Goal: Task Accomplishment & Management: Complete application form

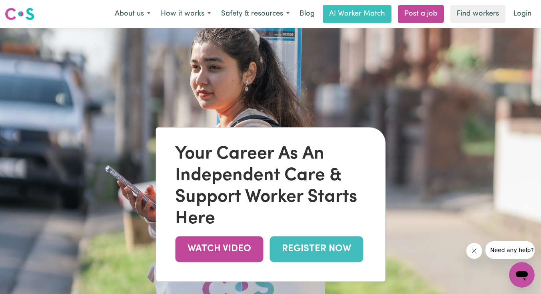
click at [524, 17] on link "Login" at bounding box center [523, 14] width 28 height 18
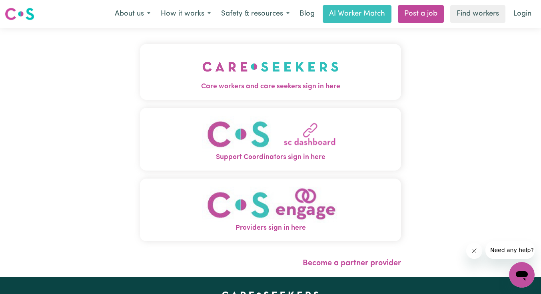
click at [253, 74] on img "Care workers and care seekers sign in here" at bounding box center [270, 67] width 136 height 30
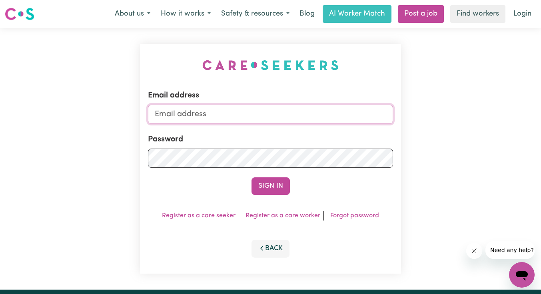
click at [272, 110] on input "Email address" at bounding box center [270, 114] width 245 height 19
type input "[EMAIL_ADDRESS][DOMAIN_NAME]"
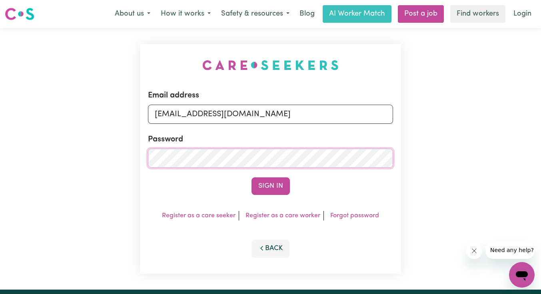
click at [252, 178] on button "Sign In" at bounding box center [271, 187] width 38 height 18
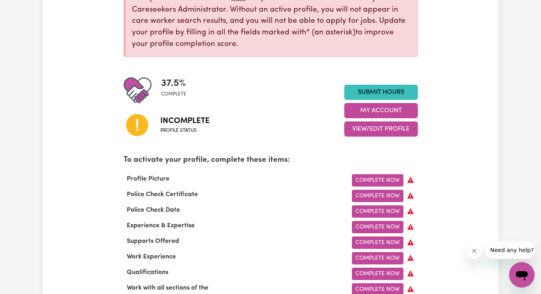
scroll to position [134, 0]
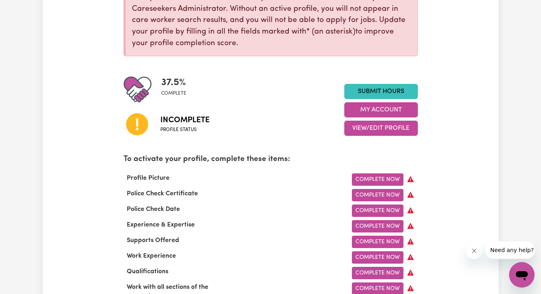
click at [372, 177] on link "Complete Now" at bounding box center [378, 180] width 52 height 12
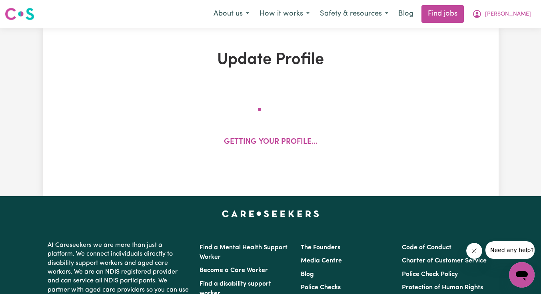
select select "female"
select select "Australian Citizen"
select select "Studying a healthcare related degree or qualification"
select select "55"
select select "75"
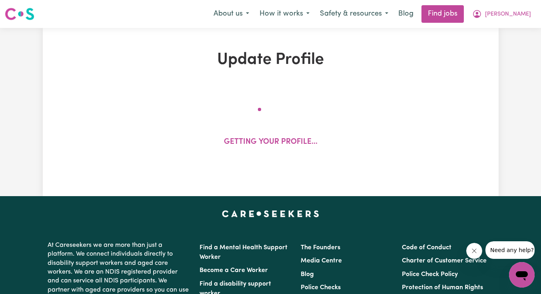
select select "85"
select select "95"
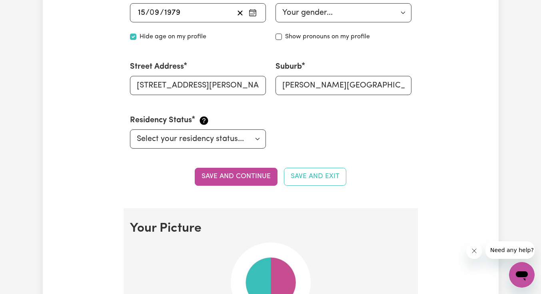
scroll to position [376, 0]
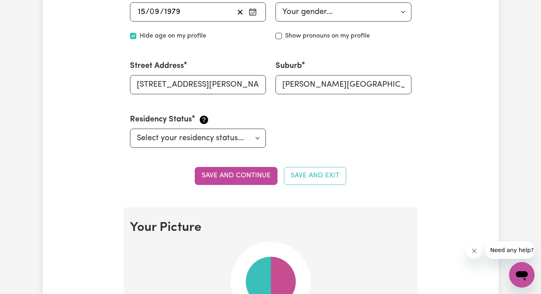
click at [235, 176] on button "Save and continue" at bounding box center [236, 176] width 83 height 18
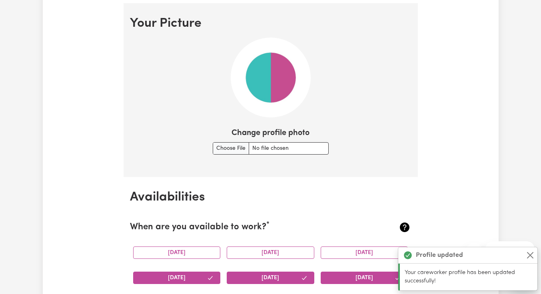
scroll to position [584, 0]
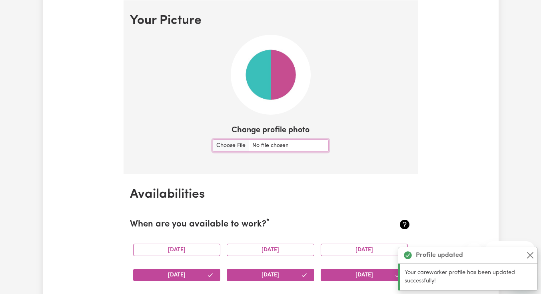
click at [239, 147] on input "Change profile photo" at bounding box center [271, 146] width 116 height 12
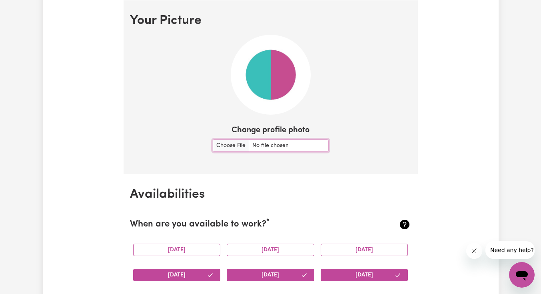
type input "C:\fakepath\TMQ 150 x 150.jpg"
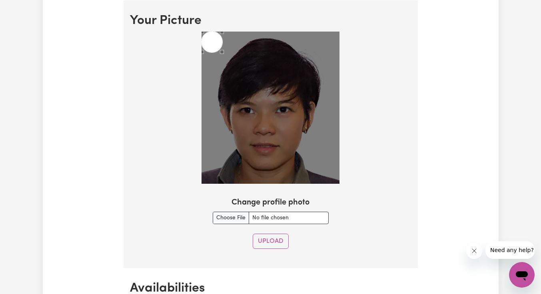
click at [279, 247] on button "Upload" at bounding box center [271, 241] width 36 height 15
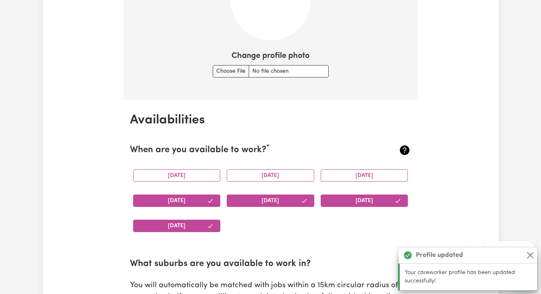
scroll to position [482, 0]
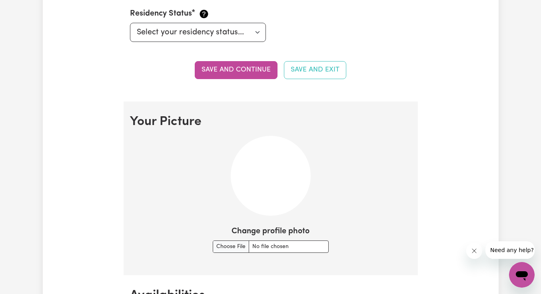
click at [470, 252] on button "Close message from company" at bounding box center [474, 251] width 16 height 16
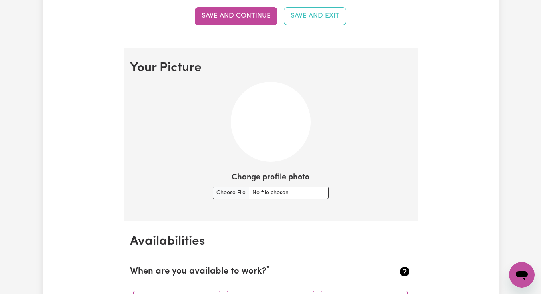
scroll to position [550, 0]
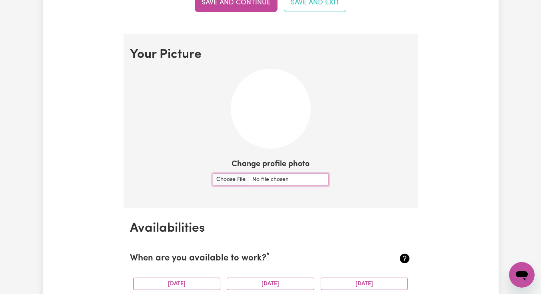
click at [241, 179] on input "Change profile photo" at bounding box center [271, 180] width 116 height 12
type input "C:\fakepath\TMQ 150 x 150.jpg"
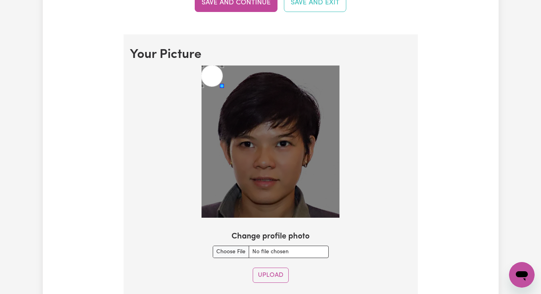
drag, startPoint x: 19, startPoint y: 10, endPoint x: 258, endPoint y: 121, distance: 263.5
click at [258, 121] on div at bounding box center [271, 142] width 138 height 152
drag, startPoint x: 258, startPoint y: 121, endPoint x: 253, endPoint y: 117, distance: 6.6
click at [253, 117] on img at bounding box center [271, 142] width 138 height 152
drag, startPoint x: 253, startPoint y: 117, endPoint x: 220, endPoint y: 84, distance: 46.7
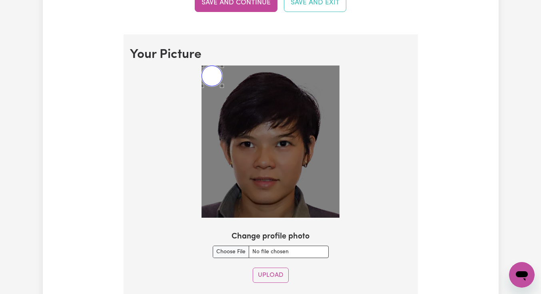
click at [220, 84] on div "Use the arrow keys to move the crop selection area" at bounding box center [212, 76] width 21 height 21
click at [217, 81] on div "Use the arrow keys to move the crop selection area" at bounding box center [212, 76] width 21 height 21
click at [213, 79] on div "Use the arrow keys to move the crop selection area" at bounding box center [212, 76] width 21 height 21
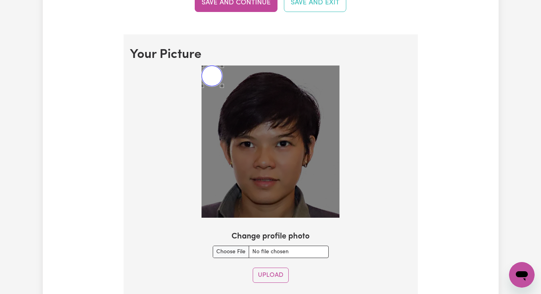
click at [211, 78] on div "Use the arrow keys to move the crop selection area" at bounding box center [212, 76] width 21 height 21
drag, startPoint x: 220, startPoint y: 84, endPoint x: 219, endPoint y: 90, distance: 5.2
click at [219, 90] on div at bounding box center [271, 142] width 138 height 152
click at [210, 79] on div "Use the arrow keys to move the crop selection area" at bounding box center [212, 76] width 21 height 21
drag, startPoint x: 219, startPoint y: 90, endPoint x: 262, endPoint y: 153, distance: 76.7
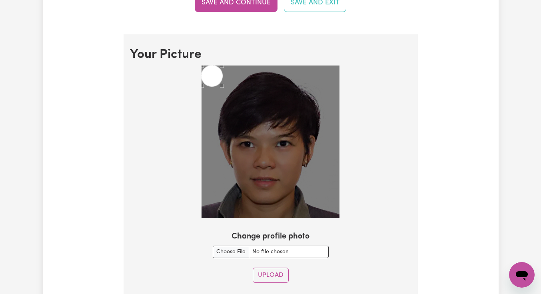
click at [262, 153] on img at bounding box center [271, 142] width 138 height 152
drag, startPoint x: 262, startPoint y: 153, endPoint x: 242, endPoint y: 75, distance: 80.8
click at [242, 75] on div at bounding box center [271, 142] width 138 height 152
click at [224, 88] on div "Use the arrow keys to move the south east drag handle to change the crop select…" at bounding box center [224, 88] width 0 height 0
click at [200, 88] on div "Use the arrow keys to move the south west drag handle to change the crop select…" at bounding box center [200, 88] width 0 height 0
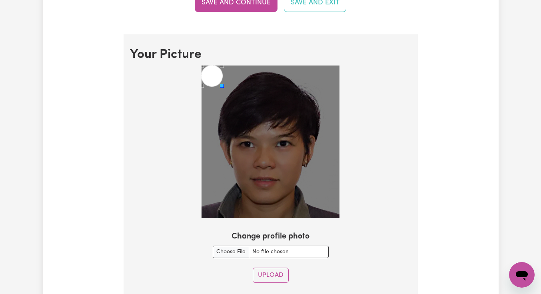
drag, startPoint x: 242, startPoint y: 75, endPoint x: 300, endPoint y: 157, distance: 100.8
click at [300, 157] on div at bounding box center [271, 142] width 138 height 152
click at [279, 206] on img at bounding box center [271, 142] width 138 height 152
click at [224, 88] on div "Use the arrow keys to move the south east drag handle to change the crop select…" at bounding box center [224, 88] width 0 height 0
drag, startPoint x: 264, startPoint y: 128, endPoint x: 301, endPoint y: 183, distance: 66.9
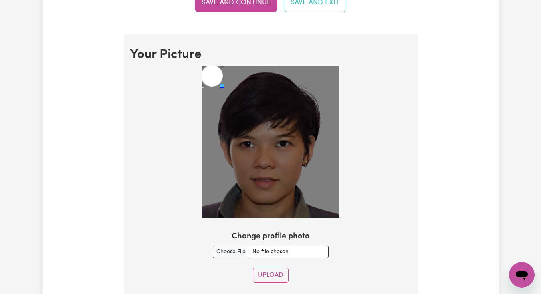
click at [301, 183] on div at bounding box center [271, 142] width 138 height 152
drag, startPoint x: 301, startPoint y: 183, endPoint x: 271, endPoint y: 183, distance: 30.0
click at [264, 158] on img at bounding box center [271, 142] width 138 height 152
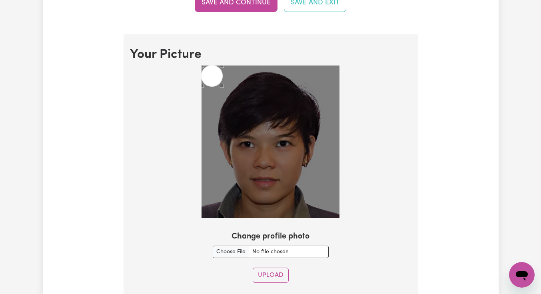
click at [265, 274] on button "Upload" at bounding box center [271, 275] width 36 height 15
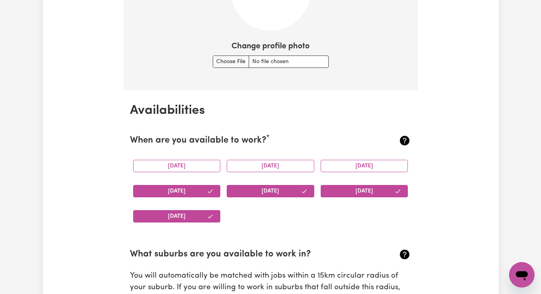
scroll to position [580, 0]
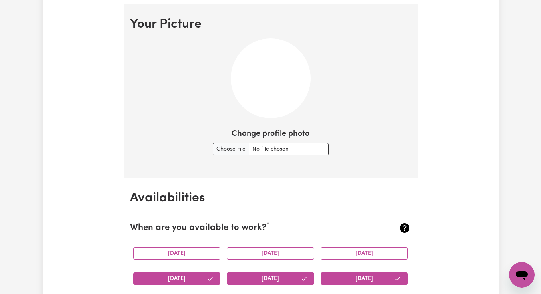
click at [254, 98] on img at bounding box center [271, 78] width 80 height 80
click at [227, 145] on input "Change profile photo" at bounding box center [271, 149] width 116 height 12
type input "C:\fakepath\TMQ 150 x 150.jpg"
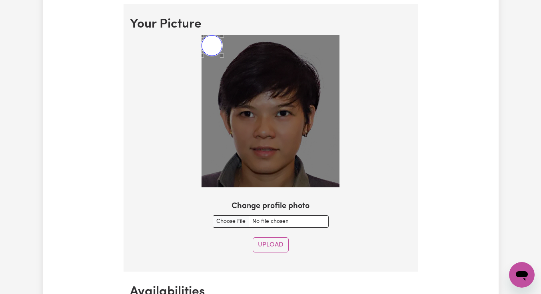
click at [208, 46] on div "Use the arrow keys to move the crop selection area" at bounding box center [212, 45] width 21 height 21
drag, startPoint x: 11, startPoint y: 13, endPoint x: 240, endPoint y: 59, distance: 233.4
click at [240, 59] on div at bounding box center [271, 111] width 138 height 152
drag, startPoint x: 240, startPoint y: 59, endPoint x: 214, endPoint y: 48, distance: 27.6
click at [214, 48] on div "Use the arrow keys to move the crop selection area" at bounding box center [212, 45] width 21 height 21
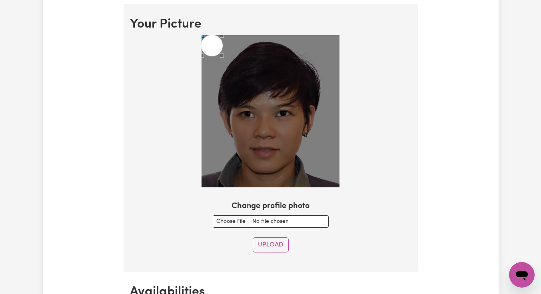
drag, startPoint x: 214, startPoint y: 48, endPoint x: 202, endPoint y: 38, distance: 16.1
click at [202, 38] on div at bounding box center [271, 111] width 138 height 152
click at [200, 58] on div "Use the arrow keys to move the south west drag handle to change the crop select…" at bounding box center [200, 58] width 0 height 0
click at [210, 48] on div "Use the arrow keys to move the crop selection area" at bounding box center [212, 45] width 21 height 21
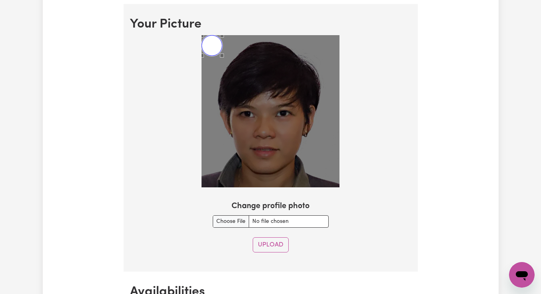
click at [213, 47] on div "Use the arrow keys to move the crop selection area" at bounding box center [212, 45] width 21 height 21
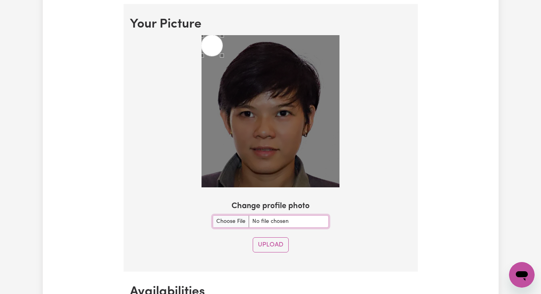
click at [270, 224] on input "Change profile photo" at bounding box center [271, 222] width 116 height 12
click at [276, 150] on img at bounding box center [271, 111] width 138 height 152
drag, startPoint x: 272, startPoint y: 145, endPoint x: 239, endPoint y: 62, distance: 89.6
click at [239, 62] on div at bounding box center [271, 111] width 138 height 152
drag, startPoint x: 239, startPoint y: 62, endPoint x: 247, endPoint y: 70, distance: 11.6
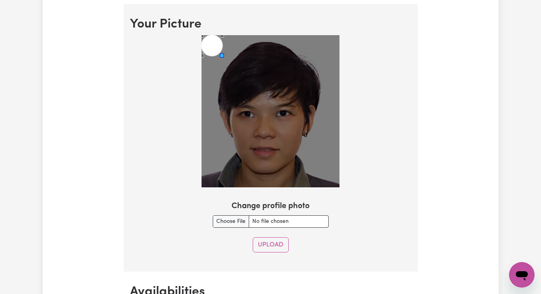
click at [247, 70] on div at bounding box center [271, 111] width 138 height 152
click at [218, 48] on div "Use the arrow keys to move the crop selection area" at bounding box center [212, 45] width 21 height 21
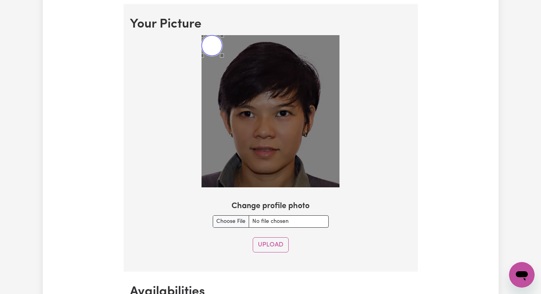
click at [218, 48] on div "Use the arrow keys to move the crop selection area" at bounding box center [212, 45] width 21 height 21
click at [270, 249] on button "Upload" at bounding box center [271, 245] width 36 height 15
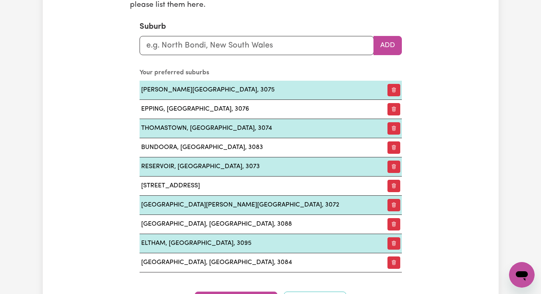
scroll to position [972, 0]
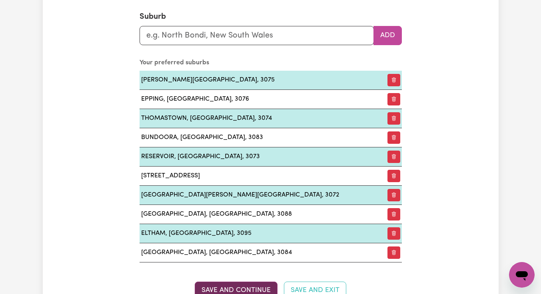
click at [262, 289] on button "Save and Continue" at bounding box center [236, 291] width 83 height 18
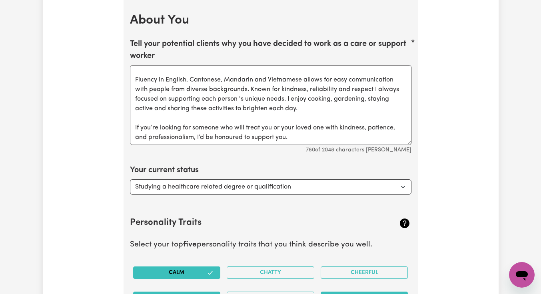
scroll to position [50, 0]
click at [134, 117] on textarea "I am Vikki Tran. With 8 years' experience in home and aged care through Norther…" at bounding box center [271, 105] width 282 height 80
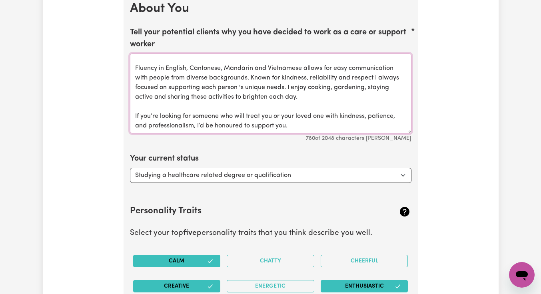
scroll to position [1318, 0]
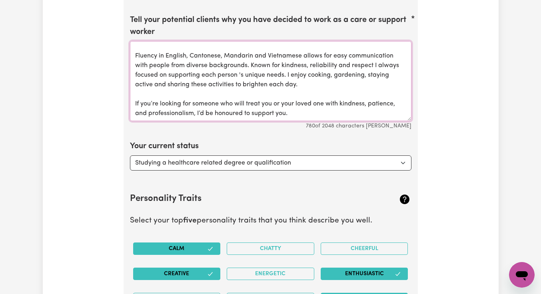
click at [292, 103] on textarea "I am Vikki Tran. With 8 years' experience in home and aged care through Norther…" at bounding box center [271, 81] width 282 height 80
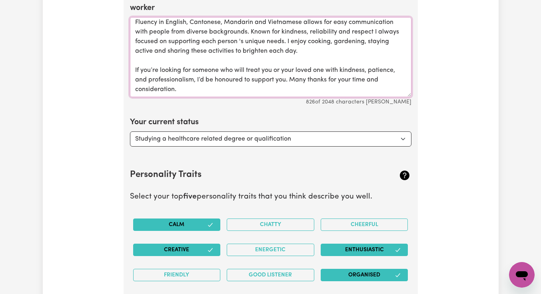
scroll to position [1368, 0]
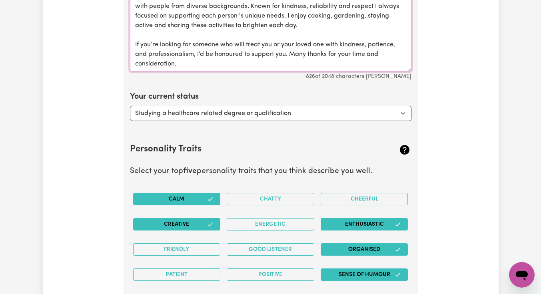
drag, startPoint x: 262, startPoint y: 289, endPoint x: 369, endPoint y: 46, distance: 266.0
click at [369, 46] on textarea "I am Vikki Tran. With 8 years' experience in home and aged care through Norther…" at bounding box center [271, 32] width 282 height 80
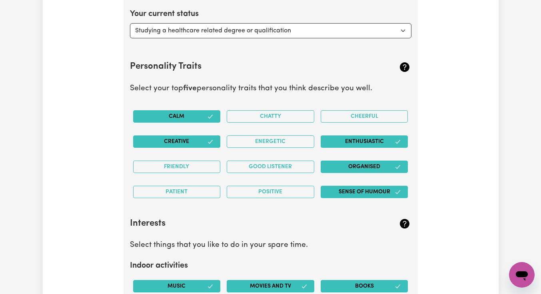
scroll to position [1450, 0]
type textarea "I am Vikki Tran. With 8 years' experience in home and aged care through Norther…"
click at [252, 174] on div "Good Listener" at bounding box center [271, 166] width 94 height 25
drag, startPoint x: 369, startPoint y: 46, endPoint x: 253, endPoint y: 169, distance: 169.8
click at [253, 169] on button "Good Listener" at bounding box center [271, 167] width 88 height 12
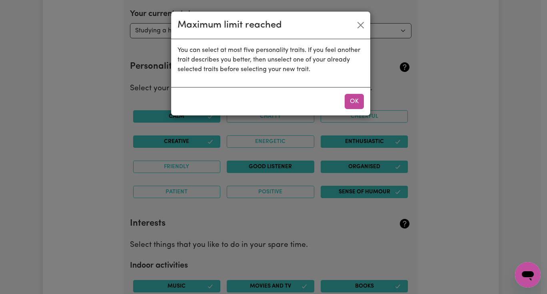
click at [353, 100] on button "OK" at bounding box center [354, 101] width 19 height 15
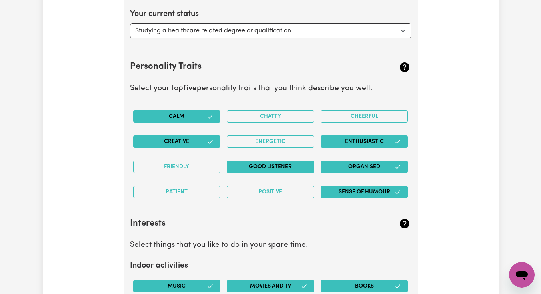
click at [206, 166] on button "Friendly" at bounding box center [177, 167] width 88 height 12
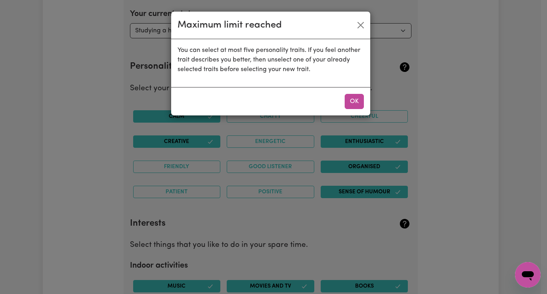
drag, startPoint x: 253, startPoint y: 169, endPoint x: 338, endPoint y: 101, distance: 108.9
click at [338, 101] on div "OK" at bounding box center [270, 101] width 199 height 28
click at [166, 152] on div "Maximum limit reached You can select at most five personality traits. If you fe…" at bounding box center [273, 147] width 547 height 294
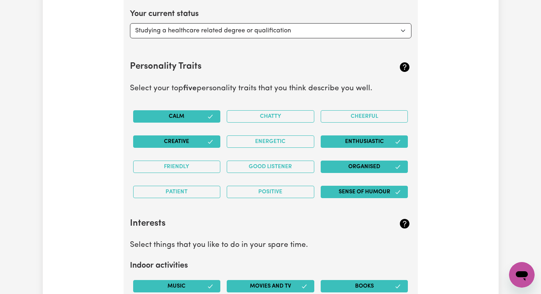
click at [188, 140] on button "Creative" at bounding box center [177, 142] width 88 height 12
click at [186, 166] on button "Friendly" at bounding box center [177, 167] width 88 height 12
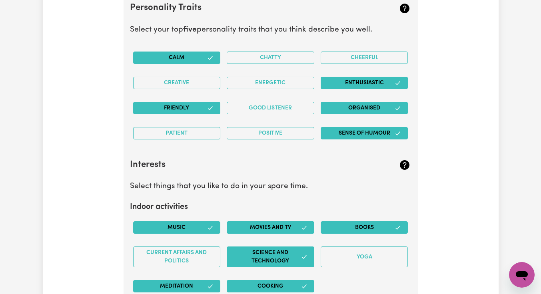
scroll to position [1510, 0]
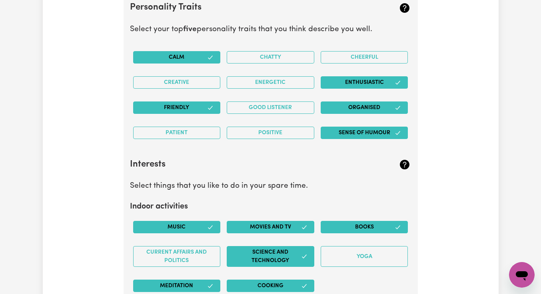
click at [149, 132] on button "Patient" at bounding box center [177, 133] width 88 height 12
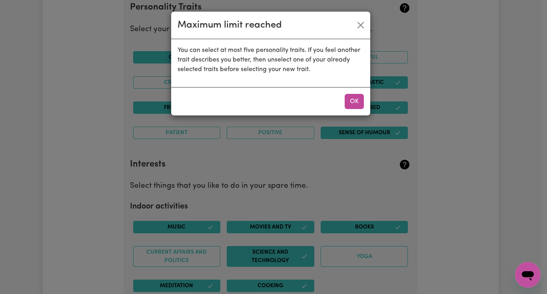
click at [351, 103] on button "OK" at bounding box center [354, 101] width 19 height 15
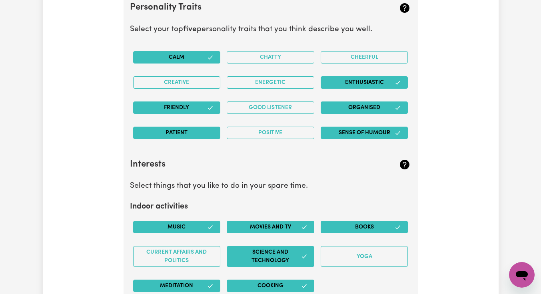
drag, startPoint x: 338, startPoint y: 101, endPoint x: 198, endPoint y: 127, distance: 142.0
click at [198, 127] on button "Patient" at bounding box center [177, 133] width 88 height 12
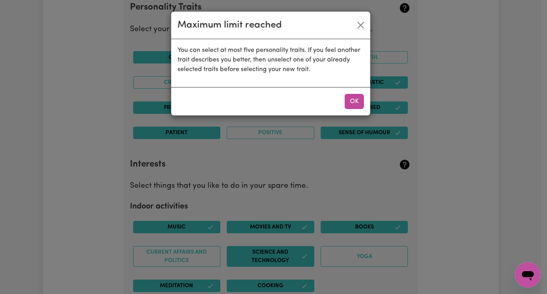
click at [354, 103] on button "OK" at bounding box center [354, 101] width 19 height 15
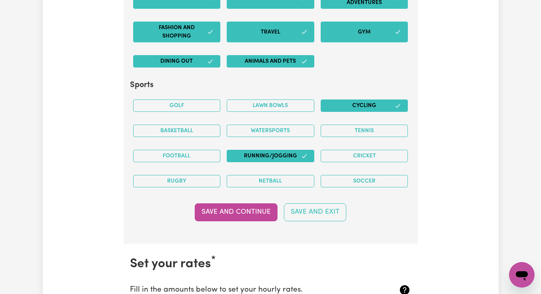
scroll to position [2035, 0]
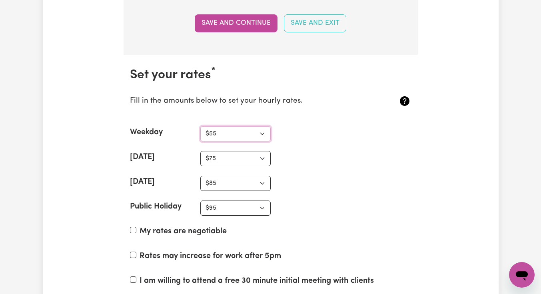
click at [262, 133] on select "N/A $37 $38 $39 $40 $41 $42 $43 $44 $45 $46 $47 $48 $49 $50 $51 $52 $53 $54 $55…" at bounding box center [235, 133] width 70 height 15
select select "58"
click at [260, 160] on select "N/A $37 $38 $39 $40 $41 $42 $43 $44 $45 $46 $47 $48 $49 $50 $51 $52 $53 $54 $55…" at bounding box center [235, 158] width 70 height 15
select select "78"
click at [264, 184] on select "N/A $37 $38 $39 $40 $41 $42 $43 $44 $45 $46 $47 $48 $49 $50 $51 $52 $53 $54 $55…" at bounding box center [235, 183] width 70 height 15
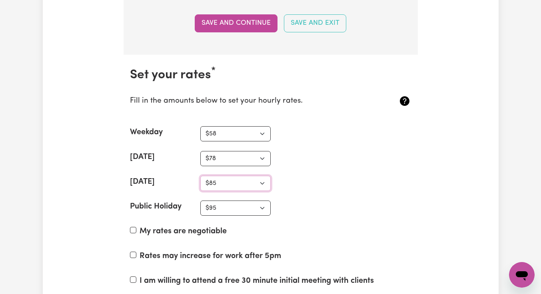
select select "88"
click at [261, 207] on select "N/A $37 $38 $39 $40 $41 $42 $43 $44 $45 $46 $47 $48 $49 $50 $51 $52 $53 $54 $55…" at bounding box center [235, 208] width 70 height 15
select select "98"
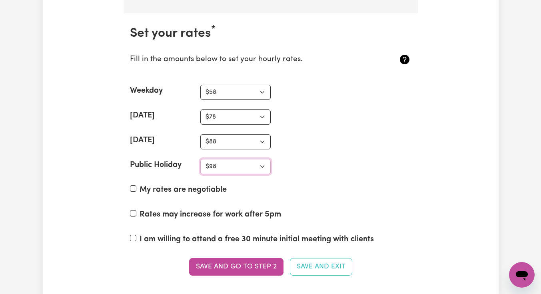
scroll to position [2089, 0]
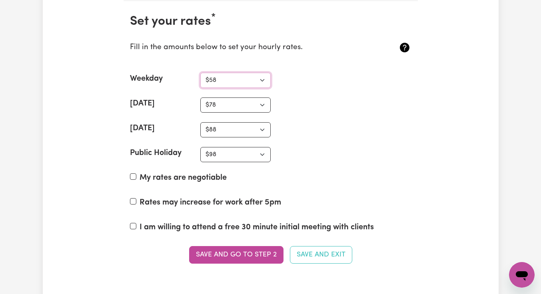
click at [220, 80] on select "N/A $37 $38 $39 $40 $41 $42 $43 $44 $45 $46 $47 $48 $49 $50 $51 $52 $53 $54 $55…" at bounding box center [235, 80] width 70 height 15
select select "55"
click at [222, 108] on select "N/A $37 $38 $39 $40 $41 $42 $43 $44 $45 $46 $47 $48 $49 $50 $51 $52 $53 $54 $55…" at bounding box center [235, 105] width 70 height 15
select select "75"
click at [215, 131] on select "N/A $37 $38 $39 $40 $41 $42 $43 $44 $45 $46 $47 $48 $49 $50 $51 $52 $53 $54 $55…" at bounding box center [235, 129] width 70 height 15
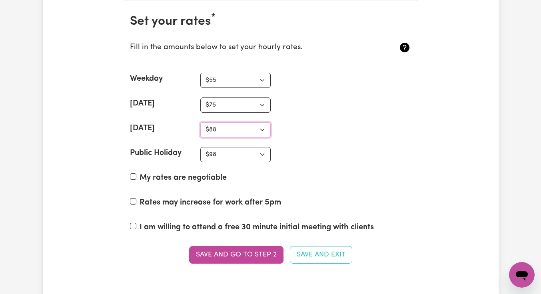
select select "85"
click at [224, 153] on select "N/A $37 $38 $39 $40 $41 $42 $43 $44 $45 $46 $47 $48 $49 $50 $51 $52 $53 $54 $55…" at bounding box center [235, 154] width 70 height 15
select select "95"
click at [189, 200] on label "Rates may increase for work after 5pm" at bounding box center [211, 203] width 142 height 12
click at [136, 200] on input "Rates may increase for work after 5pm" at bounding box center [133, 201] width 6 height 6
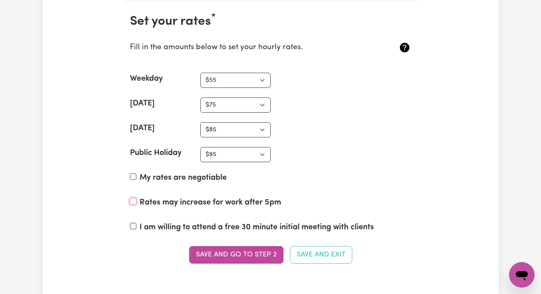
checkbox input "true"
click at [239, 256] on button "Save and go to Step 2" at bounding box center [236, 255] width 94 height 18
type textarea "I am Vikki Tran. With 8 years' experience in home and aged care through Norther…"
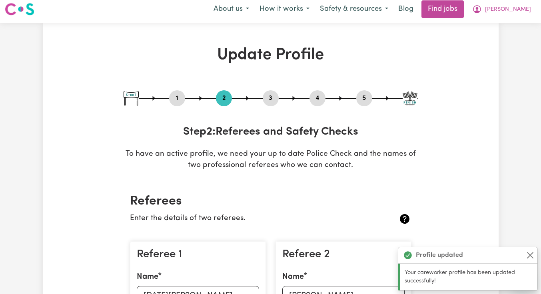
scroll to position [0, 0]
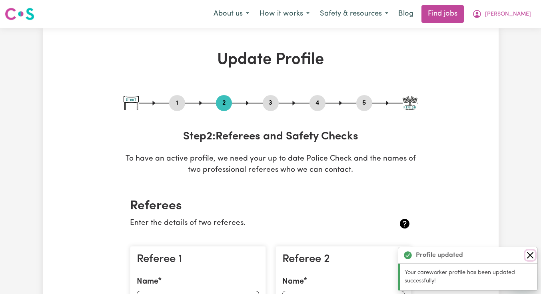
click at [528, 256] on button "Close" at bounding box center [531, 256] width 10 height 10
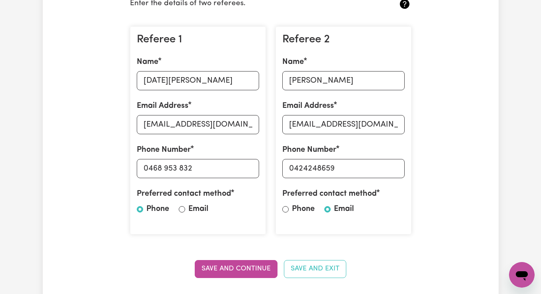
scroll to position [371, 0]
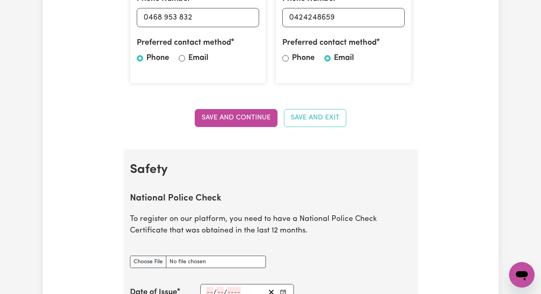
click at [229, 119] on button "Save and Continue" at bounding box center [236, 118] width 83 height 18
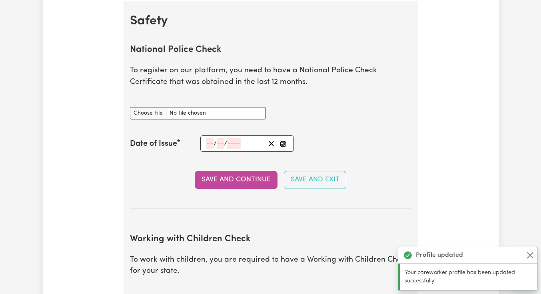
scroll to position [520, 0]
click at [157, 112] on input "National Police Check document" at bounding box center [198, 113] width 136 height 12
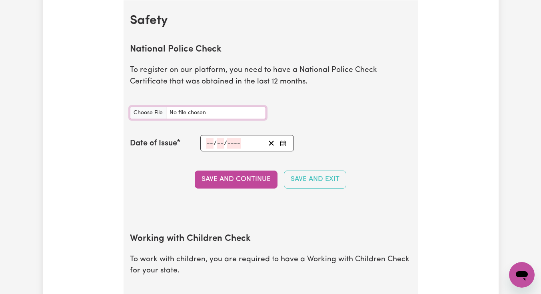
type input "C:\fakepath\Police Checked 2025.pdf"
click at [224, 114] on input "National Police Check document" at bounding box center [198, 113] width 136 height 12
click at [152, 119] on div "National Police Check document" at bounding box center [198, 113] width 146 height 32
click at [152, 118] on input "National Police Check document" at bounding box center [198, 113] width 136 height 12
type input "C:\fakepath\Police Checked 2025.pdf"
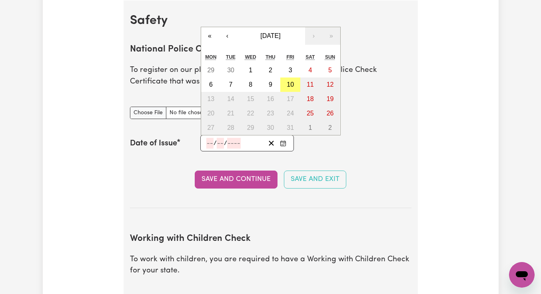
click at [209, 142] on input "number" at bounding box center [209, 143] width 7 height 11
type input "18"
type input "03"
type input "0002-03-18"
type input "3"
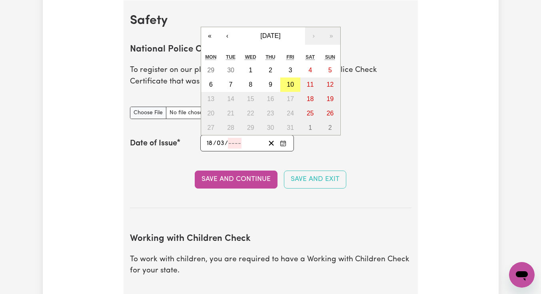
type input "2"
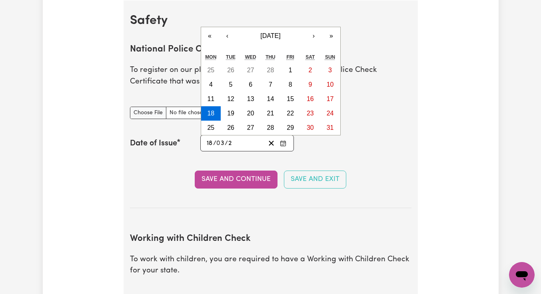
type input "0020-03-18"
type input "20"
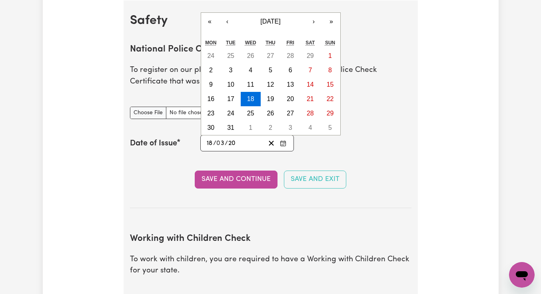
type input "0202-03-18"
type input "202"
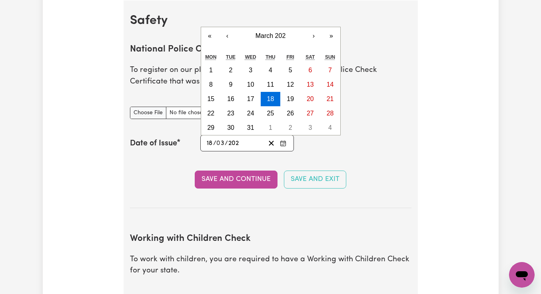
type input "2025-03-18"
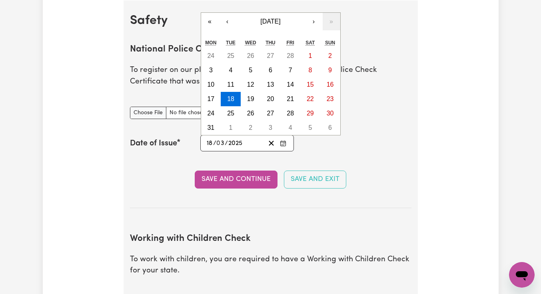
type input "2025"
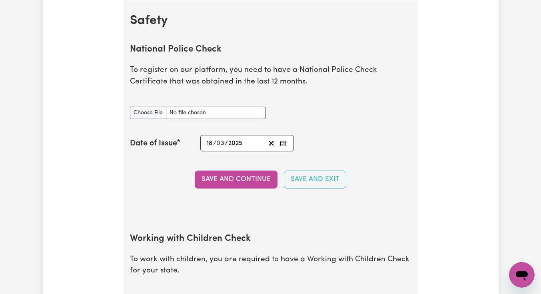
click at [211, 178] on button "Save and Continue" at bounding box center [236, 180] width 83 height 18
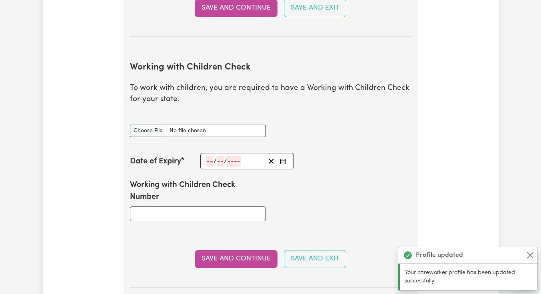
scroll to position [741, 0]
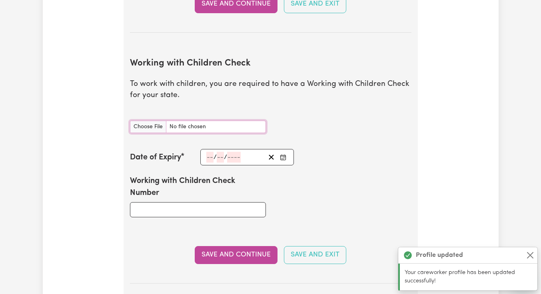
click at [159, 125] on input "Working with Children Check document" at bounding box center [198, 127] width 136 height 12
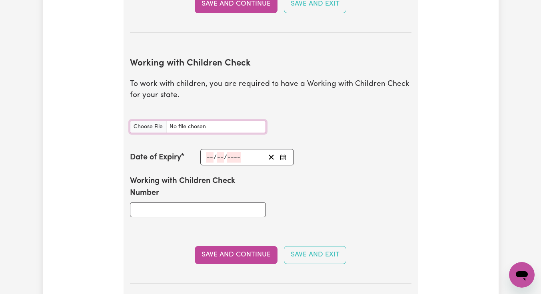
type input "C:\fakepath\Working With Children Check.jpg"
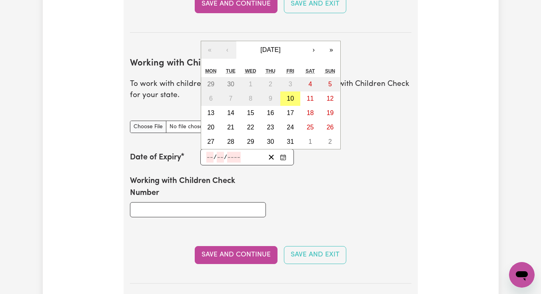
click at [210, 156] on input "number" at bounding box center [209, 157] width 7 height 11
type input "17"
type input "06"
type input "203"
type input "2030-06-17"
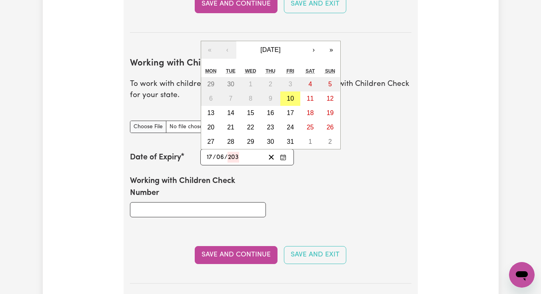
type input "6"
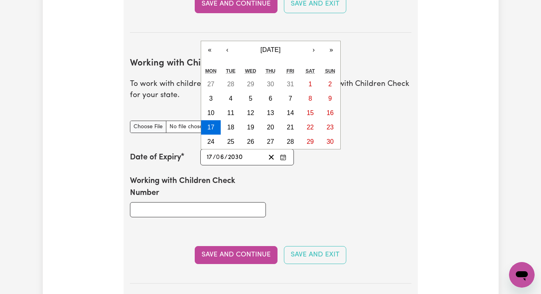
type input "2030"
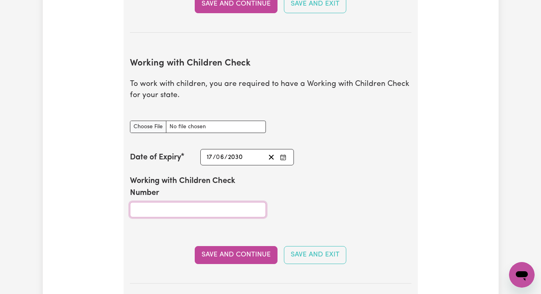
click at [232, 209] on input "Working with Children Check Number" at bounding box center [198, 209] width 136 height 15
type input "1994299A-02"
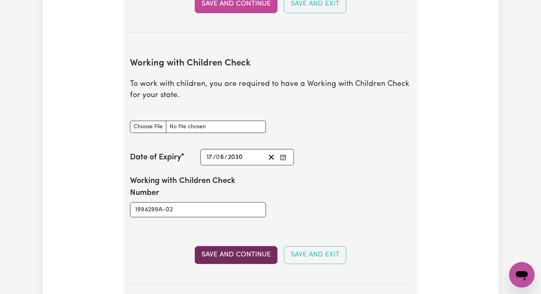
click at [253, 253] on button "Save and Continue" at bounding box center [236, 255] width 83 height 18
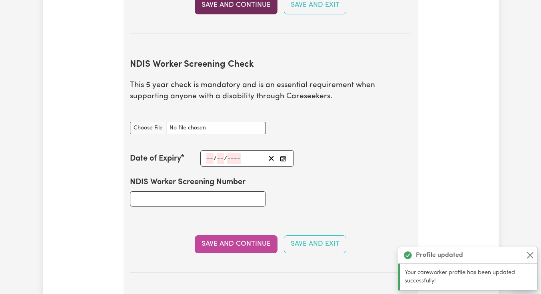
scroll to position [1038, 0]
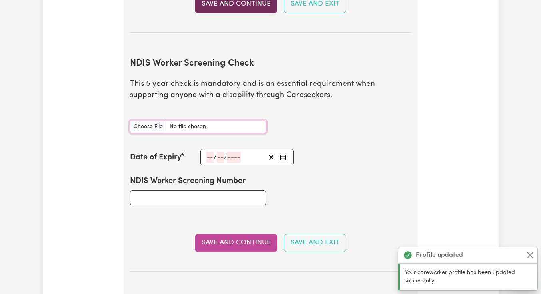
click at [153, 128] on input "NDIS Worker Screening Check document" at bounding box center [198, 127] width 136 height 12
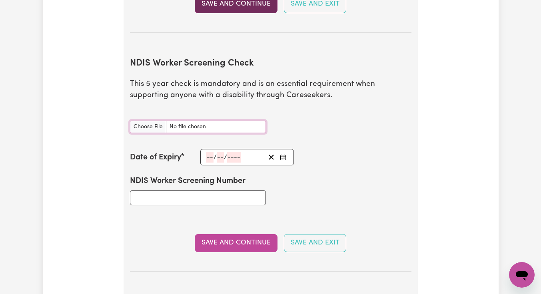
type input "C:\fakepath\NDIS Screening Check.pdf"
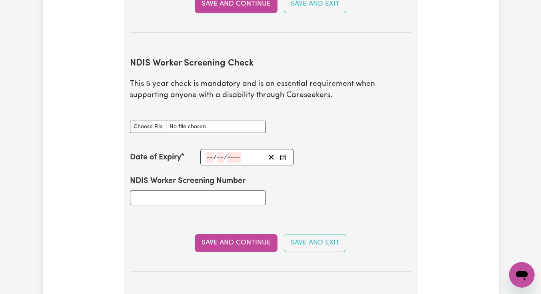
click at [207, 158] on input "number" at bounding box center [209, 157] width 7 height 11
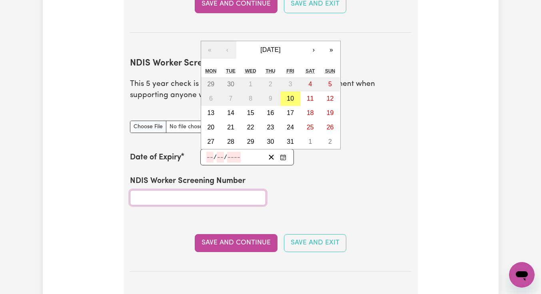
click at [210, 196] on input "NDIS Worker Screening Number" at bounding box center [198, 197] width 136 height 15
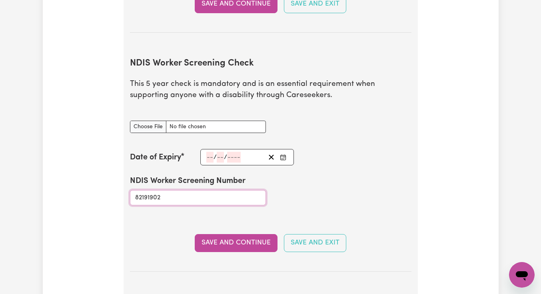
type input "82191902"
click at [208, 159] on input "number" at bounding box center [209, 157] width 7 height 11
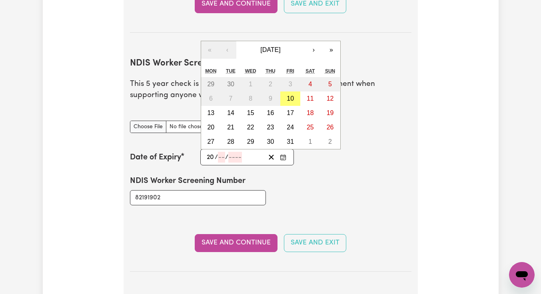
type input "20"
type input "12"
type input "202"
type input "2026-12-20"
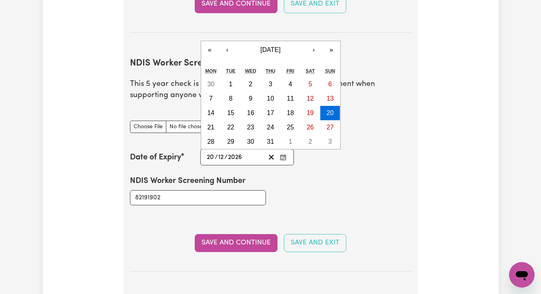
type input "2026"
click at [232, 246] on button "Save and Continue" at bounding box center [236, 243] width 83 height 18
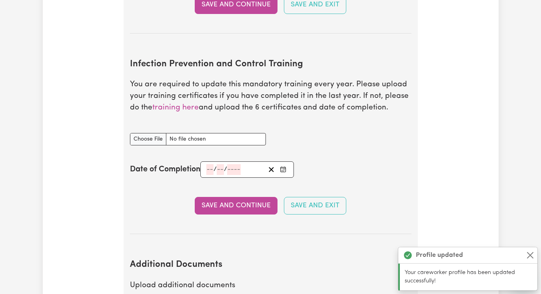
scroll to position [1322, 0]
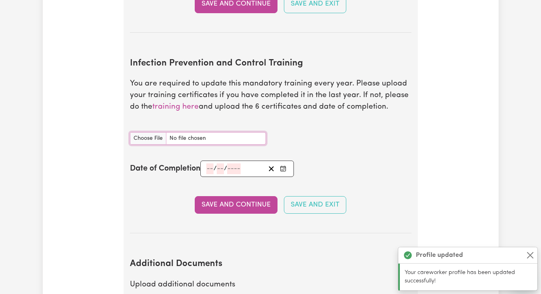
click at [152, 141] on input "Infection Prevention and Control Training document" at bounding box center [198, 138] width 136 height 12
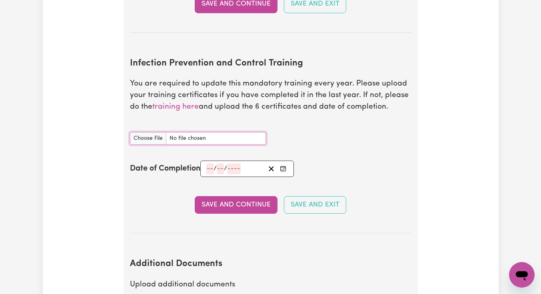
click at [145, 142] on input "Infection Prevention and Control Training document" at bounding box center [198, 138] width 136 height 12
type input "C:\fakepath\Infection Prevention and Control Certification.pdf"
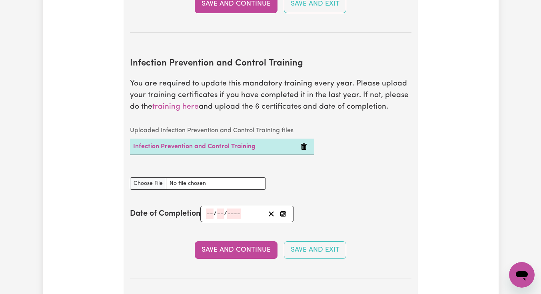
click at [148, 150] on td "Infection Prevention and Control Training" at bounding box center [214, 147] width 168 height 16
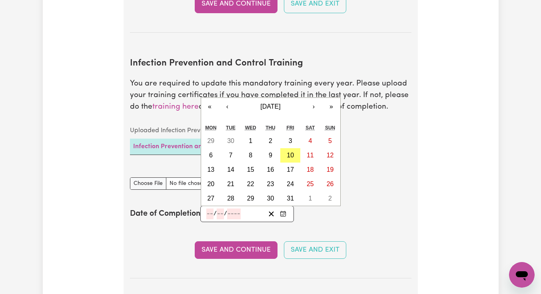
click at [211, 219] on input "number" at bounding box center [209, 214] width 7 height 11
type input "24"
type input "04"
type input "0002-04-24"
type input "4"
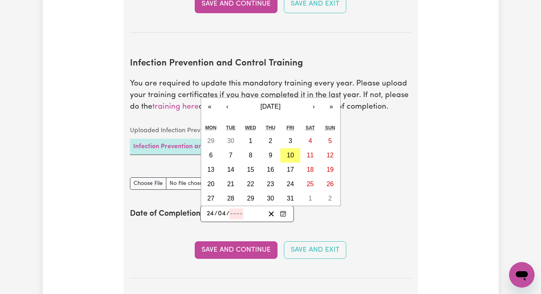
type input "2"
type input "0020-04-24"
type input "20"
type input "0202-04-24"
type input "202"
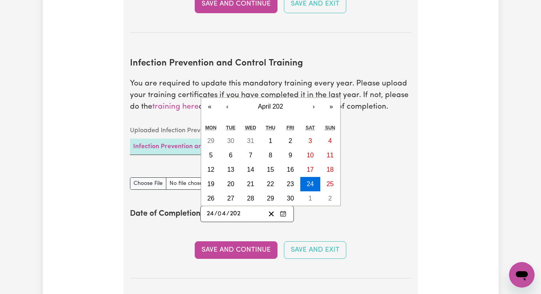
type input "2025-04-24"
type input "2025"
click at [236, 259] on button "Save and Continue" at bounding box center [236, 251] width 83 height 18
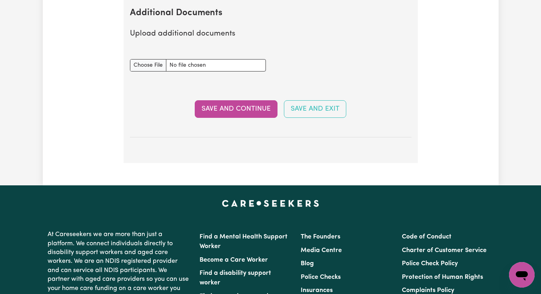
scroll to position [1614, 0]
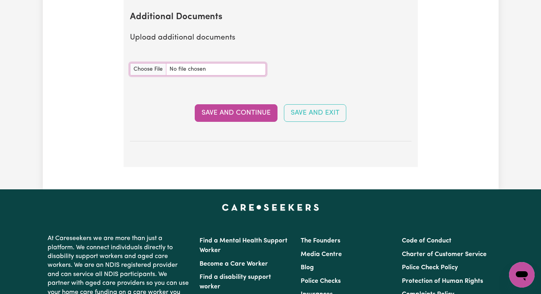
click at [150, 76] on input "Additional Documents document" at bounding box center [198, 69] width 136 height 12
type input "C:\fakepath\Aged Care Cert.pdf"
click at [267, 122] on button "Save and Continue" at bounding box center [236, 113] width 83 height 18
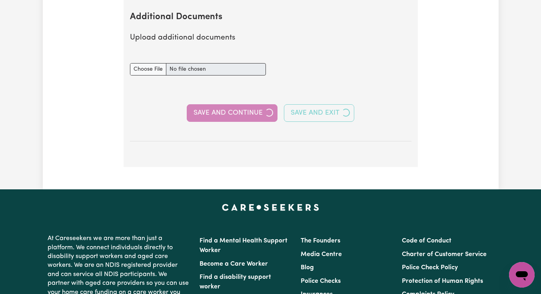
select select "Certificate III (Individual Support)"
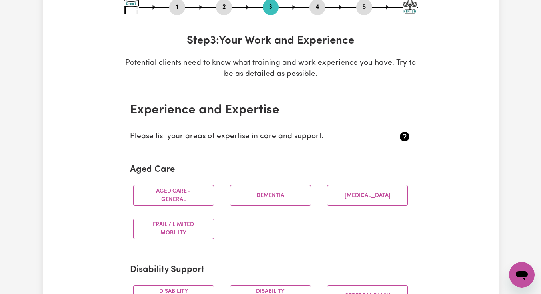
scroll to position [97, 0]
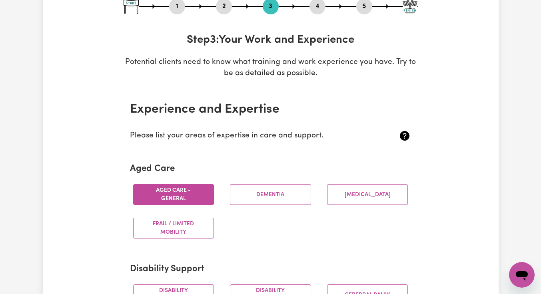
click at [168, 189] on button "Aged care - General" at bounding box center [173, 194] width 81 height 21
click at [266, 194] on button "Dementia" at bounding box center [270, 194] width 81 height 21
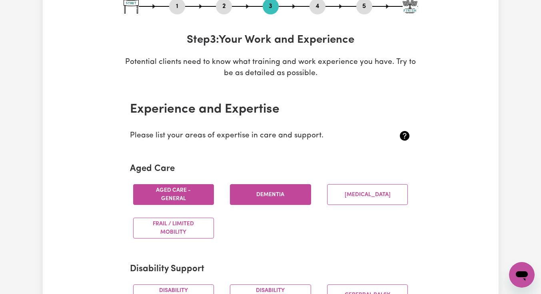
click at [346, 197] on button "[MEDICAL_DATA]" at bounding box center [367, 194] width 81 height 21
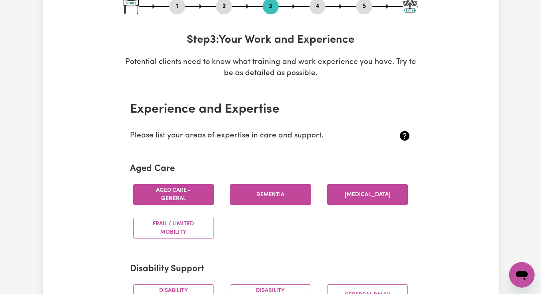
click at [194, 234] on button "Frail / limited mobility" at bounding box center [173, 228] width 81 height 21
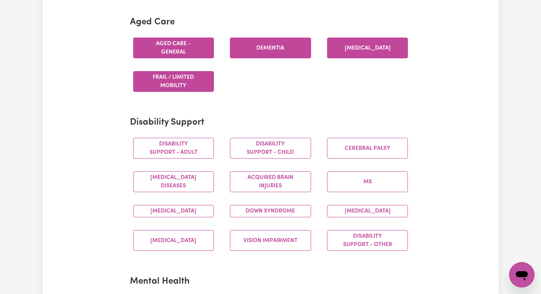
scroll to position [260, 0]
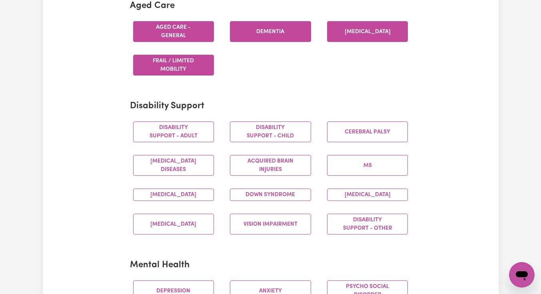
click at [167, 130] on button "Disability support - Adult" at bounding box center [173, 132] width 81 height 21
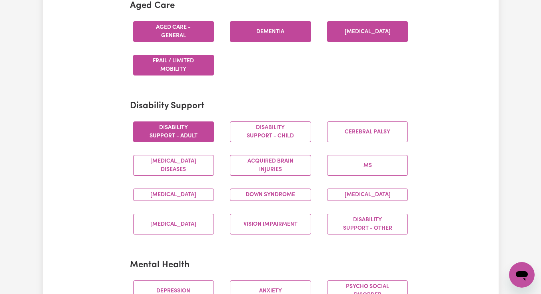
click at [287, 170] on button "Acquired Brain Injuries" at bounding box center [270, 165] width 81 height 21
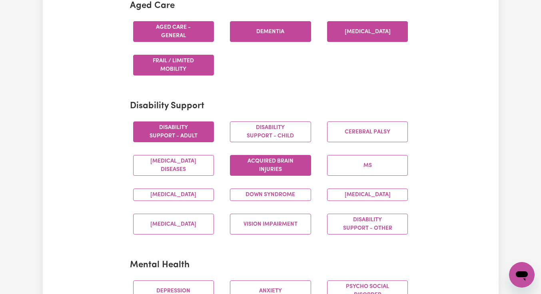
click at [332, 159] on button "MS" at bounding box center [367, 165] width 81 height 21
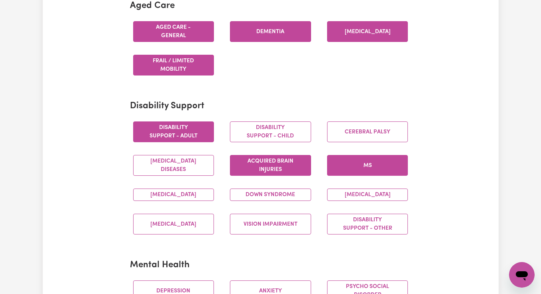
click at [173, 168] on button "Motor Neuron Diseases" at bounding box center [173, 165] width 81 height 21
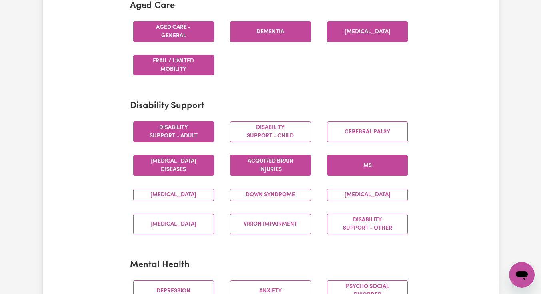
click at [286, 138] on button "Disability support - Child" at bounding box center [270, 132] width 81 height 21
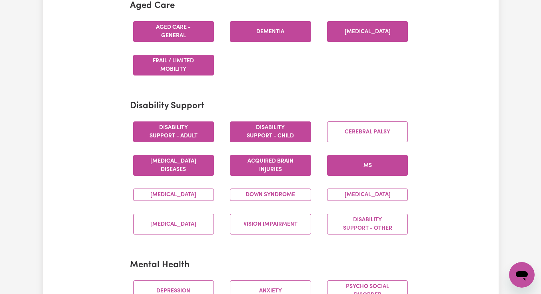
click at [278, 134] on button "Disability support - Child" at bounding box center [270, 132] width 81 height 21
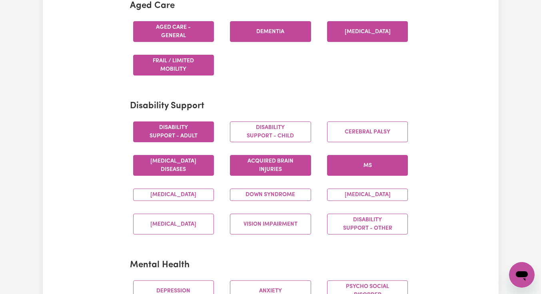
click at [292, 129] on button "Disability support - Child" at bounding box center [270, 132] width 81 height 21
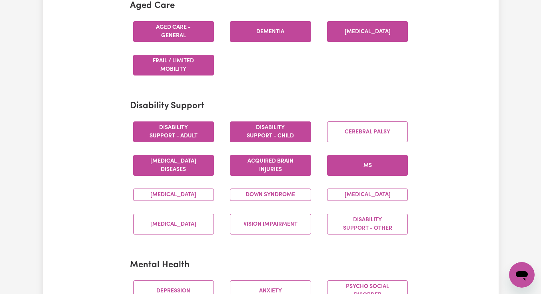
click at [292, 129] on button "Disability support - Child" at bounding box center [270, 132] width 81 height 21
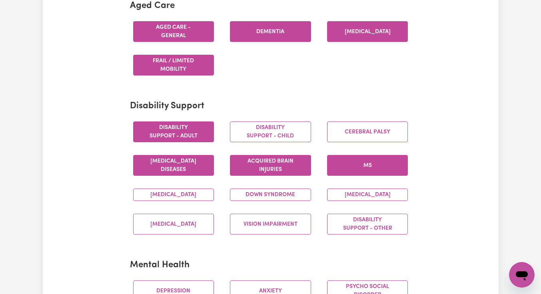
click at [292, 129] on button "Disability support - Child" at bounding box center [270, 132] width 81 height 21
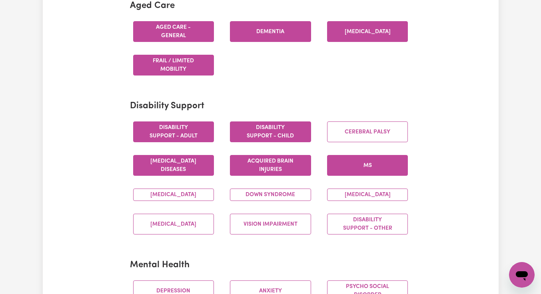
click at [292, 129] on button "Disability support - Child" at bounding box center [270, 132] width 81 height 21
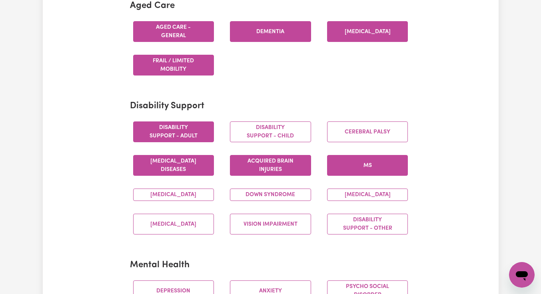
click at [267, 140] on button "Disability support - Child" at bounding box center [270, 132] width 81 height 21
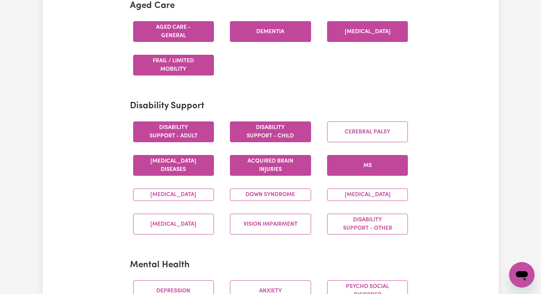
drag, startPoint x: 168, startPoint y: 189, endPoint x: 265, endPoint y: 139, distance: 109.3
click at [265, 139] on button "Disability support - Child" at bounding box center [270, 132] width 81 height 21
click at [251, 92] on section "Experience and Expertise Please list your areas of expertise in care and suppor…" at bounding box center [271, 208] width 294 height 564
click at [277, 235] on button "Vision impairment" at bounding box center [270, 224] width 81 height 21
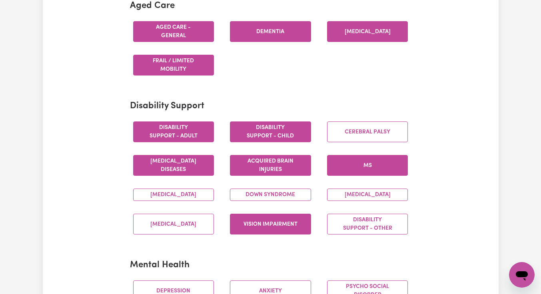
click at [270, 271] on h2 "Mental Health" at bounding box center [271, 265] width 282 height 11
click at [382, 198] on button "[MEDICAL_DATA]" at bounding box center [367, 195] width 81 height 12
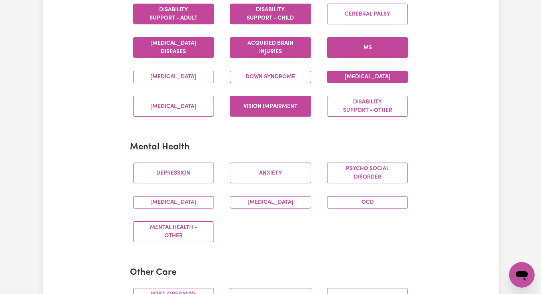
scroll to position [364, 0]
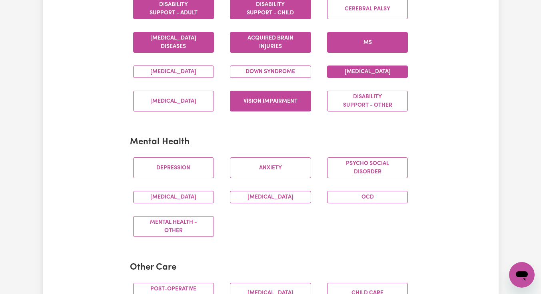
scroll to position [377, 0]
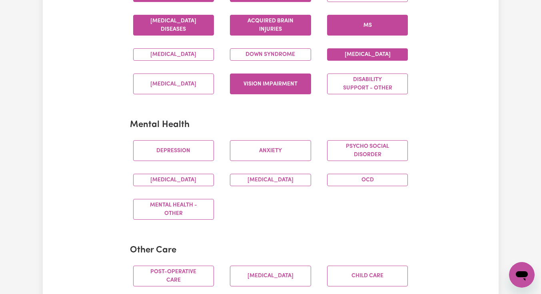
scroll to position [418, 0]
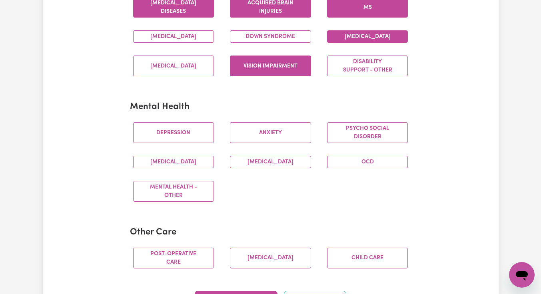
click at [286, 143] on button "Anxiety" at bounding box center [270, 132] width 81 height 21
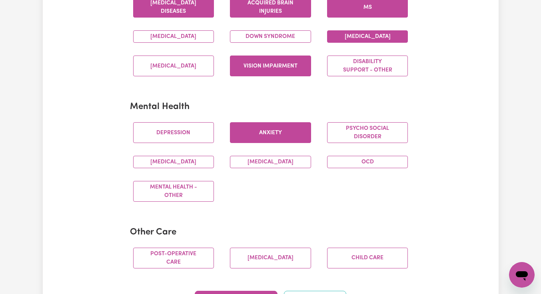
click at [263, 215] on section "Mental Health Depression Anxiety Psycho social disorder Schizophrenia Bipolar D…" at bounding box center [271, 155] width 282 height 119
click at [196, 143] on button "Depression" at bounding box center [173, 132] width 81 height 21
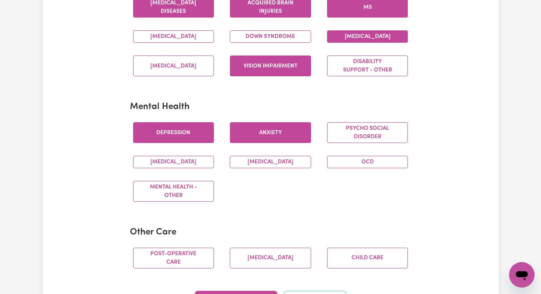
click at [382, 143] on button "Psycho social disorder" at bounding box center [367, 132] width 81 height 21
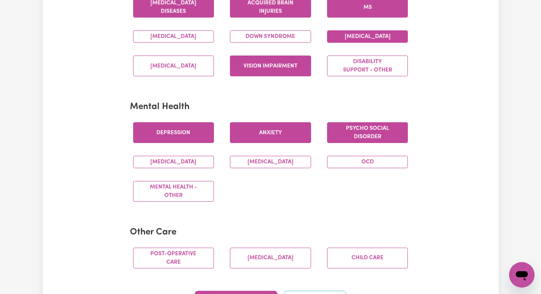
drag, startPoint x: 265, startPoint y: 139, endPoint x: 250, endPoint y: 214, distance: 77.0
click at [250, 208] on div "Depression Anxiety Psycho social disorder Schizophrenia Bipolar Disorder OCD Me…" at bounding box center [270, 162] width 291 height 92
click at [193, 202] on button "Mental Health - Other" at bounding box center [173, 191] width 81 height 21
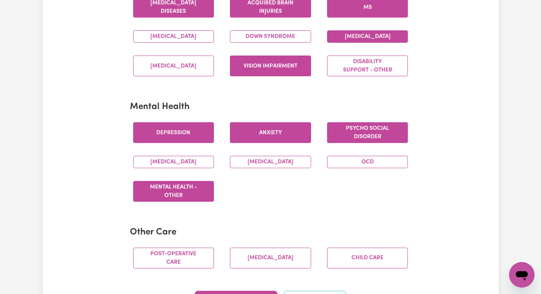
click at [369, 74] on button "Disability support - Other" at bounding box center [367, 66] width 81 height 21
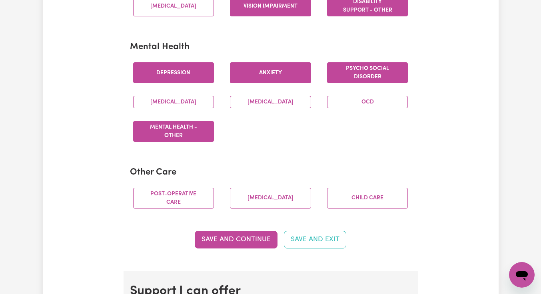
scroll to position [489, 0]
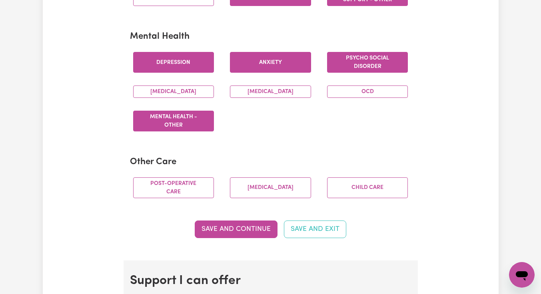
click at [403, 73] on button "Psycho social disorder" at bounding box center [367, 62] width 81 height 21
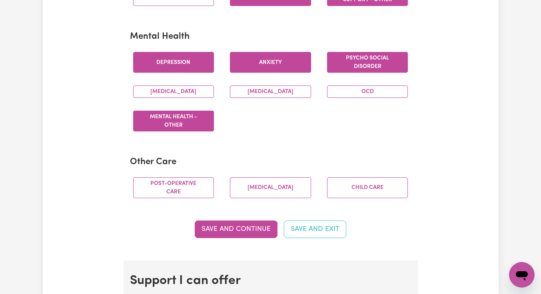
click at [371, 65] on button "Psycho social disorder" at bounding box center [367, 62] width 81 height 21
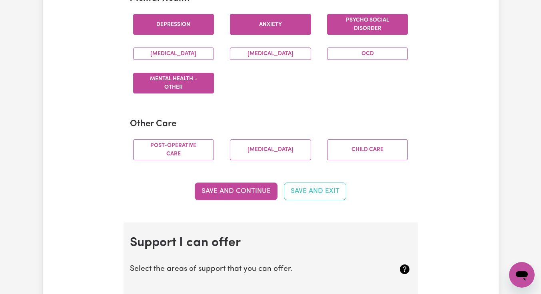
scroll to position [538, 0]
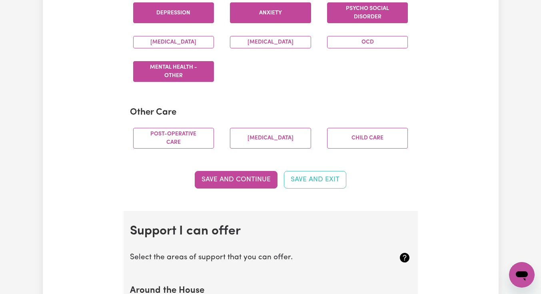
click at [185, 141] on button "Post-operative care" at bounding box center [173, 138] width 81 height 21
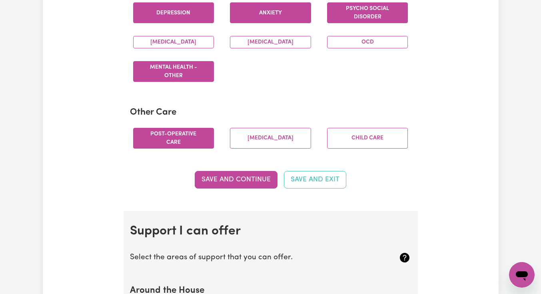
click at [257, 146] on button "Palliative care" at bounding box center [270, 138] width 81 height 21
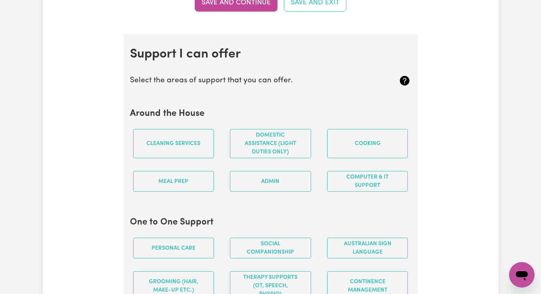
scroll to position [696, 0]
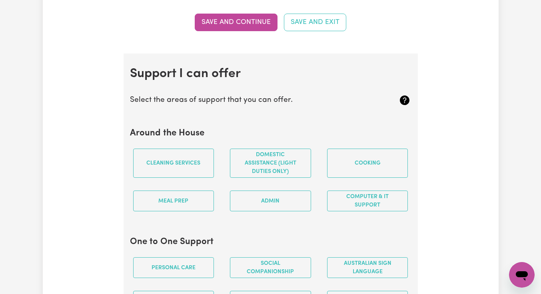
click at [210, 28] on button "Save and Continue" at bounding box center [236, 23] width 83 height 18
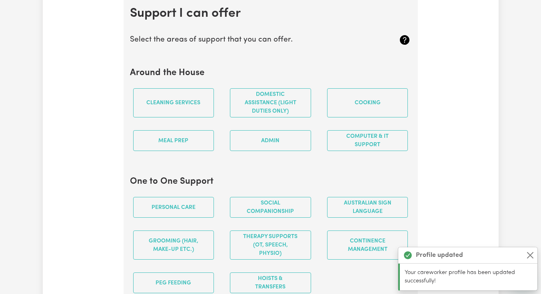
scroll to position [758, 0]
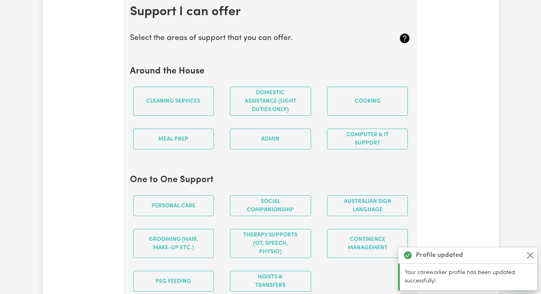
click at [159, 116] on button "Cleaning services" at bounding box center [173, 101] width 81 height 29
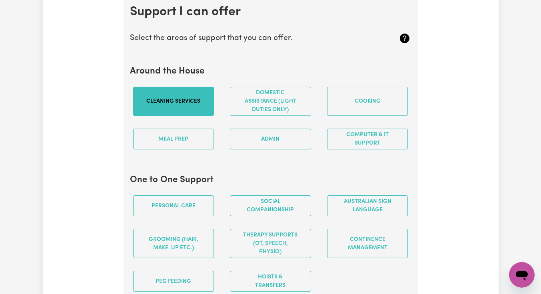
click at [263, 116] on button "Domestic assistance (light duties only)" at bounding box center [270, 101] width 81 height 29
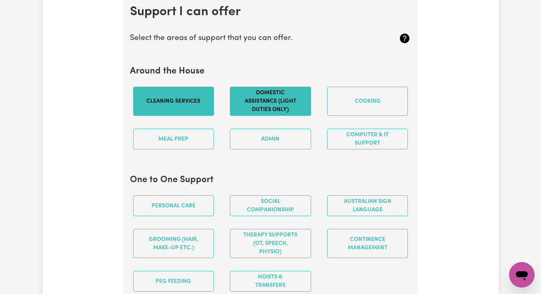
click at [191, 150] on button "Meal prep" at bounding box center [173, 139] width 81 height 21
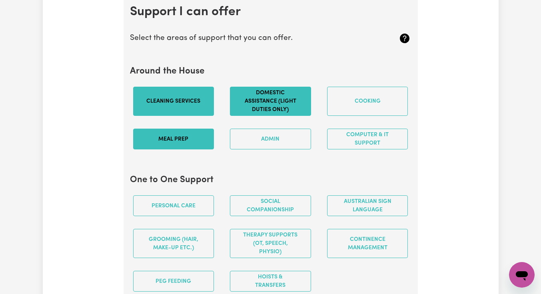
click at [265, 143] on button "Admin" at bounding box center [270, 139] width 81 height 21
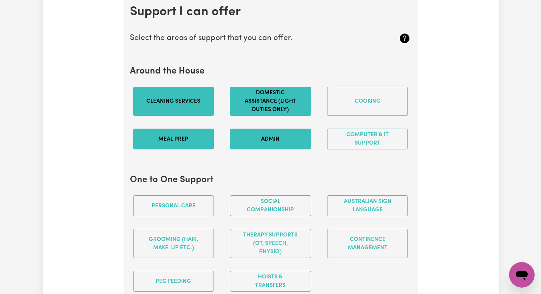
click at [373, 114] on button "Cooking" at bounding box center [367, 101] width 81 height 29
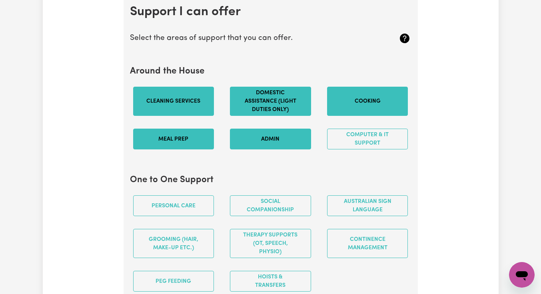
click at [375, 150] on button "Computer & IT Support" at bounding box center [367, 139] width 81 height 21
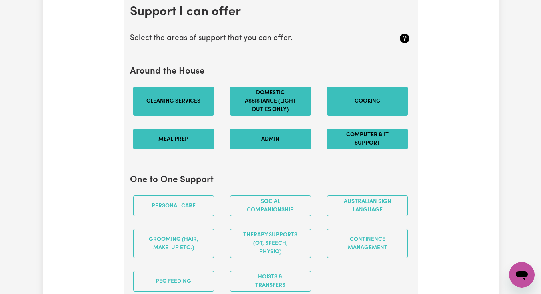
click at [449, 151] on div "Update Profile 1 2 3 4 5 Step 3 : Your Work and Experience Potential clients ne…" at bounding box center [271, 294] width 456 height 2004
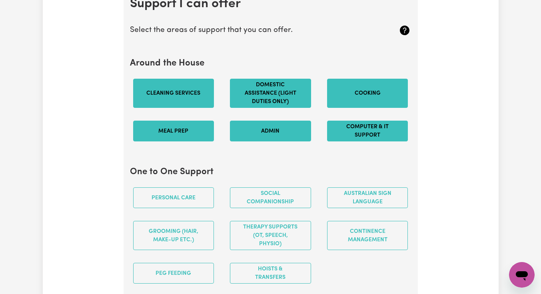
scroll to position [778, 0]
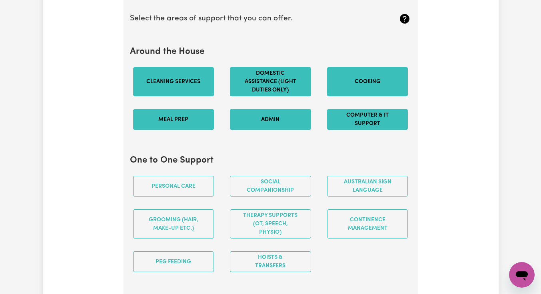
click at [201, 92] on button "Cleaning services" at bounding box center [173, 81] width 81 height 29
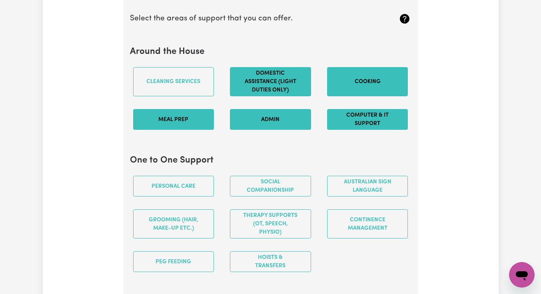
click at [226, 67] on section "Around the House Cleaning services Domestic assistance (light duties only) Cook…" at bounding box center [271, 91] width 282 height 102
click at [430, 73] on div "Update Profile 1 2 3 4 5 Step 3 : Your Work and Experience Potential clients ne…" at bounding box center [271, 275] width 456 height 2004
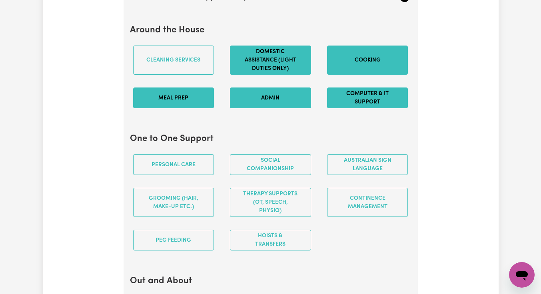
scroll to position [800, 0]
click at [187, 74] on button "Cleaning services" at bounding box center [173, 59] width 81 height 29
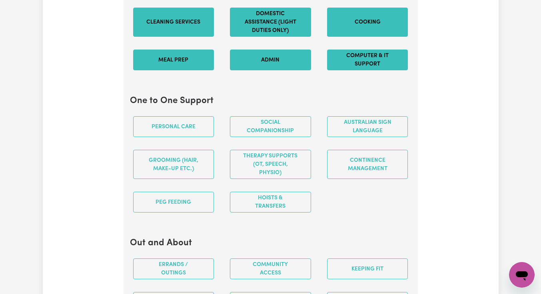
scroll to position [859, 0]
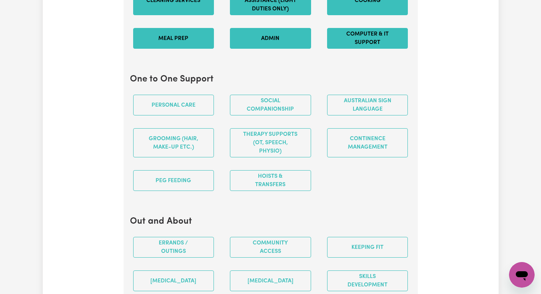
click at [174, 112] on button "Personal care" at bounding box center [173, 105] width 81 height 21
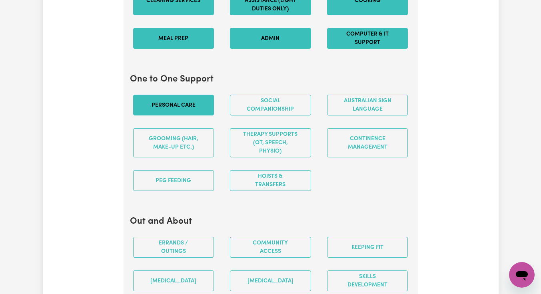
click at [286, 111] on button "Social companionship" at bounding box center [270, 105] width 81 height 21
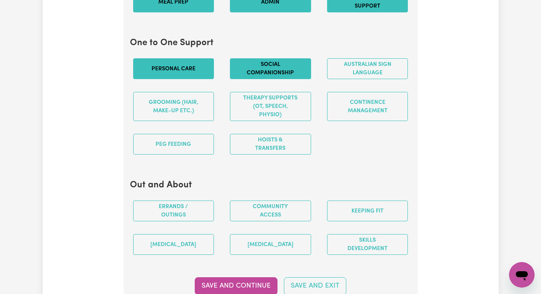
scroll to position [896, 0]
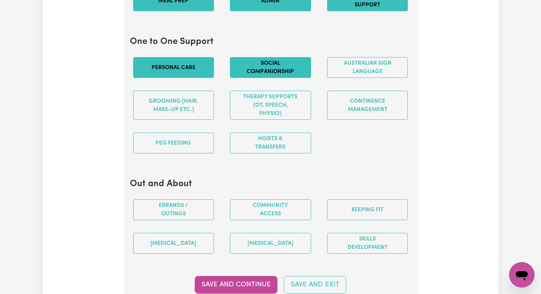
click at [374, 118] on button "Continence management" at bounding box center [367, 105] width 81 height 29
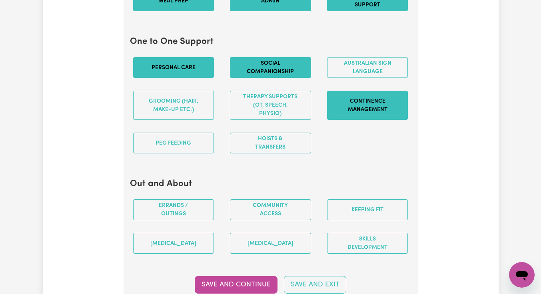
click at [298, 120] on button "Therapy Supports (OT, speech, physio)" at bounding box center [270, 105] width 81 height 29
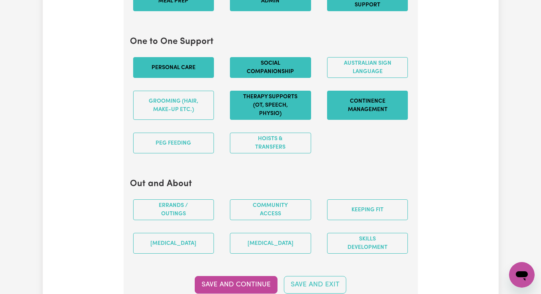
click at [171, 120] on button "Grooming (hair, make-up etc.)" at bounding box center [173, 105] width 81 height 29
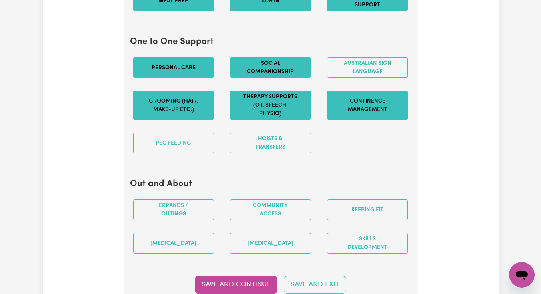
click at [338, 140] on div "Personal care Social companionship Australian Sign Language Grooming (hair, mak…" at bounding box center [270, 105] width 291 height 109
click at [196, 154] on button "PEG feeding" at bounding box center [173, 143] width 81 height 21
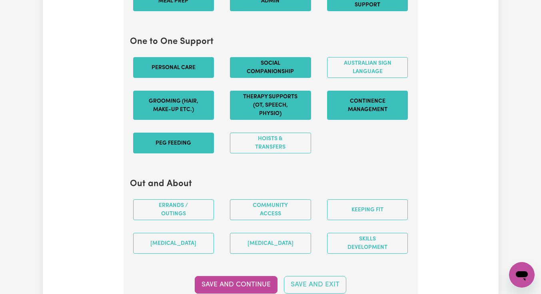
click at [287, 153] on button "Hoists & transfers" at bounding box center [270, 143] width 81 height 21
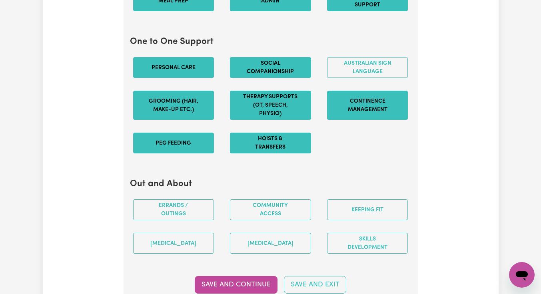
click at [301, 120] on button "Therapy Supports (OT, speech, physio)" at bounding box center [270, 105] width 81 height 29
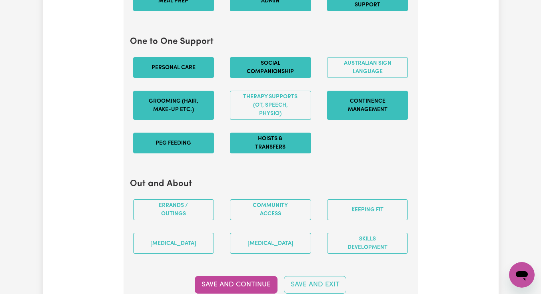
click at [334, 145] on div "Personal care Social companionship Australian Sign Language Grooming (hair, mak…" at bounding box center [270, 105] width 291 height 109
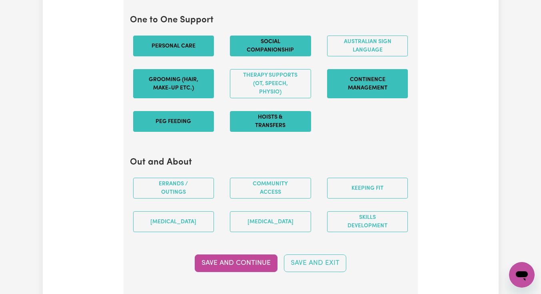
scroll to position [938, 0]
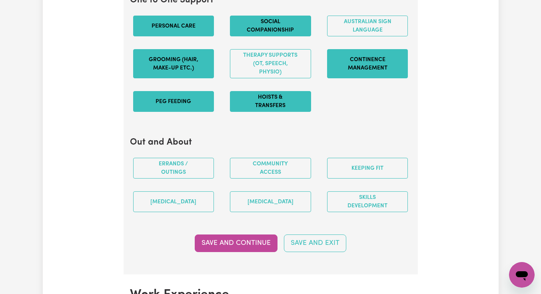
click at [190, 172] on button "Errands / Outings" at bounding box center [173, 168] width 81 height 21
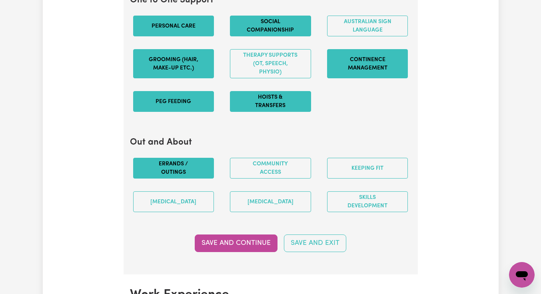
click at [250, 179] on button "Community access" at bounding box center [270, 168] width 81 height 21
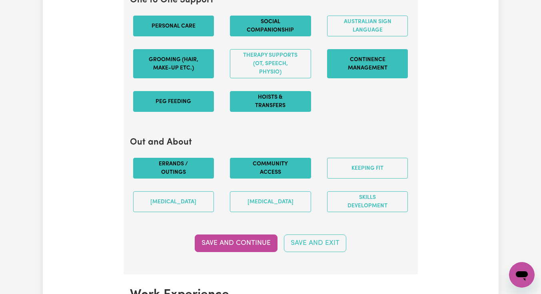
click at [354, 178] on button "Keeping fit" at bounding box center [367, 168] width 81 height 21
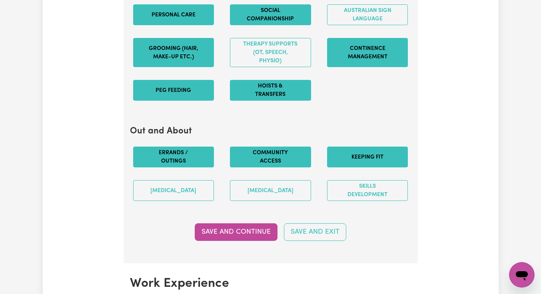
scroll to position [960, 0]
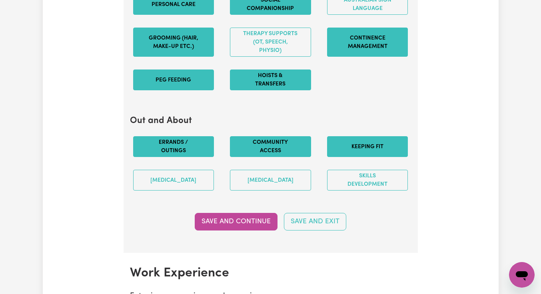
click at [190, 191] on button "[MEDICAL_DATA]" at bounding box center [173, 180] width 81 height 21
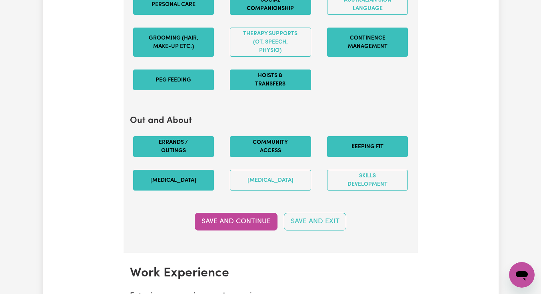
click at [280, 188] on button "[MEDICAL_DATA]" at bounding box center [270, 180] width 81 height 21
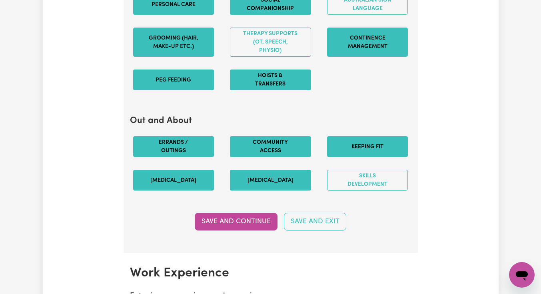
click at [349, 189] on button "Skills Development" at bounding box center [367, 180] width 81 height 21
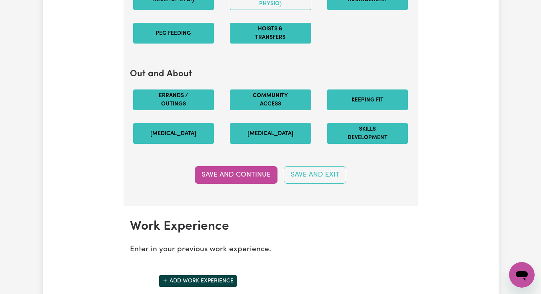
scroll to position [1024, 0]
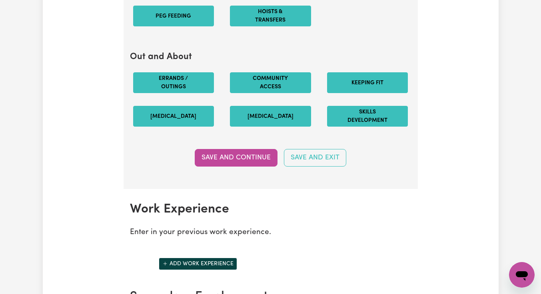
click at [238, 167] on button "Save and Continue" at bounding box center [236, 158] width 83 height 18
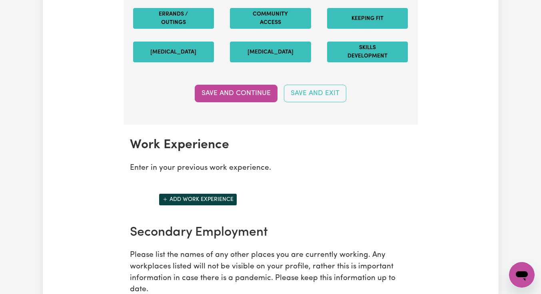
scroll to position [1114, 0]
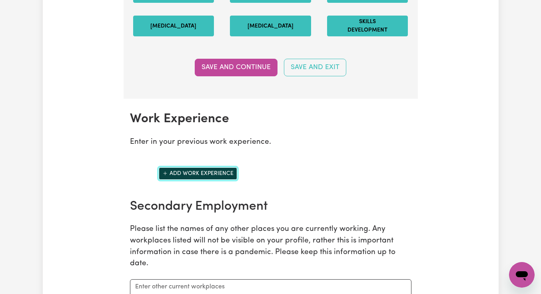
click at [222, 180] on button "Add work experience" at bounding box center [198, 174] width 78 height 12
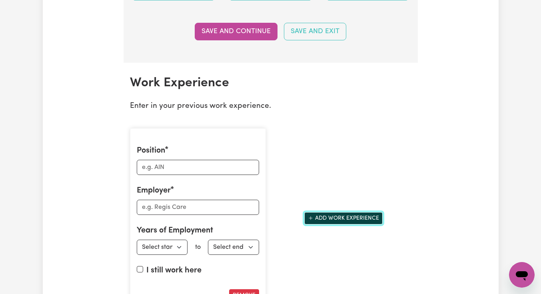
scroll to position [1226, 0]
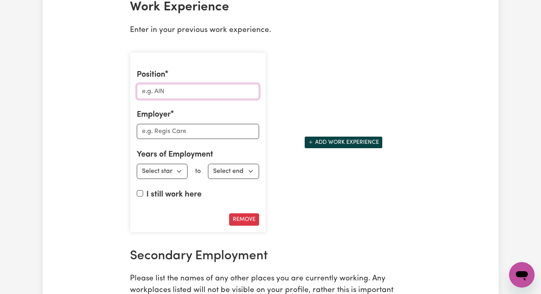
click at [179, 98] on input "Position" at bounding box center [198, 91] width 122 height 15
drag, startPoint x: 371, startPoint y: 65, endPoint x: 35, endPoint y: 64, distance: 335.6
type input "Northern Hospital Epping"
click at [185, 139] on input "Employer" at bounding box center [198, 131] width 122 height 15
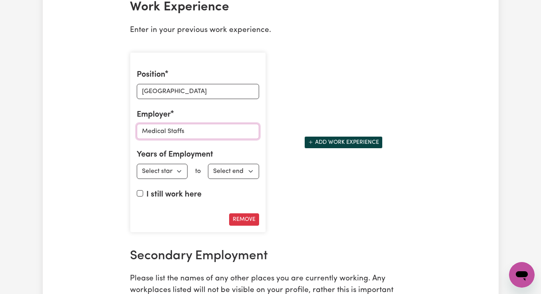
type input "Medical Staffs"
drag, startPoint x: 185, startPoint y: 141, endPoint x: 71, endPoint y: 82, distance: 128.3
type input "Patient Care Assistant"
click at [182, 139] on input "Medical Staffs" at bounding box center [198, 131] width 122 height 15
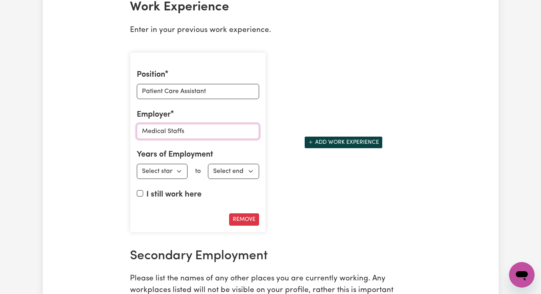
drag, startPoint x: 71, startPoint y: 82, endPoint x: 90, endPoint y: 123, distance: 45.3
type input "Northern Hospital Epping"
click at [180, 179] on select "Select start year 1951 1952 1953 1954 1955 1956 1957 1958 1959 1960 1961 1962 1…" at bounding box center [162, 171] width 51 height 15
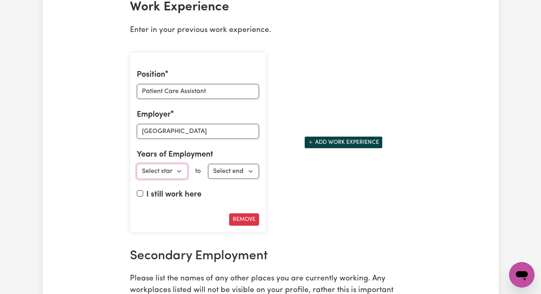
select select "2019"
click at [141, 197] on input "I still work here" at bounding box center [140, 193] width 6 height 6
checkbox input "true"
click at [162, 99] on input "Patient Care Assistant" at bounding box center [198, 91] width 122 height 15
drag, startPoint x: 90, startPoint y: 123, endPoint x: 132, endPoint y: 98, distance: 48.2
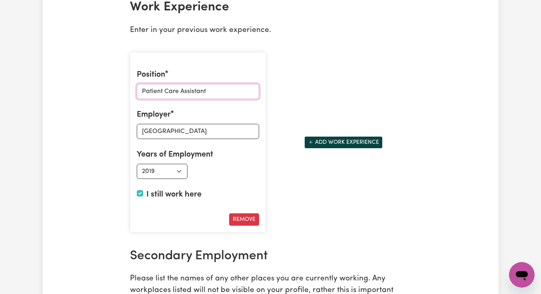
click at [132, 98] on div "Position Patient Care Assistant Employer Northern Hospital Epping Years of Empl…" at bounding box center [198, 142] width 136 height 180
drag, startPoint x: 132, startPoint y: 98, endPoint x: 141, endPoint y: 97, distance: 9.7
click at [141, 97] on input "Patient Care Assistant" at bounding box center [198, 91] width 122 height 15
type input "Personal Care Assistant / Patient Care Assistant"
click at [140, 137] on input "Northern Hospital Epping" at bounding box center [198, 131] width 122 height 15
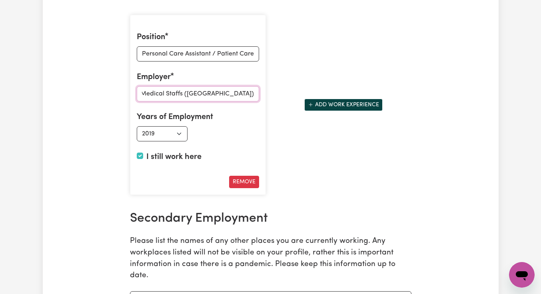
scroll to position [1272, 0]
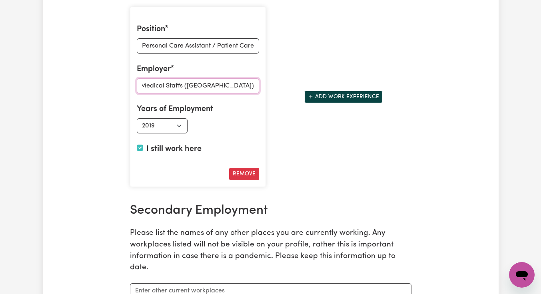
click at [177, 94] on input "Spectrum / Medical Staffs (Northern Hospital Epping)" at bounding box center [198, 85] width 122 height 15
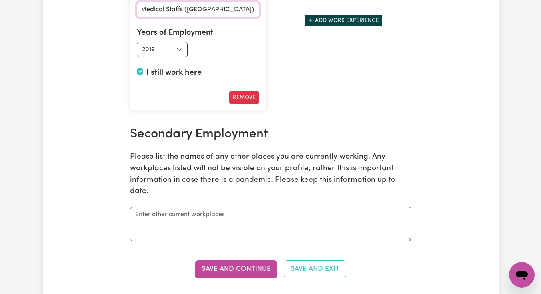
scroll to position [1346, 0]
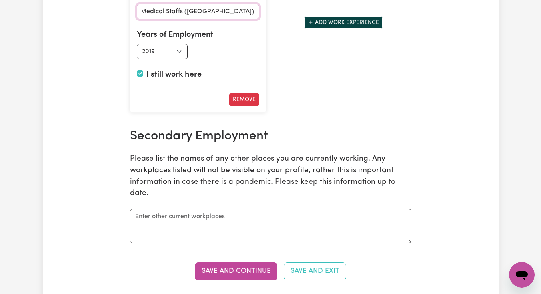
type input "Spectrum / Medical Staffs (Northern Hospital Epping)"
click at [324, 29] on button "Add work experience" at bounding box center [343, 22] width 78 height 12
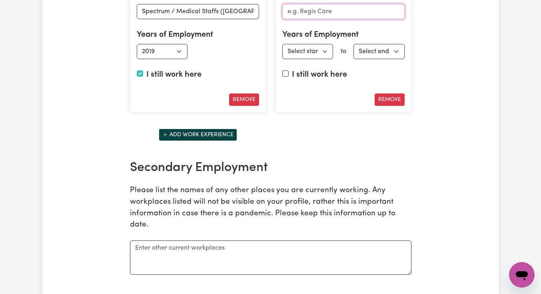
click at [313, 19] on input "Employer" at bounding box center [343, 11] width 122 height 15
type input "Bupa"
click at [321, 58] on select "Select start year 1951 1952 1953 1954 1955 1956 1957 1958 1959 1960 1961 1962 1…" at bounding box center [307, 51] width 51 height 15
select select "2016"
click at [400, 59] on select "Select end year 1951 1952 1953 1954 1955 1956 1957 1958 1959 1960 1961 1962 196…" at bounding box center [379, 51] width 51 height 15
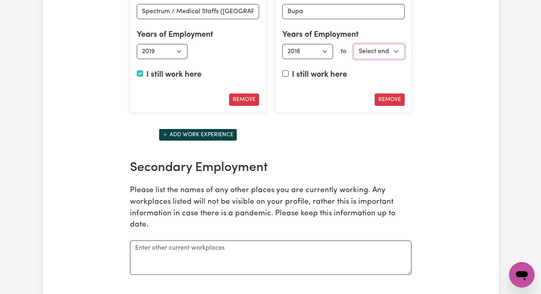
select select "2019"
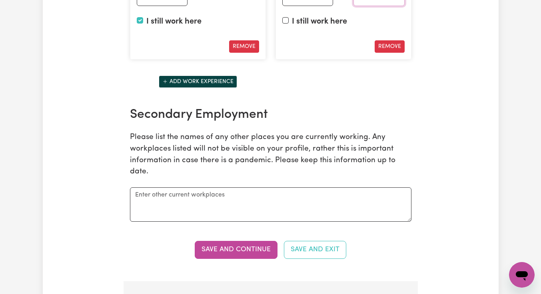
scroll to position [1410, 0]
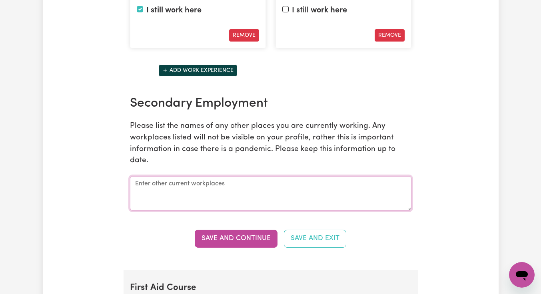
click at [298, 208] on textarea at bounding box center [271, 193] width 282 height 34
click at [254, 243] on button "Save and Continue" at bounding box center [236, 239] width 83 height 18
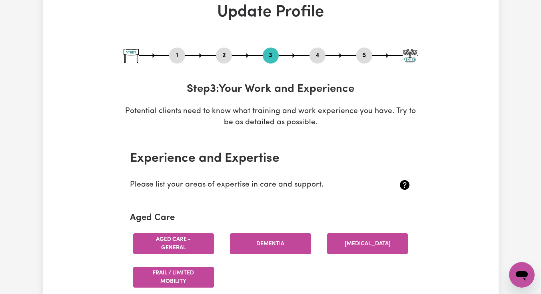
scroll to position [0, 0]
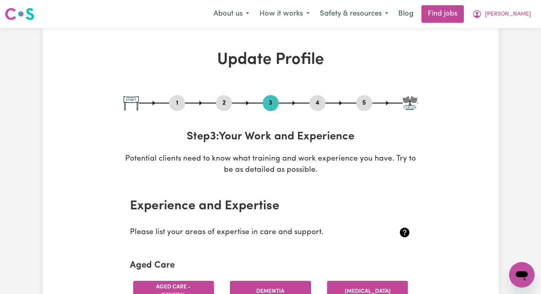
click at [224, 107] on button "2" at bounding box center [224, 103] width 16 height 10
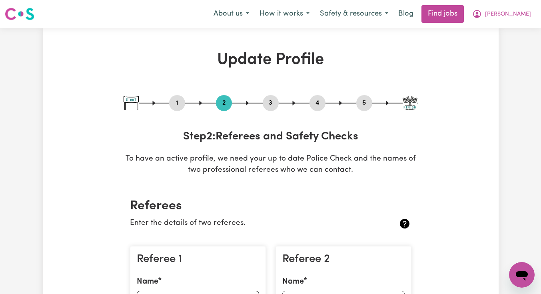
click at [174, 101] on button "1" at bounding box center [177, 103] width 16 height 10
select select "female"
select select "Australian Citizen"
select select "Studying a healthcare related degree or qualification"
select select "55"
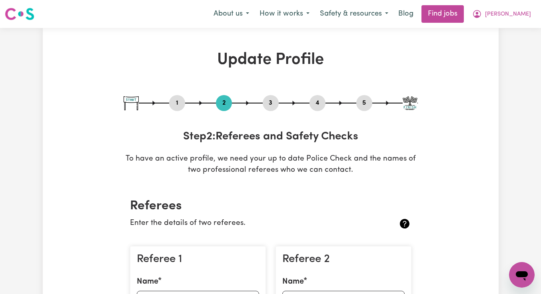
select select "75"
select select "85"
select select "95"
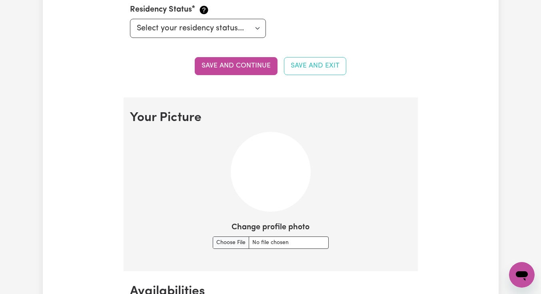
scroll to position [512, 0]
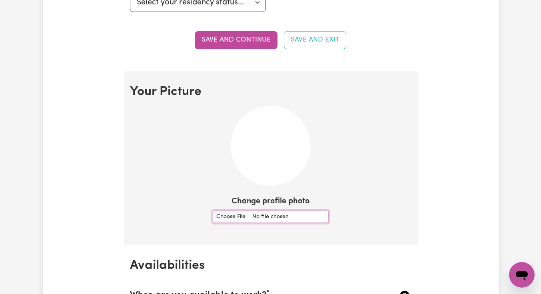
click at [226, 213] on input "Change profile photo" at bounding box center [271, 217] width 116 height 12
type input "C:\fakepath\ID Photo.jpg"
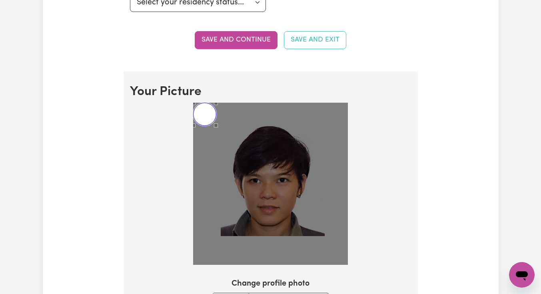
drag, startPoint x: 141, startPoint y: 97, endPoint x: 212, endPoint y: 116, distance: 73.7
click at [212, 116] on div "Use the arrow keys to move the crop selection area" at bounding box center [204, 114] width 23 height 23
click at [214, 117] on div "Use the arrow keys to move the crop selection area" at bounding box center [204, 114] width 23 height 23
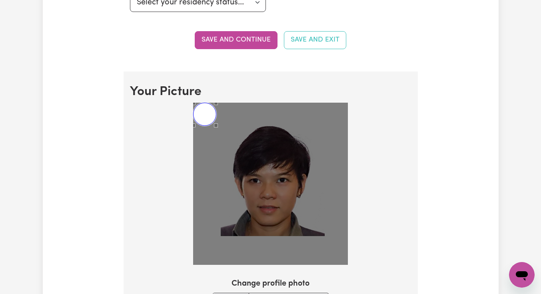
drag, startPoint x: 214, startPoint y: 117, endPoint x: 218, endPoint y: 132, distance: 15.3
click at [218, 132] on div at bounding box center [270, 184] width 155 height 162
drag, startPoint x: 218, startPoint y: 132, endPoint x: 284, endPoint y: 176, distance: 79.5
click at [284, 176] on div at bounding box center [270, 184] width 155 height 162
click at [213, 118] on div "Use the arrow keys to move the crop selection area" at bounding box center [204, 114] width 23 height 23
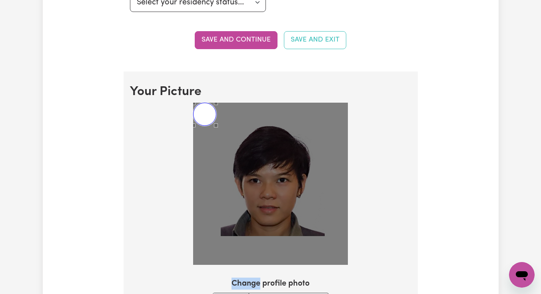
click at [213, 118] on div "Use the arrow keys to move the crop selection area" at bounding box center [204, 114] width 23 height 23
click at [249, 172] on img at bounding box center [270, 184] width 155 height 162
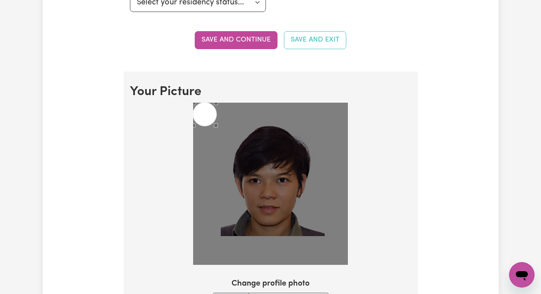
click at [249, 172] on img at bounding box center [270, 184] width 155 height 162
click at [217, 122] on img at bounding box center [270, 184] width 155 height 162
click at [210, 118] on div "Use the arrow keys to move the crop selection area" at bounding box center [204, 114] width 23 height 23
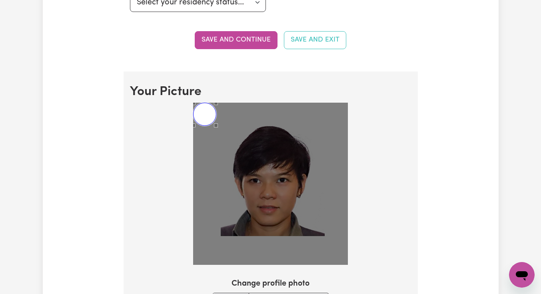
click at [206, 122] on div "Use the arrow keys to move the crop selection area" at bounding box center [204, 114] width 23 height 23
drag, startPoint x: 287, startPoint y: 193, endPoint x: 206, endPoint y: 124, distance: 106.9
click at [206, 124] on div "Use the arrow keys to move the crop selection area" at bounding box center [204, 114] width 23 height 23
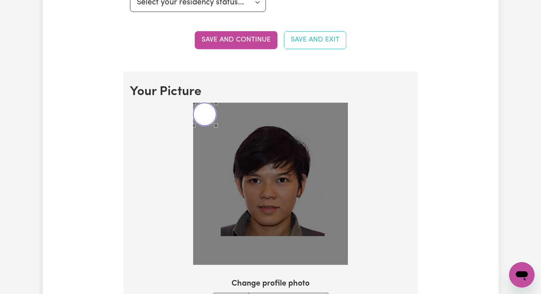
click at [206, 124] on div "Use the arrow keys to move the crop selection area" at bounding box center [204, 114] width 23 height 23
click at [207, 123] on div "Use the arrow keys to move the crop selection area" at bounding box center [204, 114] width 23 height 23
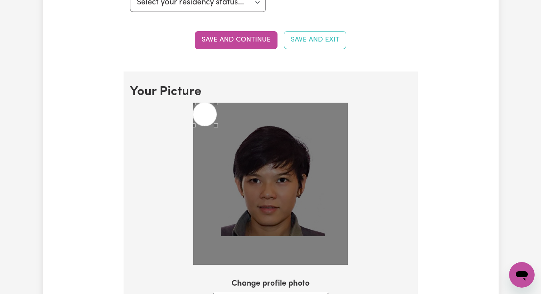
click at [257, 192] on img at bounding box center [270, 184] width 155 height 162
click at [271, 199] on img at bounding box center [270, 184] width 155 height 162
click at [272, 200] on img at bounding box center [270, 184] width 155 height 162
drag, startPoint x: 207, startPoint y: 123, endPoint x: 272, endPoint y: 199, distance: 100.1
click at [272, 199] on img at bounding box center [270, 184] width 155 height 162
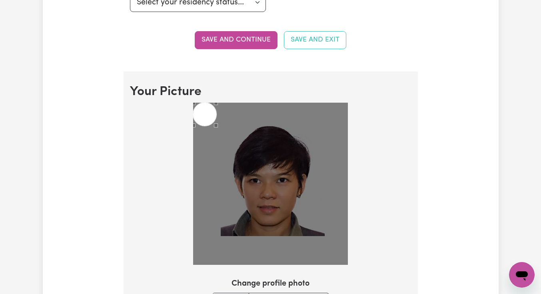
click at [272, 199] on img at bounding box center [270, 184] width 155 height 162
drag, startPoint x: 272, startPoint y: 199, endPoint x: 267, endPoint y: 188, distance: 12.3
click at [267, 188] on div at bounding box center [270, 184] width 155 height 162
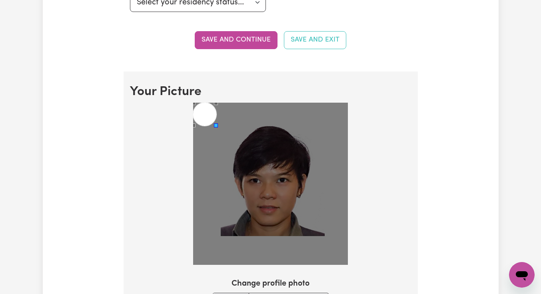
drag, startPoint x: 203, startPoint y: 112, endPoint x: 273, endPoint y: 169, distance: 89.9
click at [273, 169] on div at bounding box center [270, 184] width 155 height 162
click at [207, 121] on div "Use the arrow keys to move the crop selection area" at bounding box center [204, 114] width 23 height 23
drag, startPoint x: 273, startPoint y: 169, endPoint x: 207, endPoint y: 121, distance: 81.9
click at [207, 121] on div "Use the arrow keys to move the crop selection area" at bounding box center [204, 114] width 23 height 23
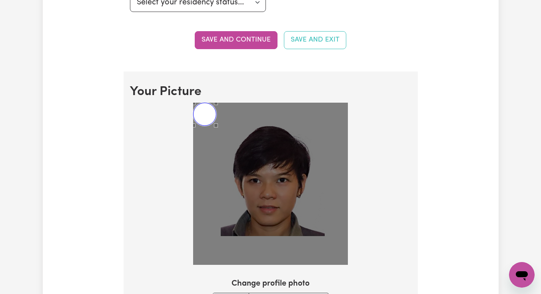
drag, startPoint x: 207, startPoint y: 121, endPoint x: 292, endPoint y: 182, distance: 104.8
click at [292, 182] on div at bounding box center [270, 184] width 155 height 162
click at [391, 192] on div at bounding box center [271, 186] width 282 height 166
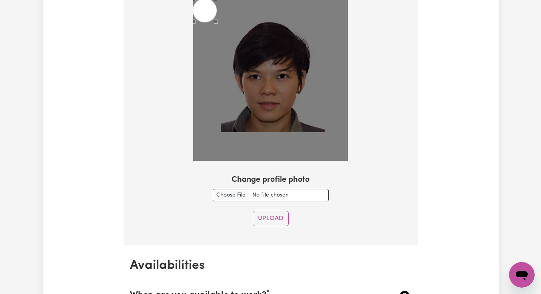
click at [280, 218] on button "Upload" at bounding box center [271, 218] width 36 height 15
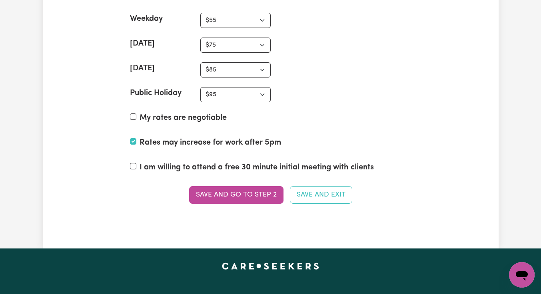
scroll to position [2149, 0]
click at [374, 64] on div "Sunday N/A $37 $38 $39 $40 $41 $42 $43 $44 $45 $46 $47 $48 $49 $50 $51 $52 $53 …" at bounding box center [271, 69] width 282 height 15
click at [388, 55] on section "Set your rates * Fill in the amounts below to set your hourly rates. Weekday N/…" at bounding box center [271, 84] width 294 height 286
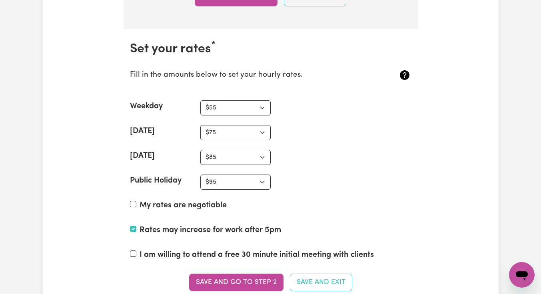
scroll to position [2036, 0]
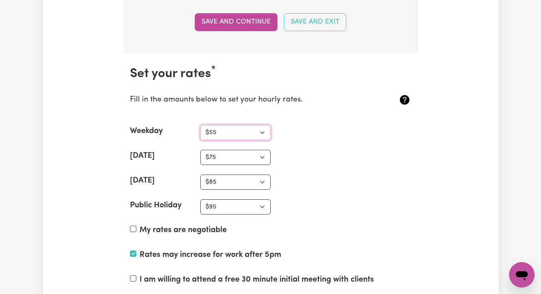
click at [226, 135] on select "N/A $37 $38 $39 $40 $41 $42 $43 $44 $45 $46 $47 $48 $49 $50 $51 $52 $53 $54 $55…" at bounding box center [235, 132] width 70 height 15
select select "58"
click at [249, 154] on select "N/A $37 $38 $39 $40 $41 $42 $43 $44 $45 $46 $47 $48 $49 $50 $51 $52 $53 $54 $55…" at bounding box center [235, 157] width 70 height 15
select select "78"
click at [242, 181] on select "N/A $37 $38 $39 $40 $41 $42 $43 $44 $45 $46 $47 $48 $49 $50 $51 $52 $53 $54 $55…" at bounding box center [235, 182] width 70 height 15
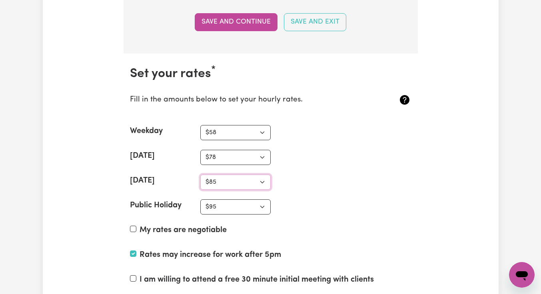
select select "88"
click at [240, 204] on select "N/A $37 $38 $39 $40 $41 $42 $43 $44 $45 $46 $47 $48 $49 $50 $51 $52 $53 $54 $55…" at bounding box center [235, 207] width 70 height 15
select select "98"
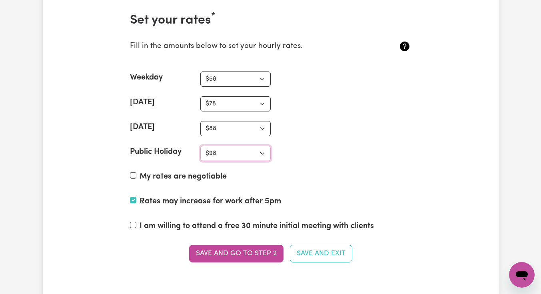
scroll to position [2102, 0]
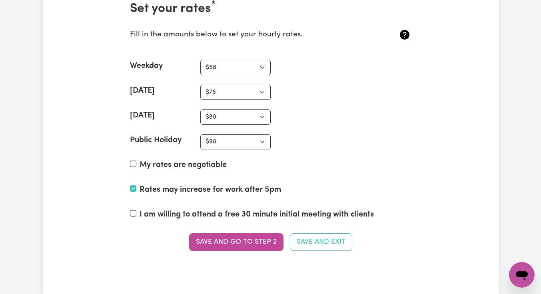
click at [230, 243] on button "Save and go to Step 2" at bounding box center [236, 243] width 94 height 18
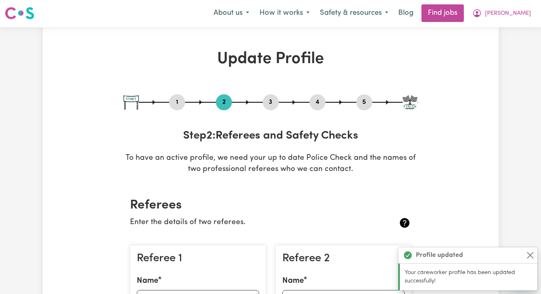
scroll to position [0, 0]
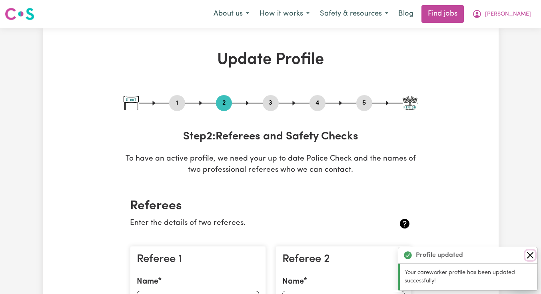
click at [530, 254] on button "Close" at bounding box center [531, 256] width 10 height 10
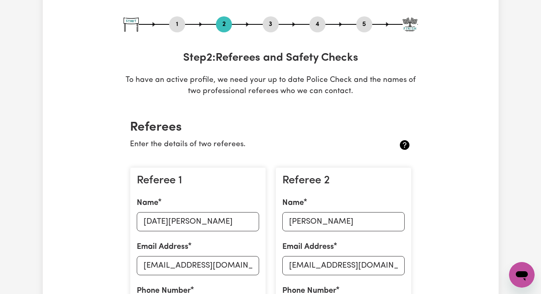
scroll to position [70, 0]
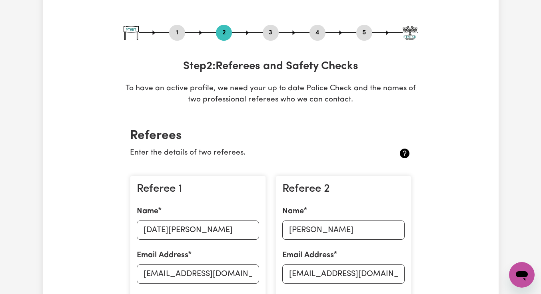
click at [276, 30] on button "3" at bounding box center [271, 33] width 16 height 10
select select "2019"
select select "2016"
select select "2019"
select select "Certificate III (Individual Support)"
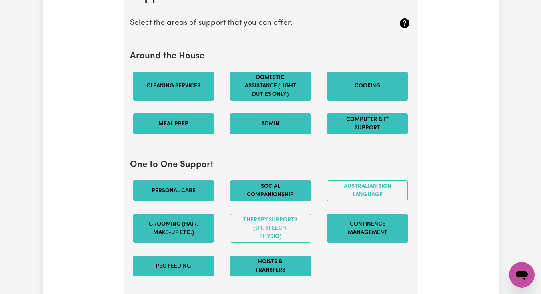
scroll to position [1484, 0]
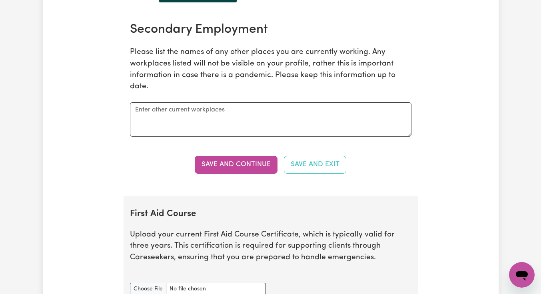
click at [237, 171] on button "Save and Continue" at bounding box center [236, 165] width 83 height 18
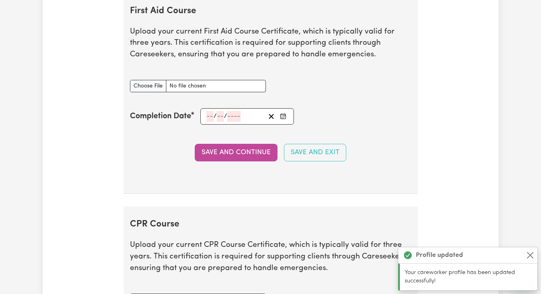
scroll to position [1689, 0]
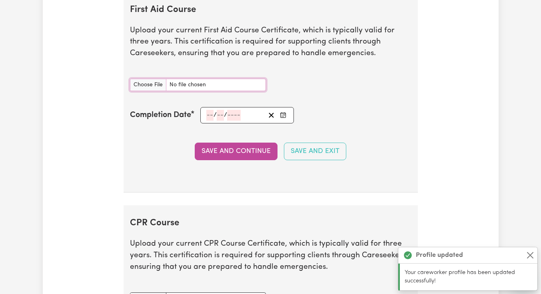
click at [146, 91] on input "First Aid Course document" at bounding box center [198, 85] width 136 height 12
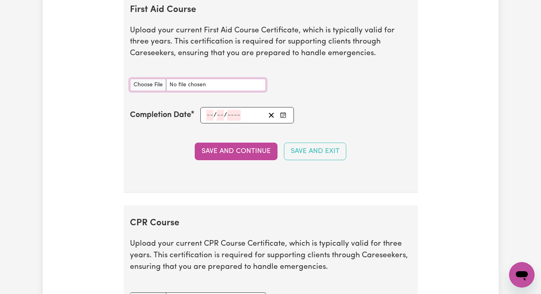
type input "C:\fakepath\First Aid Certification.pdf"
drag, startPoint x: 226, startPoint y: 135, endPoint x: 206, endPoint y: 123, distance: 23.3
click at [206, 121] on input "number" at bounding box center [209, 115] width 7 height 11
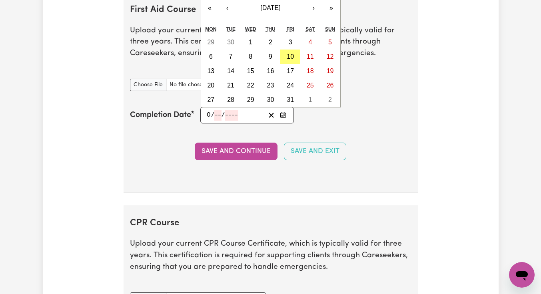
type input "03"
type input "202"
type input "2024-03-03"
type input "3"
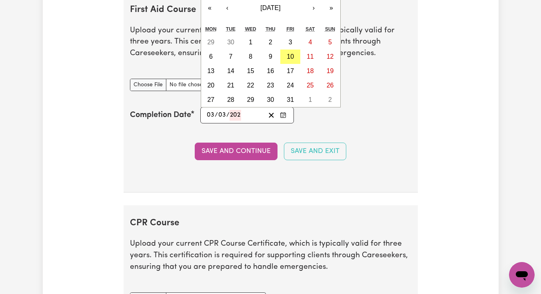
type input "3"
type input "2024"
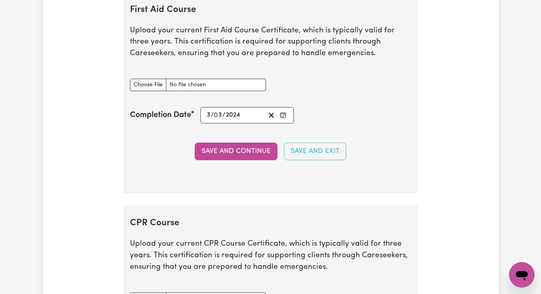
click at [218, 160] on button "Save and Continue" at bounding box center [236, 152] width 83 height 18
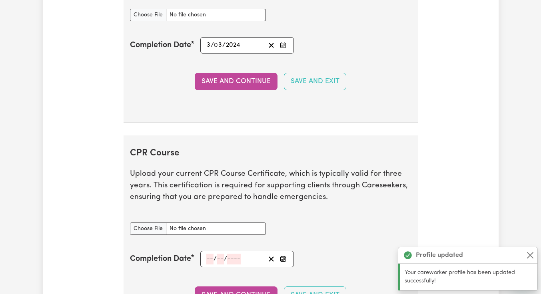
scroll to position [1826, 0]
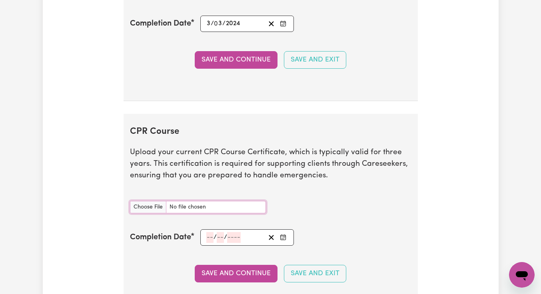
click at [145, 214] on input "CPR Course document" at bounding box center [198, 207] width 136 height 12
type input "C:\fakepath\CPR Certification.pdf"
click at [207, 243] on input "number" at bounding box center [209, 237] width 7 height 11
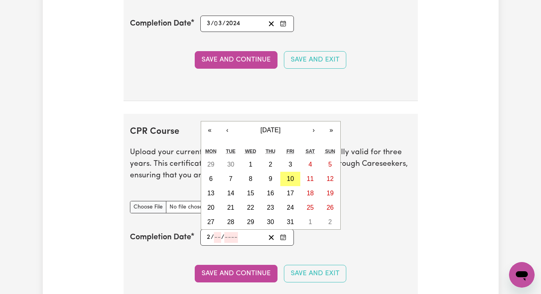
type input "22"
type input "02"
type input "202"
type input "2025-02-22"
type input "2"
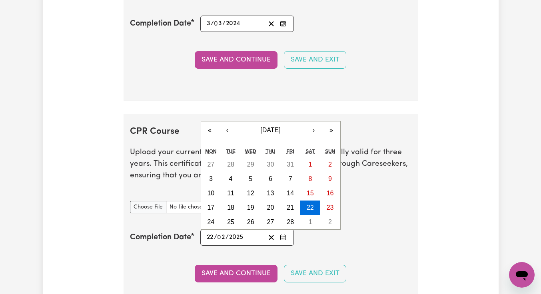
type input "2025"
click at [209, 283] on button "Save and Continue" at bounding box center [236, 274] width 83 height 18
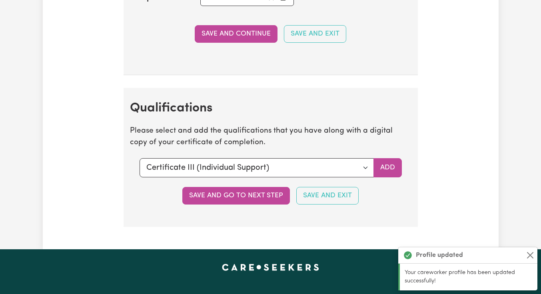
scroll to position [2127, 0]
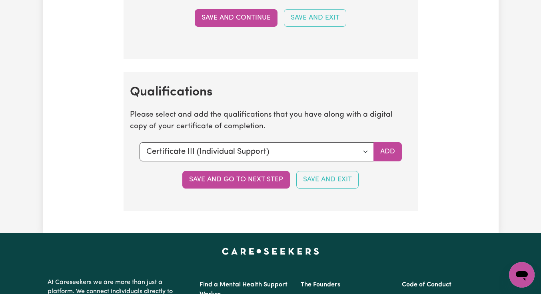
click at [380, 162] on button "Add" at bounding box center [388, 151] width 28 height 19
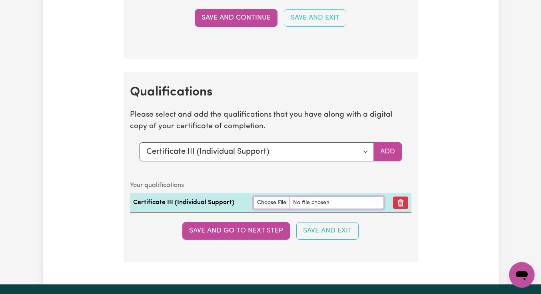
click at [271, 209] on input "file" at bounding box center [319, 203] width 130 height 12
type input "C:\fakepath\Aged Care Cert.pdf"
click at [257, 240] on button "Save and go to next step" at bounding box center [236, 231] width 108 height 18
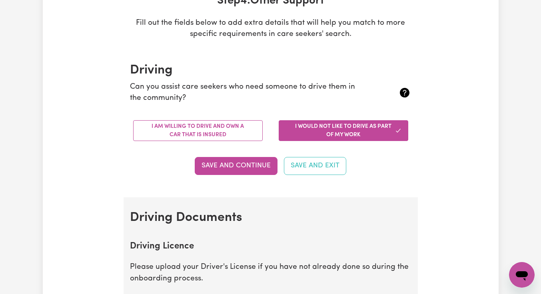
scroll to position [130, 0]
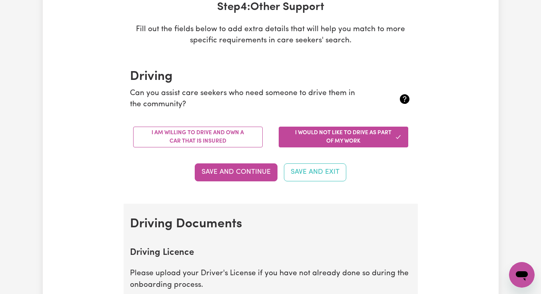
click at [234, 139] on button "I am willing to drive and own a car that is insured" at bounding box center [198, 137] width 130 height 21
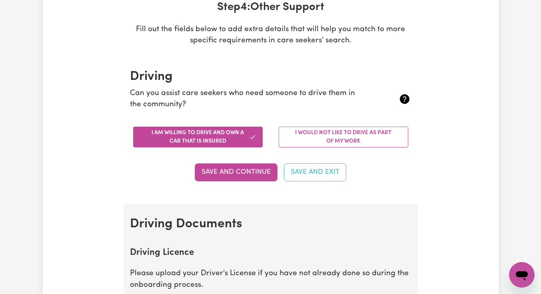
click at [232, 172] on button "Save and Continue" at bounding box center [236, 173] width 83 height 18
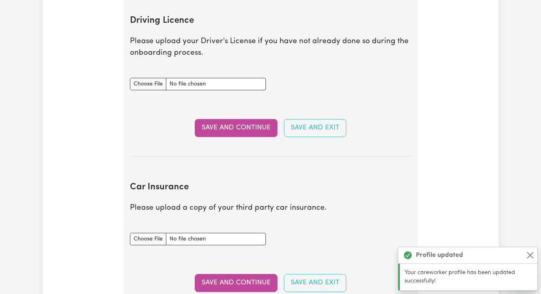
scroll to position [365, 0]
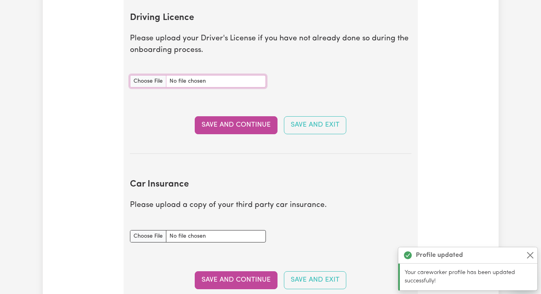
click at [136, 82] on input "Driving Licence document" at bounding box center [198, 81] width 136 height 12
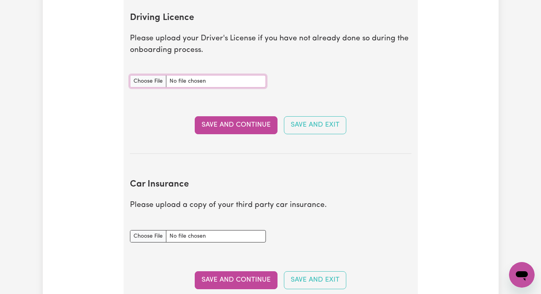
type input "C:\fakepath\Driver License .pdf"
drag, startPoint x: 6, startPoint y: 7, endPoint x: 218, endPoint y: 126, distance: 242.1
click at [218, 126] on button "Save and Continue" at bounding box center [236, 125] width 83 height 18
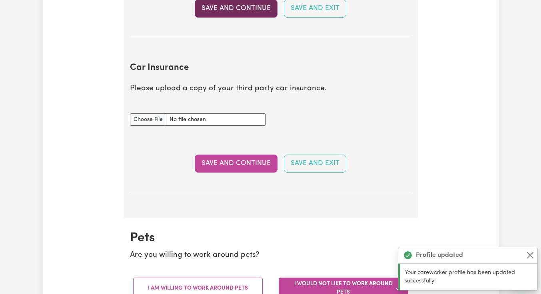
scroll to position [531, 0]
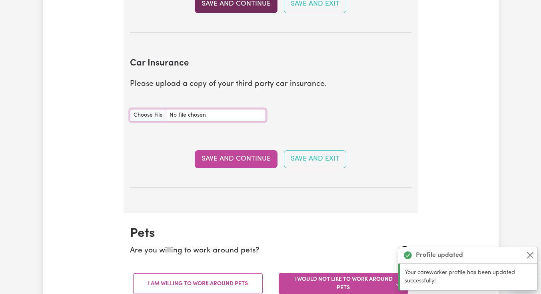
click at [155, 112] on input "Car Insurance document" at bounding box center [198, 115] width 136 height 12
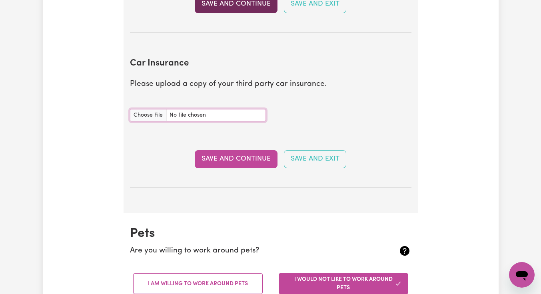
type input "C:\fakepath\Car Insurance 2025.pdf"
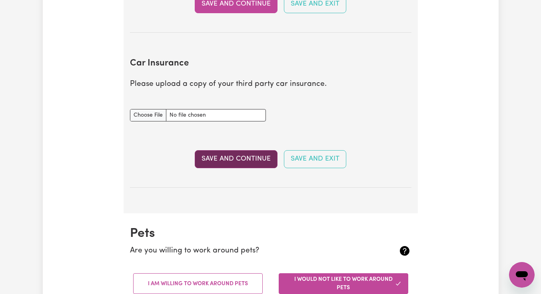
drag, startPoint x: 218, startPoint y: 126, endPoint x: 233, endPoint y: 160, distance: 37.4
click at [233, 160] on button "Save and Continue" at bounding box center [236, 159] width 83 height 18
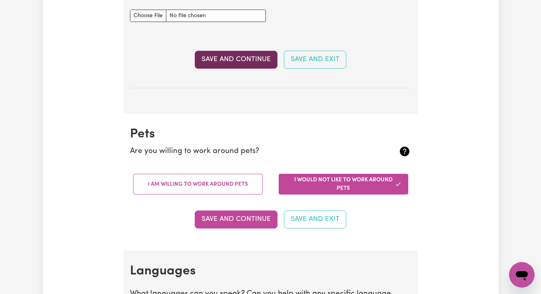
scroll to position [702, 0]
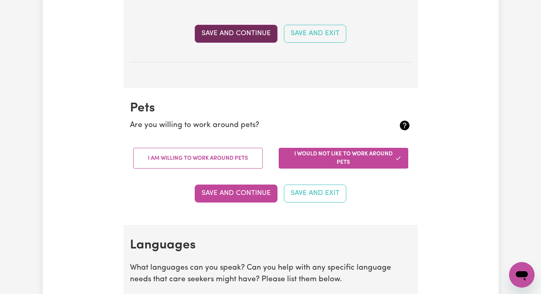
click at [183, 158] on button "I am willing to work around pets" at bounding box center [198, 158] width 130 height 21
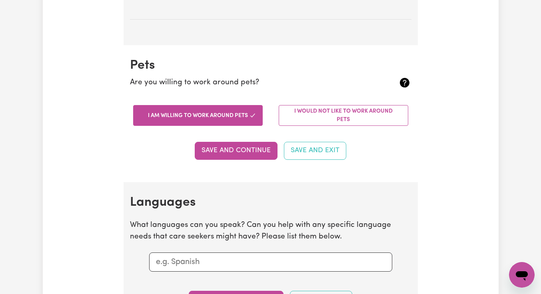
scroll to position [756, 0]
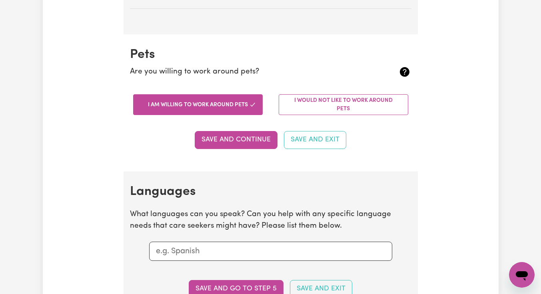
click at [306, 108] on button "I would not like to work around pets" at bounding box center [344, 104] width 130 height 21
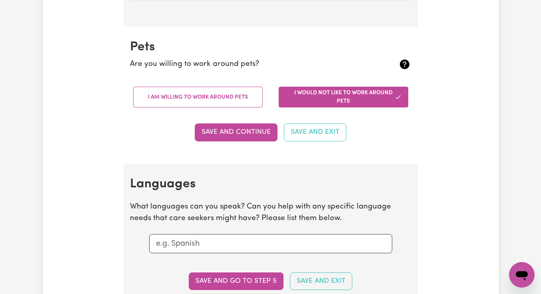
scroll to position [775, 0]
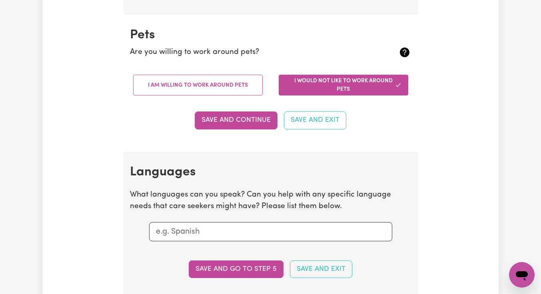
click at [198, 87] on button "I am willing to work around pets" at bounding box center [198, 85] width 130 height 21
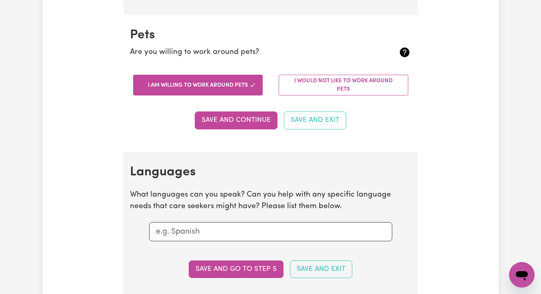
click at [206, 120] on button "Save and Continue" at bounding box center [236, 121] width 83 height 18
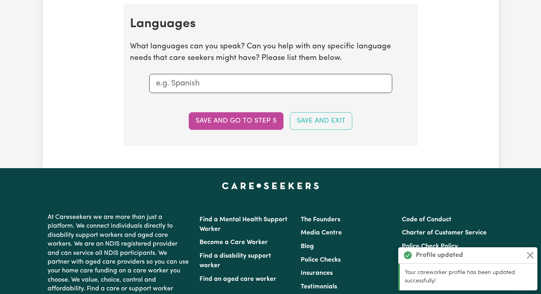
scroll to position [927, 0]
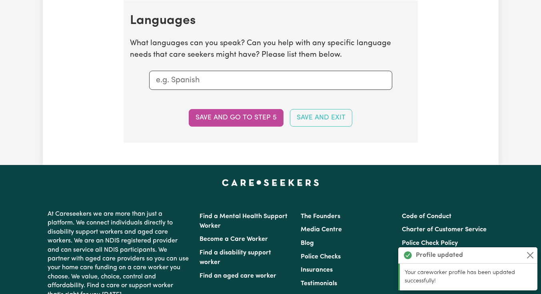
click at [176, 78] on input "text" at bounding box center [271, 80] width 230 height 12
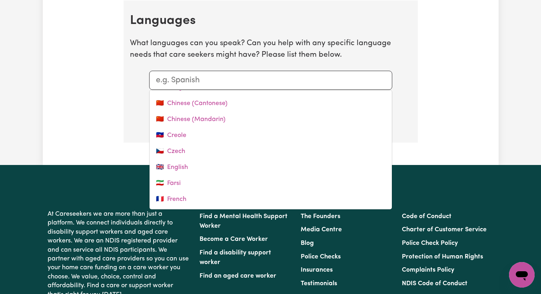
scroll to position [63, 0]
click at [177, 164] on link "🇬🇧 English" at bounding box center [271, 167] width 242 height 16
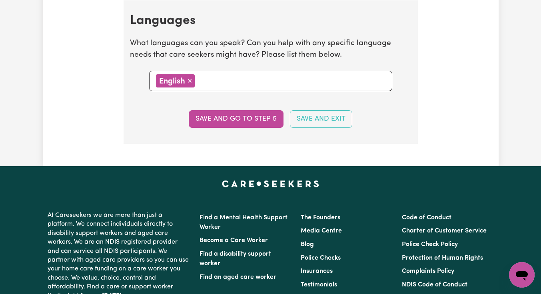
click at [213, 83] on input "text" at bounding box center [291, 80] width 188 height 12
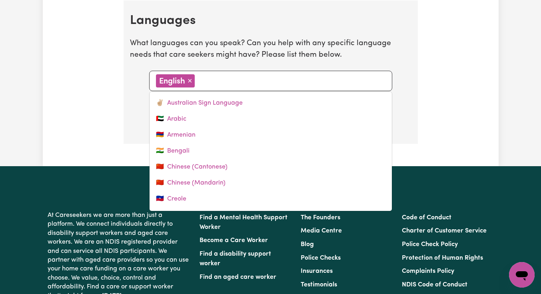
click at [184, 167] on link "🇨🇳 Chinese (Cantonese)" at bounding box center [271, 167] width 242 height 16
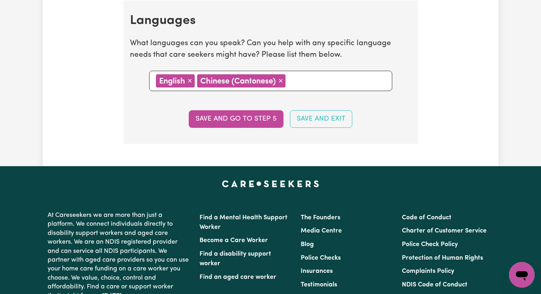
click at [304, 81] on input "text" at bounding box center [336, 80] width 97 height 12
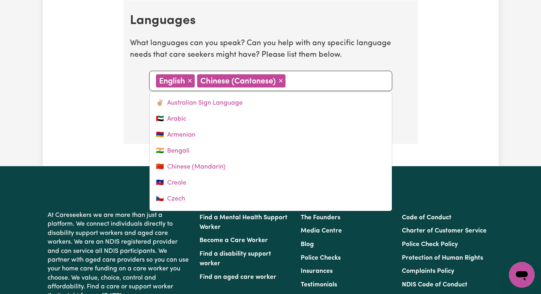
click at [194, 163] on link "🇨🇳 Chinese (Mandarin)" at bounding box center [271, 167] width 242 height 16
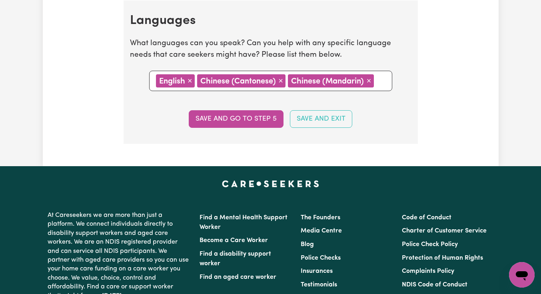
drag, startPoint x: 233, startPoint y: 160, endPoint x: 384, endPoint y: 81, distance: 170.3
click at [384, 81] on input "text" at bounding box center [380, 80] width 9 height 12
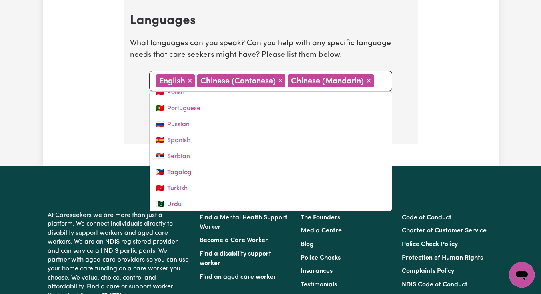
scroll to position [287, 0]
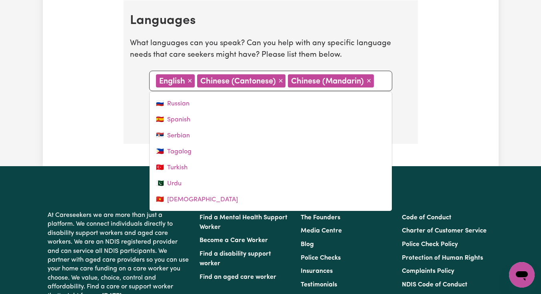
click at [192, 199] on link "🇻🇳 Vietnamese" at bounding box center [271, 200] width 242 height 16
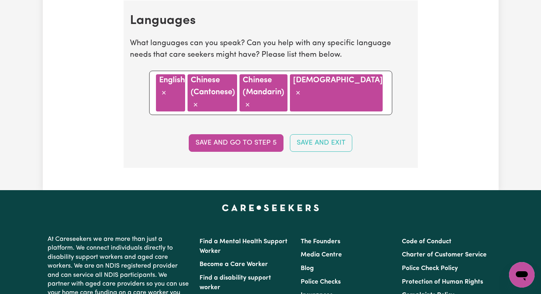
click at [248, 134] on button "Save and go to step 5" at bounding box center [236, 143] width 95 height 18
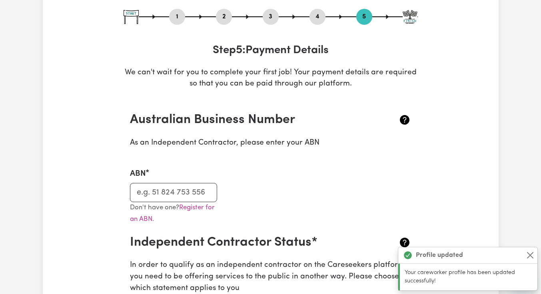
scroll to position [88, 0]
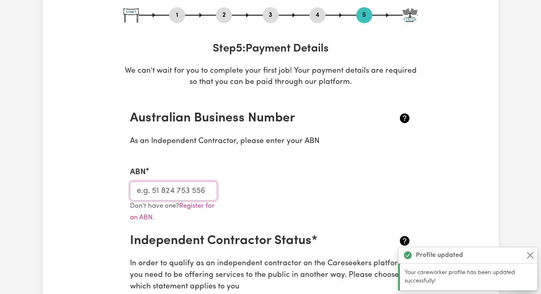
click at [192, 190] on input "ABN" at bounding box center [174, 191] width 88 height 19
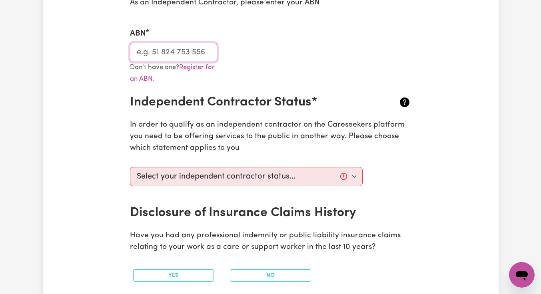
scroll to position [244, 0]
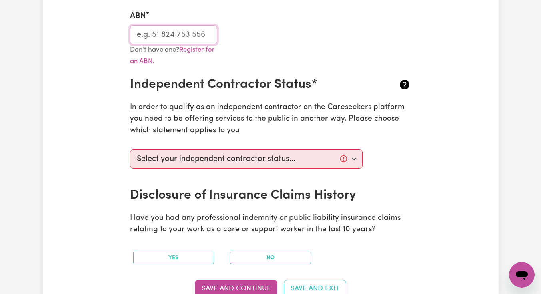
click at [198, 36] on input "ABN" at bounding box center [174, 34] width 88 height 19
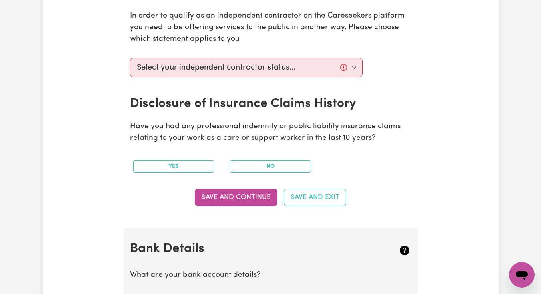
scroll to position [339, 0]
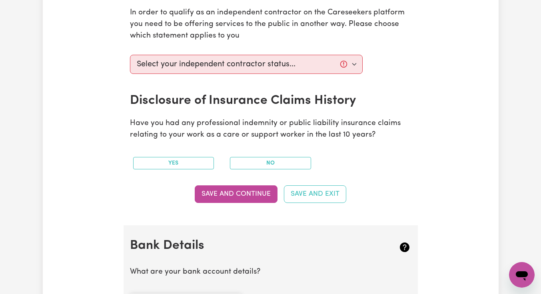
type input "13380069061"
click at [182, 71] on select "Select your independent contractor status... I am providing services through an…" at bounding box center [246, 64] width 233 height 19
select select "I am providing services through another platform"
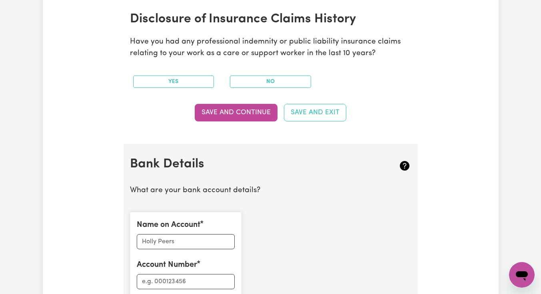
scroll to position [421, 0]
click at [282, 77] on button "No" at bounding box center [270, 81] width 81 height 12
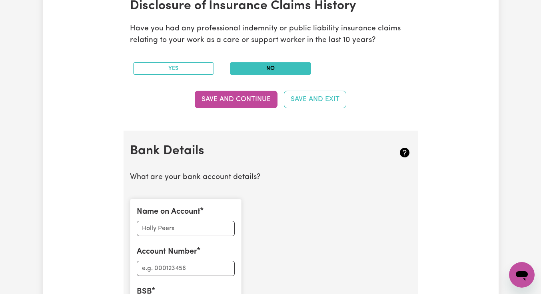
scroll to position [435, 0]
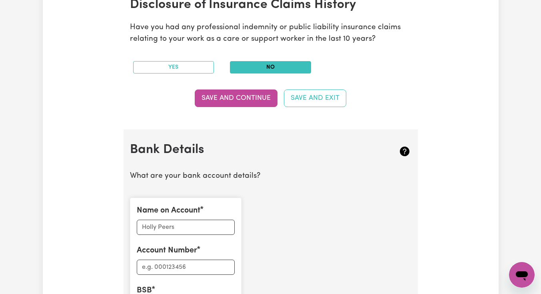
click at [241, 100] on button "Save and Continue" at bounding box center [236, 99] width 83 height 18
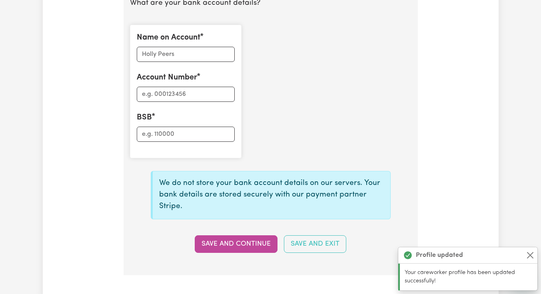
scroll to position [620, 0]
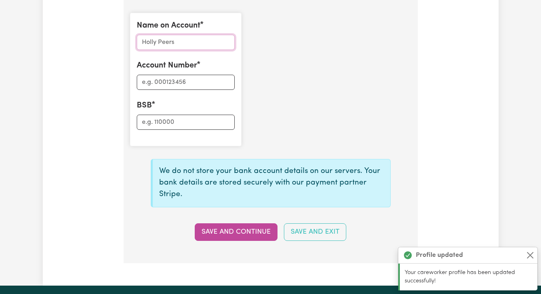
drag, startPoint x: 198, startPoint y: 36, endPoint x: 215, endPoint y: 42, distance: 17.3
click at [215, 42] on input "Name on Account" at bounding box center [186, 42] width 98 height 15
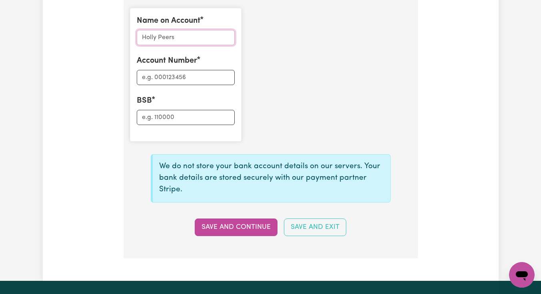
scroll to position [624, 0]
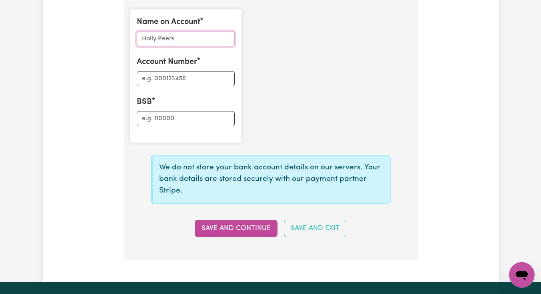
drag, startPoint x: 215, startPoint y: 42, endPoint x: 190, endPoint y: 38, distance: 25.0
click at [190, 38] on input "Name on Account" at bounding box center [186, 38] width 98 height 15
click at [181, 41] on input "Name on Account" at bounding box center [186, 38] width 98 height 15
type input "Que Mai Tran"
click at [182, 75] on input "Account Number" at bounding box center [186, 78] width 98 height 15
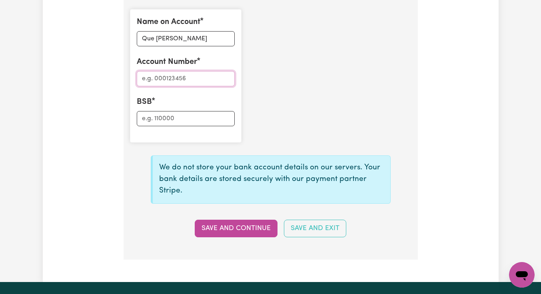
click at [186, 77] on input "Account Number" at bounding box center [186, 78] width 98 height 15
click at [186, 118] on input "BSB" at bounding box center [186, 118] width 98 height 15
type input "063575"
click at [179, 81] on input "Account Number" at bounding box center [186, 78] width 98 height 15
click at [240, 234] on button "Save and Continue" at bounding box center [236, 229] width 83 height 18
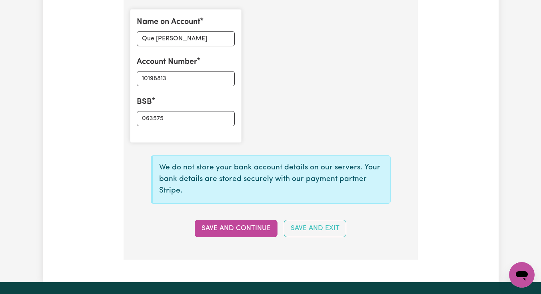
type input "****8813"
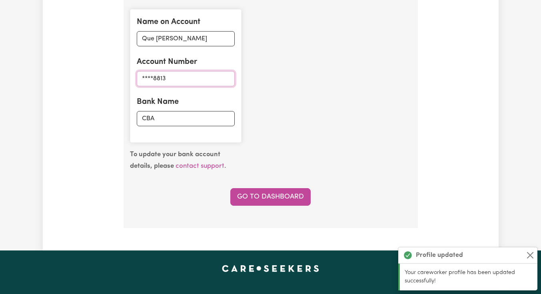
click at [140, 76] on input "****8813" at bounding box center [186, 78] width 98 height 15
click at [146, 76] on input "****8813" at bounding box center [186, 78] width 98 height 15
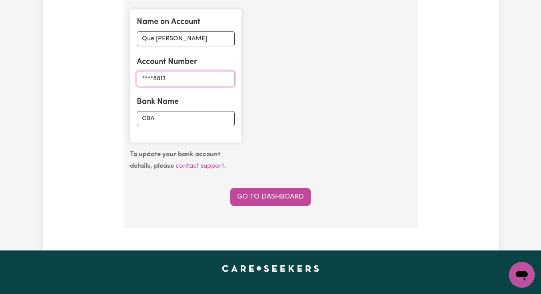
click at [172, 76] on input "****8813" at bounding box center [186, 78] width 98 height 15
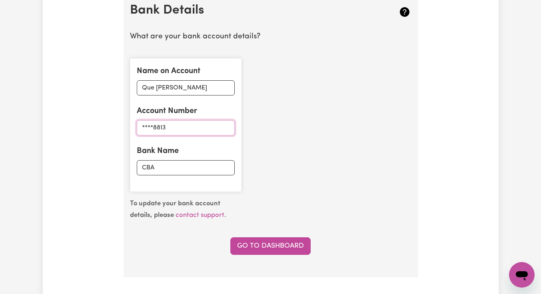
scroll to position [571, 0]
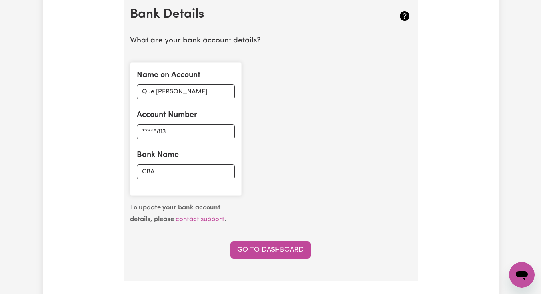
click at [404, 18] on icon at bounding box center [404, 16] width 13 height 13
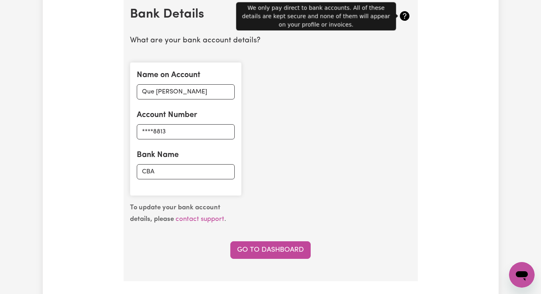
click at [404, 18] on icon at bounding box center [404, 16] width 13 height 13
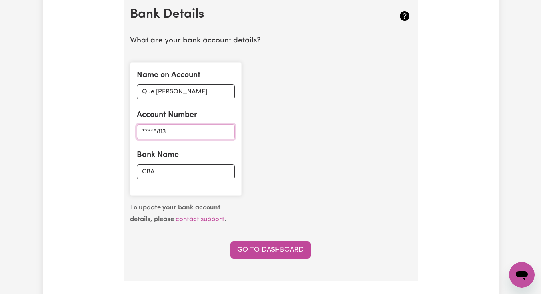
click at [150, 136] on input "****8813" at bounding box center [186, 131] width 98 height 15
click at [153, 132] on input "****8813" at bounding box center [186, 131] width 98 height 15
drag, startPoint x: 181, startPoint y: 41, endPoint x: 155, endPoint y: 131, distance: 94.2
click at [155, 131] on input "****8813" at bounding box center [186, 131] width 98 height 15
click at [156, 131] on input "****8813" at bounding box center [186, 131] width 98 height 15
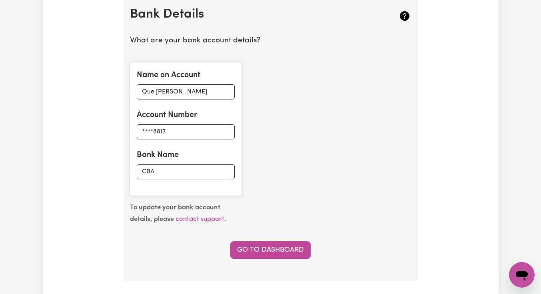
click at [197, 219] on link "contact support" at bounding box center [200, 219] width 49 height 7
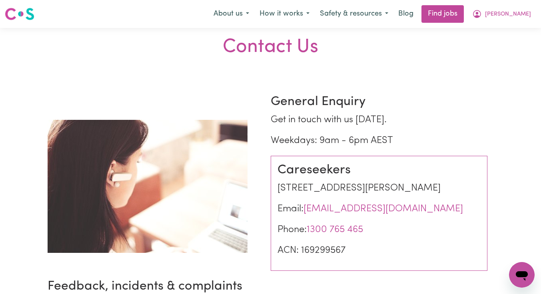
click at [22, 17] on img at bounding box center [20, 14] width 30 height 14
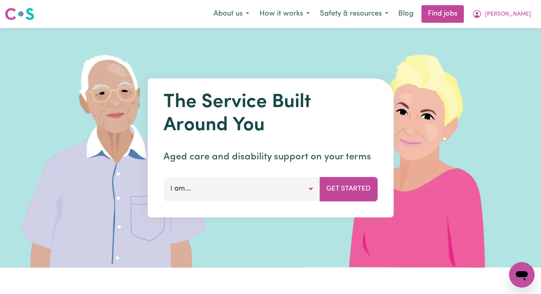
click at [518, 11] on button "Vikki" at bounding box center [501, 14] width 69 height 17
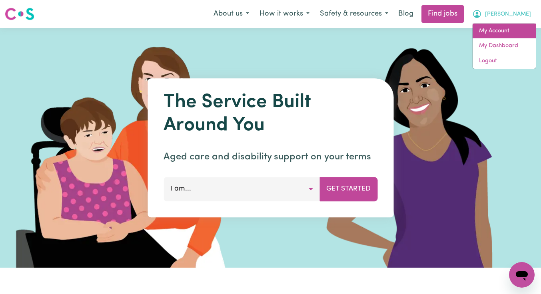
click at [506, 29] on link "My Account" at bounding box center [504, 31] width 63 height 15
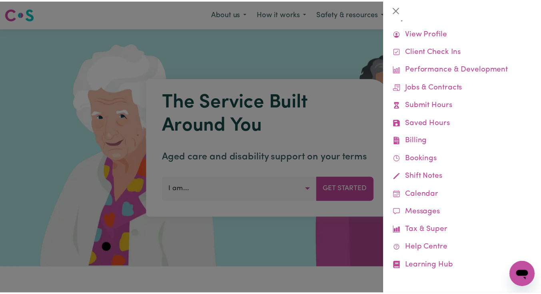
scroll to position [18, 0]
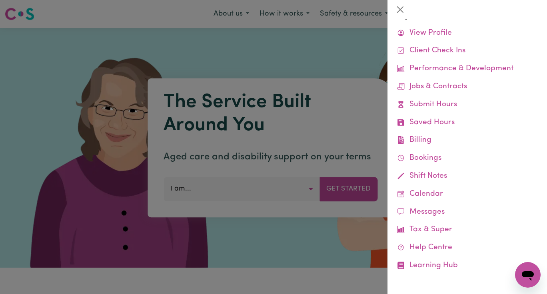
click at [460, 36] on link "View Profile" at bounding box center [467, 33] width 147 height 18
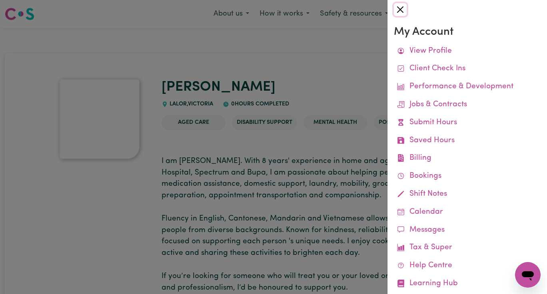
click at [400, 9] on button "Close" at bounding box center [400, 9] width 13 height 13
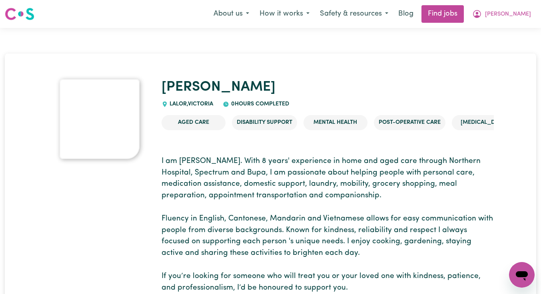
click at [313, 12] on button "How it works" at bounding box center [284, 14] width 60 height 17
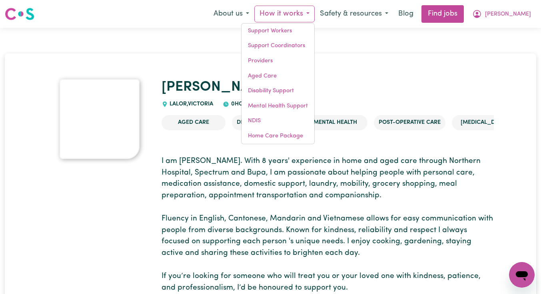
click at [125, 107] on img at bounding box center [100, 119] width 80 height 80
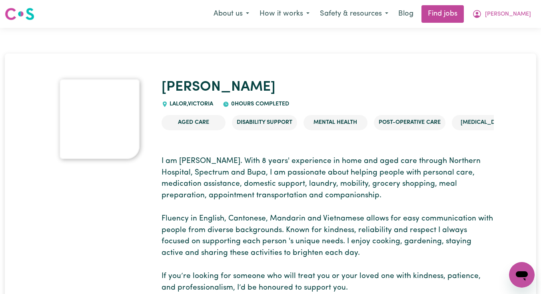
click at [125, 107] on img at bounding box center [100, 119] width 80 height 80
click at [125, 108] on img at bounding box center [100, 119] width 80 height 80
click at [524, 14] on span "Vikki" at bounding box center [508, 14] width 46 height 9
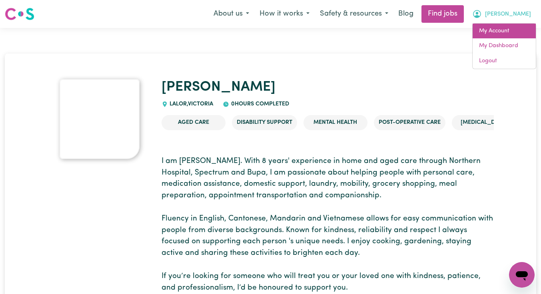
click at [502, 30] on link "My Account" at bounding box center [504, 31] width 63 height 15
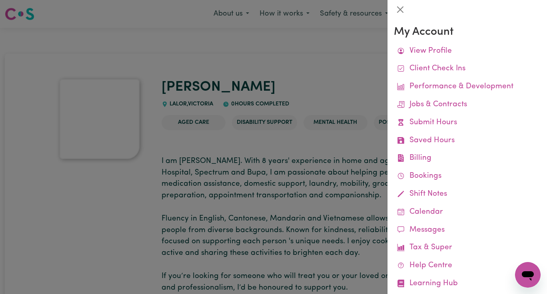
click at [440, 69] on link "Client Check Ins" at bounding box center [467, 69] width 147 height 18
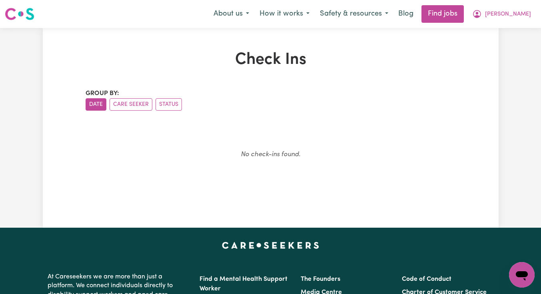
click at [481, 17] on icon "My Account" at bounding box center [477, 14] width 8 height 8
click at [464, 16] on link "Find jobs" at bounding box center [443, 14] width 42 height 18
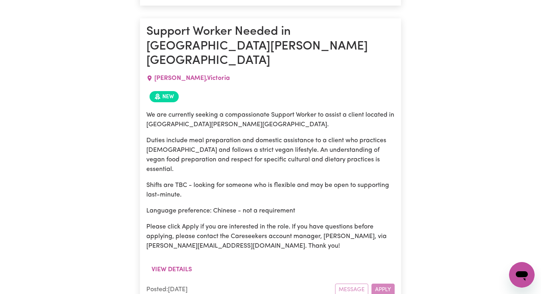
scroll to position [1134, 0]
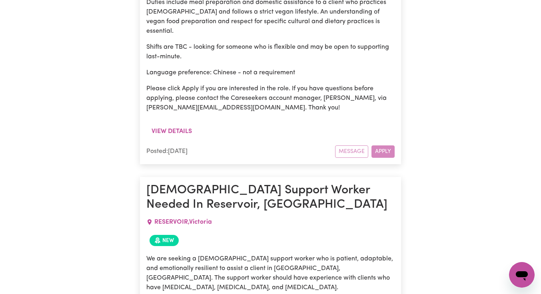
click at [281, 254] on p "We are seeking a female support worker who is patient, adaptable, and emotional…" at bounding box center [270, 273] width 248 height 38
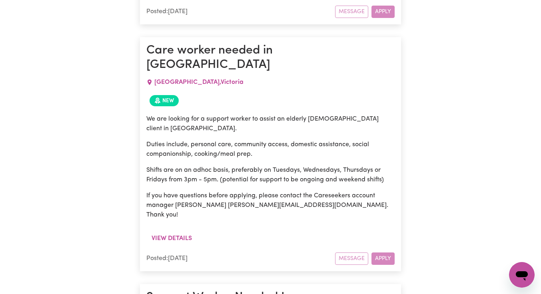
scroll to position [3287, 0]
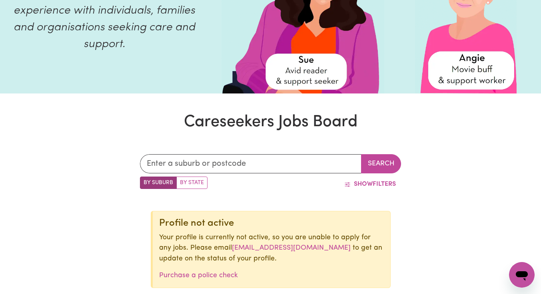
scroll to position [0, 0]
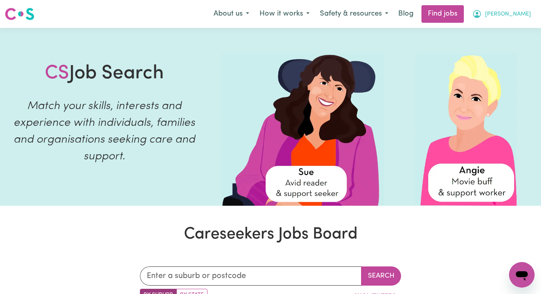
click at [523, 12] on span "Vikki" at bounding box center [508, 14] width 46 height 9
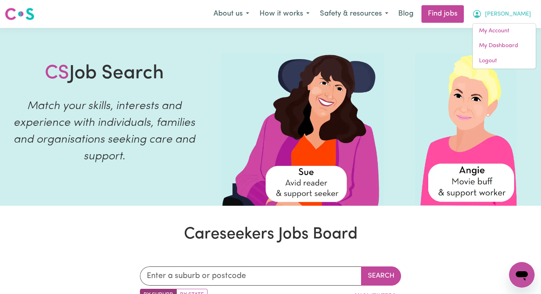
click at [523, 11] on span "Vikki" at bounding box center [508, 14] width 46 height 9
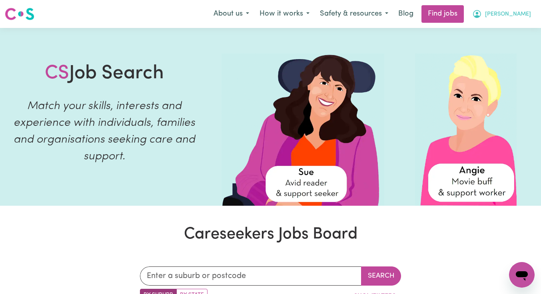
click at [254, 15] on button "About us" at bounding box center [231, 14] width 46 height 17
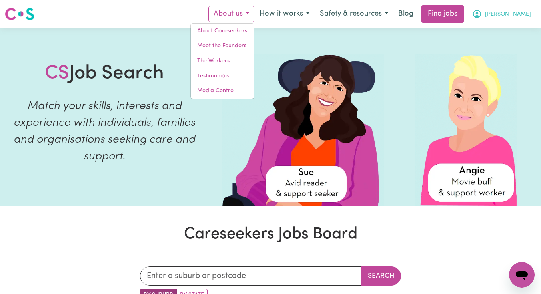
click at [254, 15] on button "About us" at bounding box center [231, 14] width 46 height 17
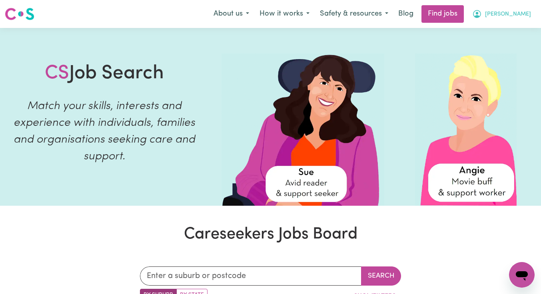
click at [464, 15] on link "Find jobs" at bounding box center [443, 14] width 42 height 18
click at [464, 14] on link "Find jobs" at bounding box center [443, 14] width 42 height 18
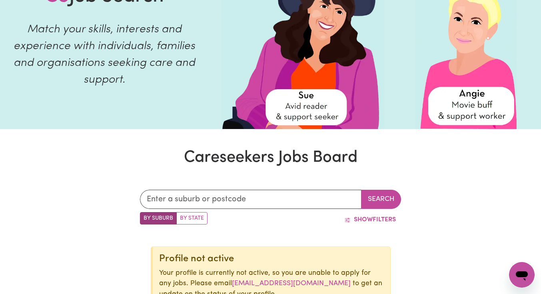
scroll to position [73, 0]
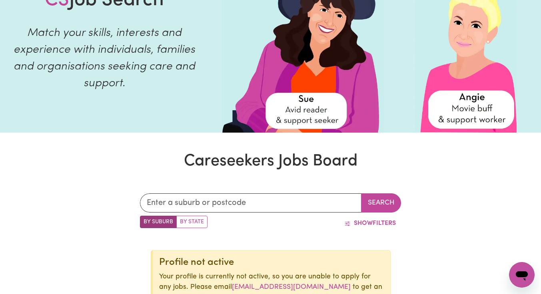
click at [186, 221] on label "By State" at bounding box center [191, 222] width 31 height 12
click at [145, 221] on input "By State" at bounding box center [142, 218] width 5 height 5
radio input "true"
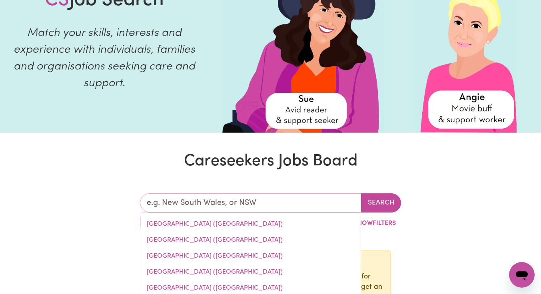
click at [217, 200] on input "text" at bounding box center [251, 203] width 222 height 19
click at [163, 256] on link "Victoria (VIC)" at bounding box center [250, 256] width 220 height 16
type input "Victoria (VIC)"
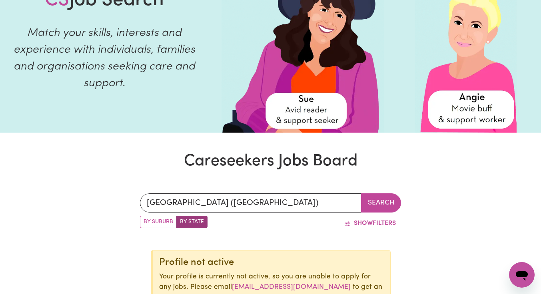
click at [374, 201] on button "Search" at bounding box center [381, 203] width 40 height 19
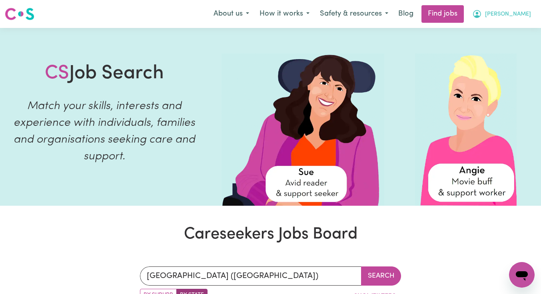
click at [521, 14] on span "Vikki" at bounding box center [508, 14] width 46 height 9
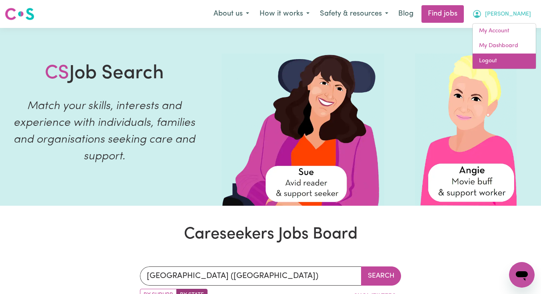
click at [484, 62] on link "Logout" at bounding box center [504, 61] width 63 height 15
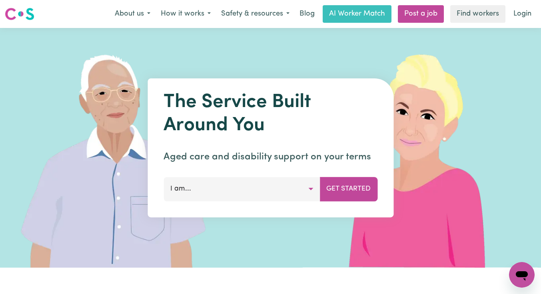
click at [309, 188] on button "I am..." at bounding box center [242, 189] width 156 height 24
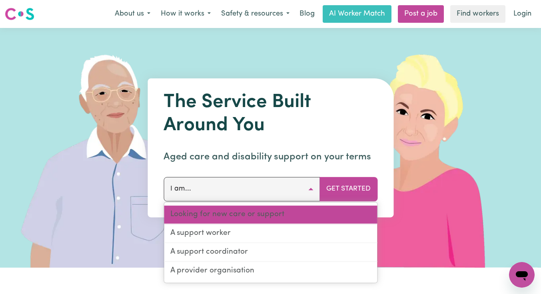
click at [204, 216] on link "Looking for new care or support" at bounding box center [270, 215] width 213 height 19
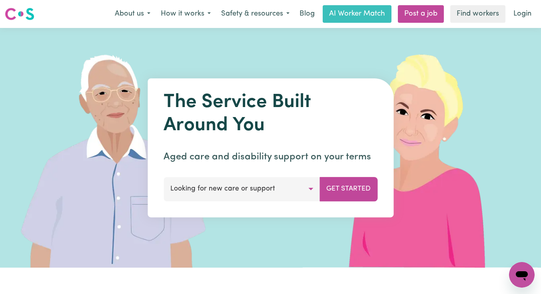
click at [351, 194] on button "Get Started" at bounding box center [349, 189] width 58 height 24
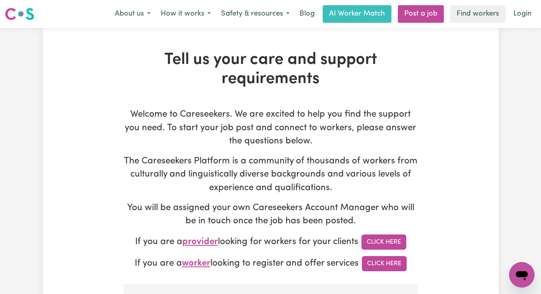
click at [182, 16] on button "How it works" at bounding box center [186, 14] width 60 height 17
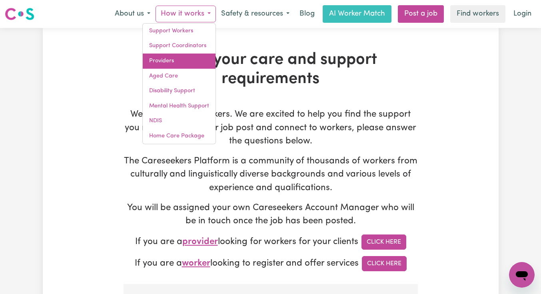
click at [173, 60] on link "Providers" at bounding box center [179, 61] width 73 height 15
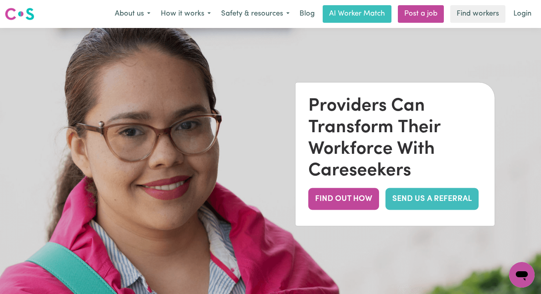
click at [360, 205] on button "FIND OUT HOW" at bounding box center [343, 199] width 71 height 22
click at [182, 10] on button "How it works" at bounding box center [186, 14] width 60 height 17
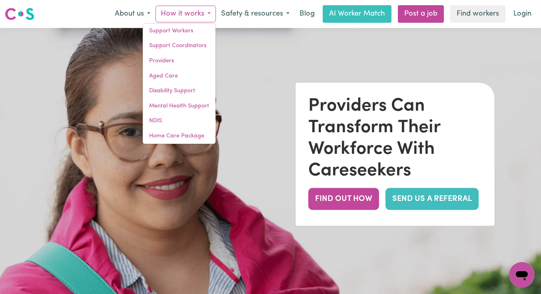
click at [183, 9] on button "How it works" at bounding box center [186, 14] width 60 height 17
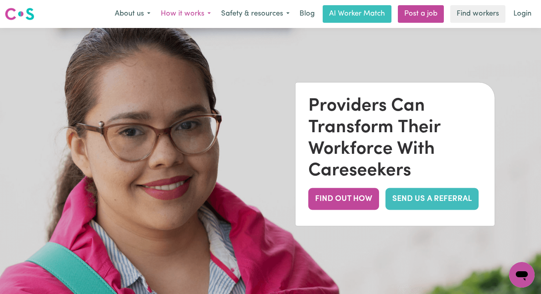
click at [270, 14] on button "Safety & resources" at bounding box center [255, 14] width 79 height 17
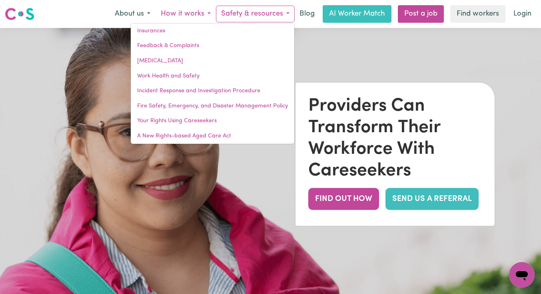
click at [270, 14] on button "Safety & resources" at bounding box center [255, 14] width 79 height 17
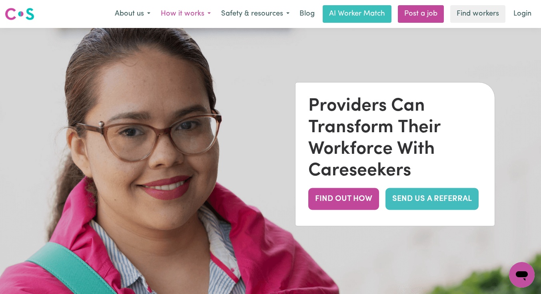
click at [304, 11] on link "Blog" at bounding box center [307, 14] width 25 height 18
click at [181, 10] on button "How it works" at bounding box center [186, 14] width 60 height 17
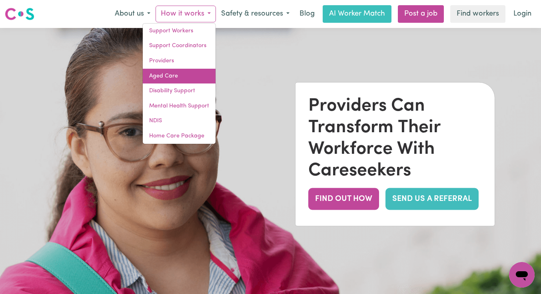
click at [160, 76] on link "Aged Care" at bounding box center [179, 76] width 73 height 15
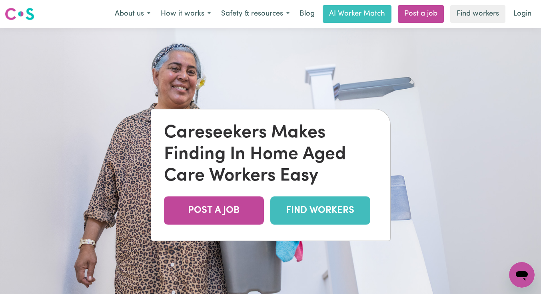
click at [190, 13] on button "How it works" at bounding box center [186, 14] width 60 height 17
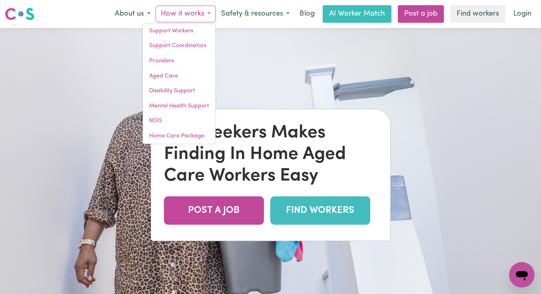
click at [190, 13] on button "How it works" at bounding box center [186, 14] width 60 height 17
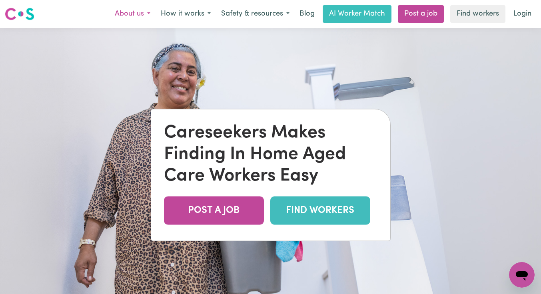
drag, startPoint x: 181, startPoint y: 10, endPoint x: 136, endPoint y: 14, distance: 45.8
click at [136, 14] on button "About us" at bounding box center [133, 14] width 46 height 17
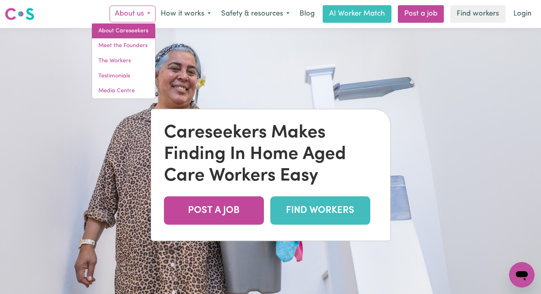
click at [130, 28] on link "About Careseekers" at bounding box center [123, 31] width 63 height 15
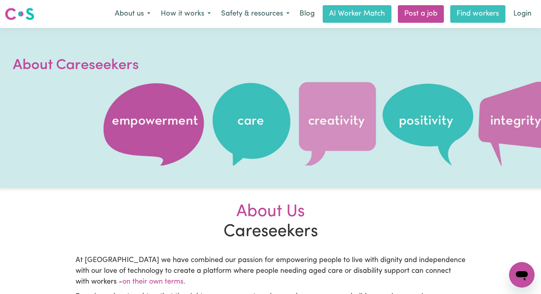
drag, startPoint x: 136, startPoint y: 14, endPoint x: 491, endPoint y: 14, distance: 355.2
click at [491, 14] on link "Find workers" at bounding box center [477, 14] width 55 height 18
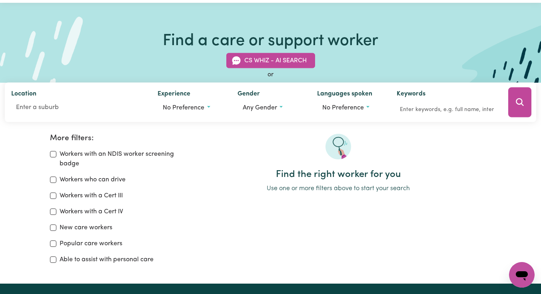
scroll to position [39, 0]
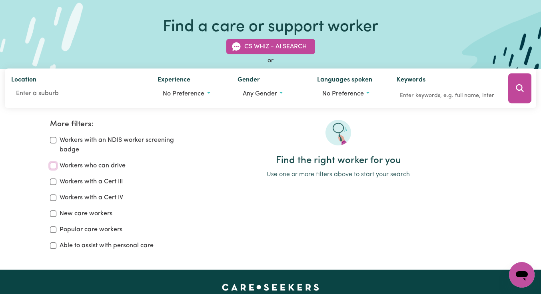
click at [53, 166] on input "Workers who can drive" at bounding box center [53, 166] width 6 height 6
checkbox input "true"
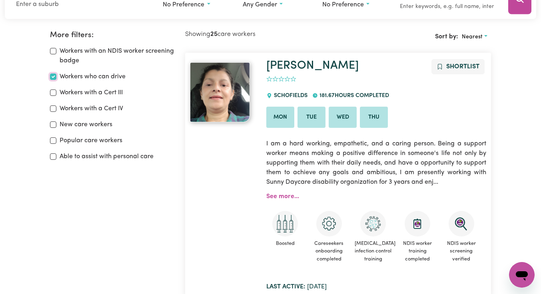
scroll to position [134, 0]
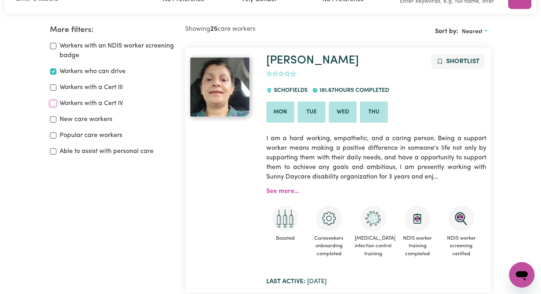
click at [53, 106] on input "Workers with a Cert IV" at bounding box center [53, 103] width 6 height 6
checkbox input "true"
click at [55, 120] on input "New care workers" at bounding box center [53, 119] width 6 height 6
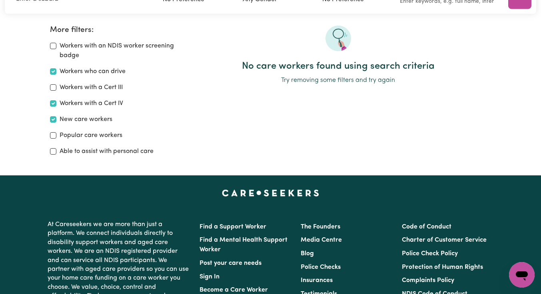
drag, startPoint x: 491, startPoint y: 14, endPoint x: 57, endPoint y: 125, distance: 448.1
click at [57, 125] on div "Workers with an NDIS worker screening badge Workers who can drive Workers with …" at bounding box center [113, 98] width 126 height 115
click at [54, 120] on input "New care workers" at bounding box center [53, 119] width 6 height 6
checkbox input "false"
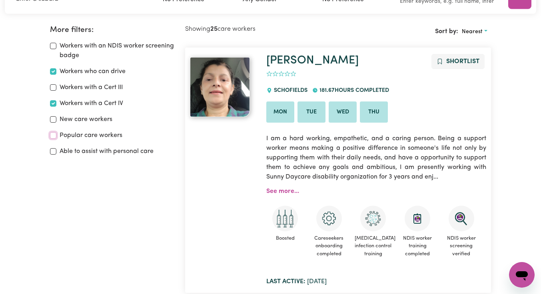
click at [54, 138] on input "Popular care workers" at bounding box center [53, 135] width 6 height 6
checkbox input "true"
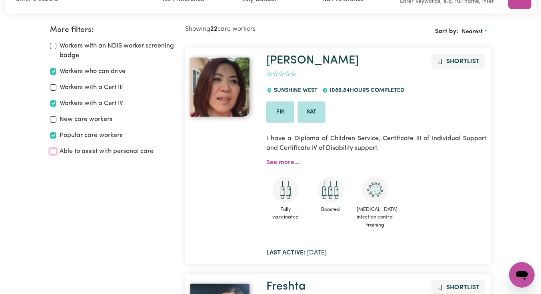
click at [54, 150] on input "Able to assist with personal care" at bounding box center [53, 151] width 6 height 6
checkbox input "true"
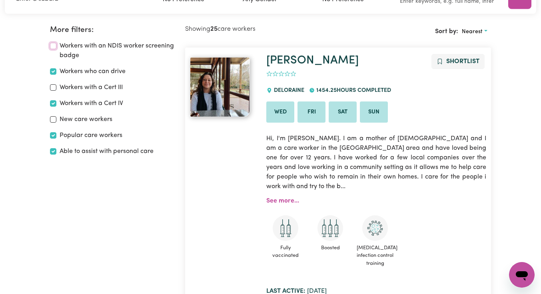
click at [53, 45] on input "Workers with an NDIS worker screening badge" at bounding box center [53, 46] width 6 height 6
checkbox input "true"
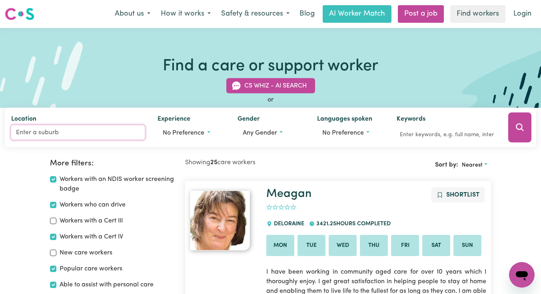
click at [53, 130] on input "Location" at bounding box center [78, 133] width 134 height 14
type input "3075"
click at [49, 151] on span "[PERSON_NAME][GEOGRAPHIC_DATA], 3075" at bounding box center [84, 151] width 132 height 6
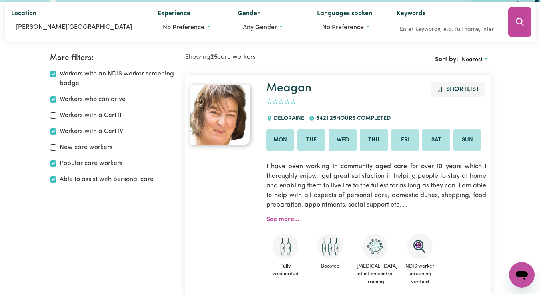
scroll to position [114, 0]
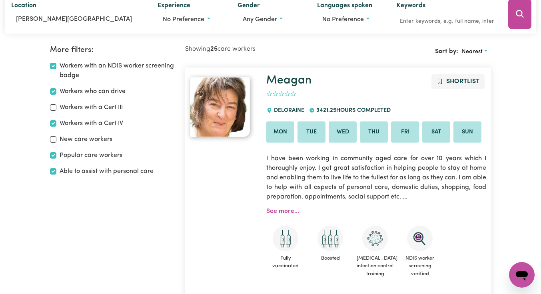
click at [281, 210] on link "See more..." at bounding box center [282, 211] width 33 height 6
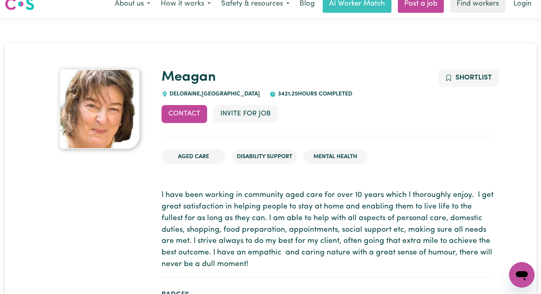
scroll to position [23, 0]
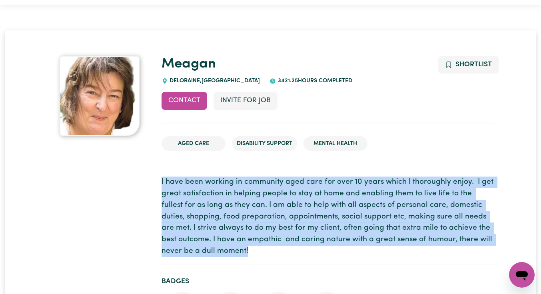
drag, startPoint x: 57, startPoint y: 125, endPoint x: 278, endPoint y: 248, distance: 253.2
click at [278, 248] on p "I have been working in community aged care for over 10 years which I thoroughly…" at bounding box center [328, 217] width 332 height 81
copy p "I have been working in community aged care for over 10 years which I thoroughly…"
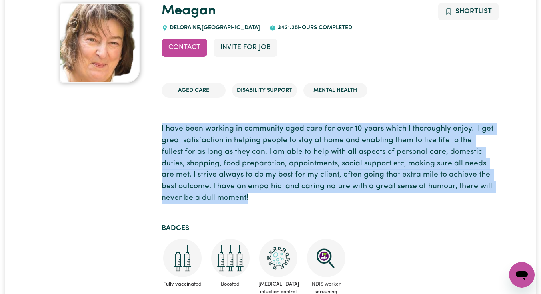
scroll to position [79, 0]
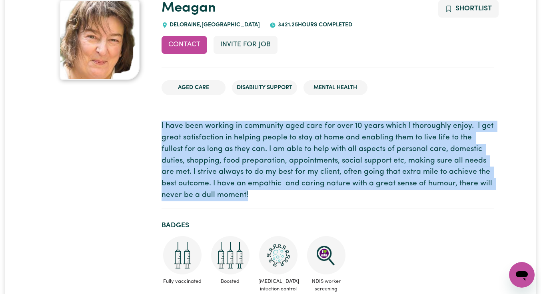
copy p "I have been working in community aged care for over 10 years which I thoroughly…"
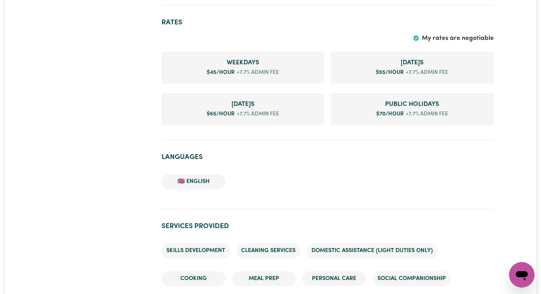
scroll to position [554, 0]
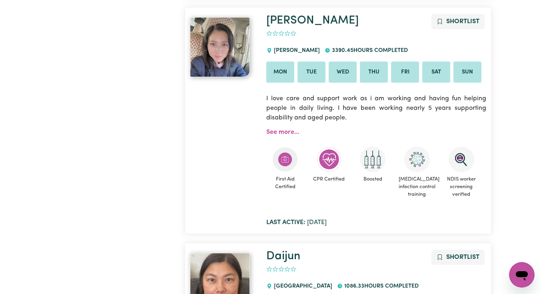
scroll to position [684, 0]
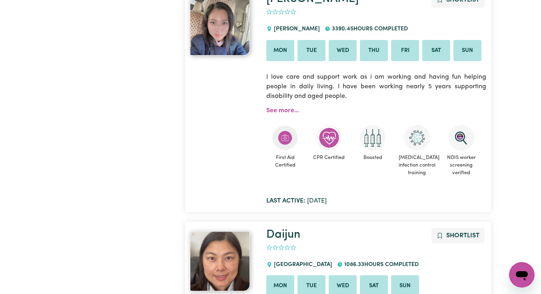
click at [283, 111] on link "See more..." at bounding box center [282, 111] width 33 height 6
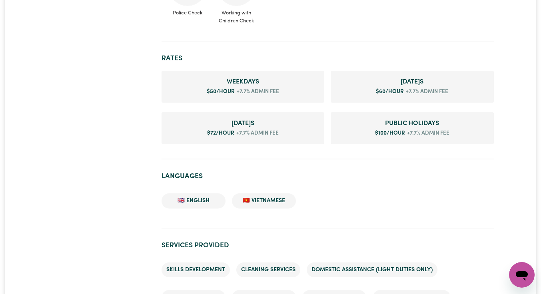
scroll to position [466, 0]
